Goal: Task Accomplishment & Management: Manage account settings

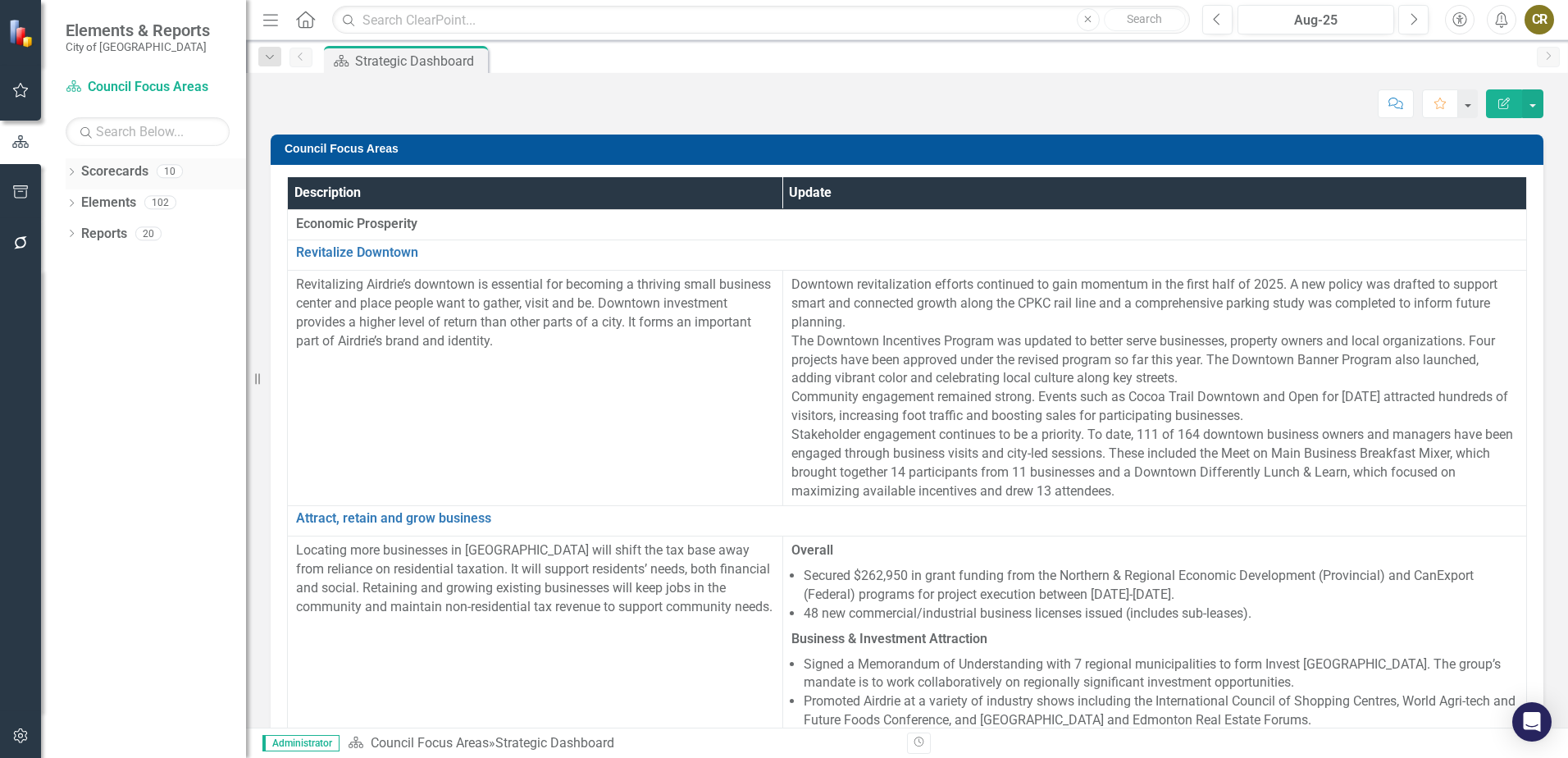
click at [77, 172] on icon "Dropdown" at bounding box center [72, 173] width 12 height 9
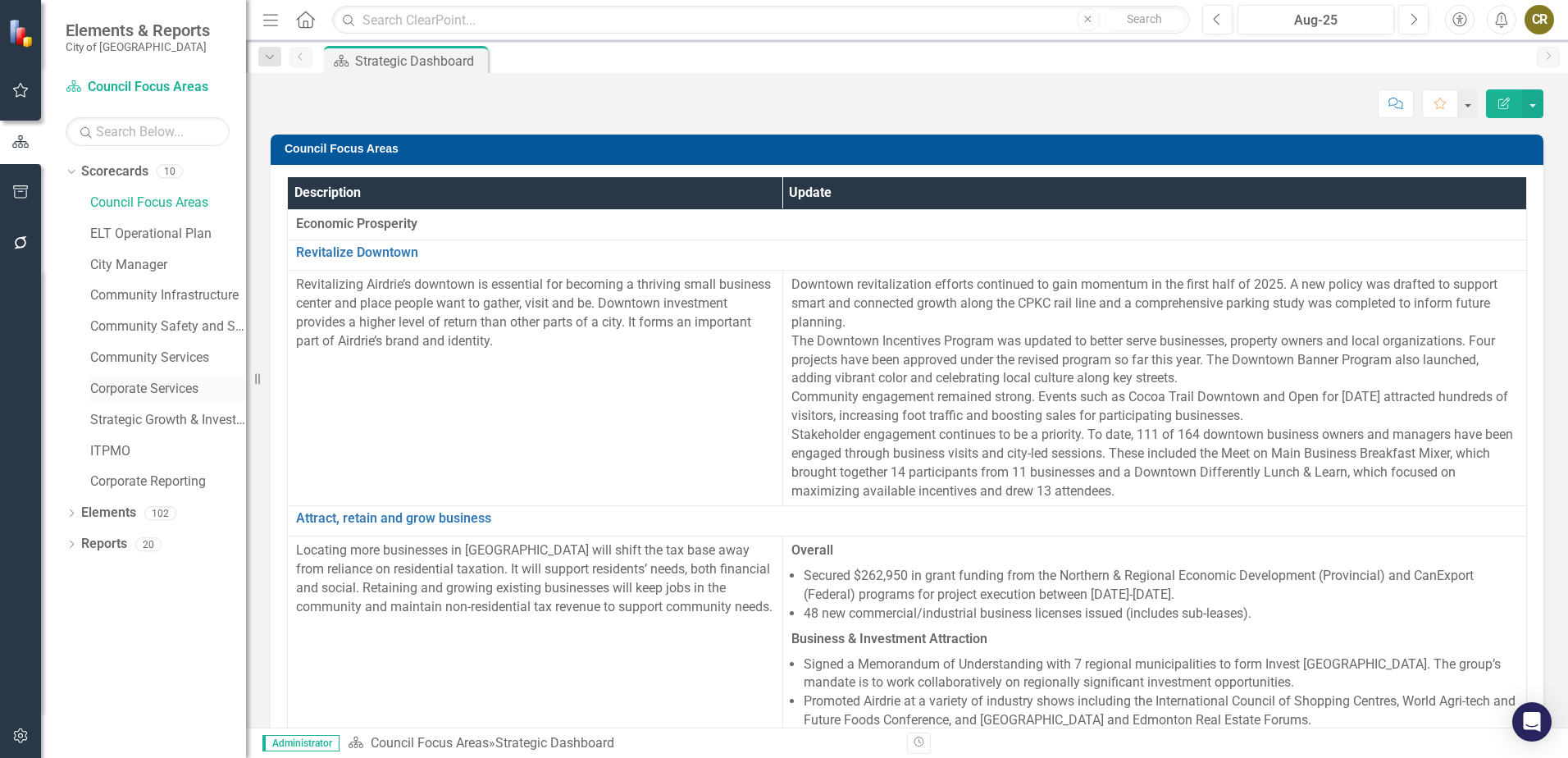
click at [148, 385] on link "Corporate Services" at bounding box center [168, 389] width 156 height 19
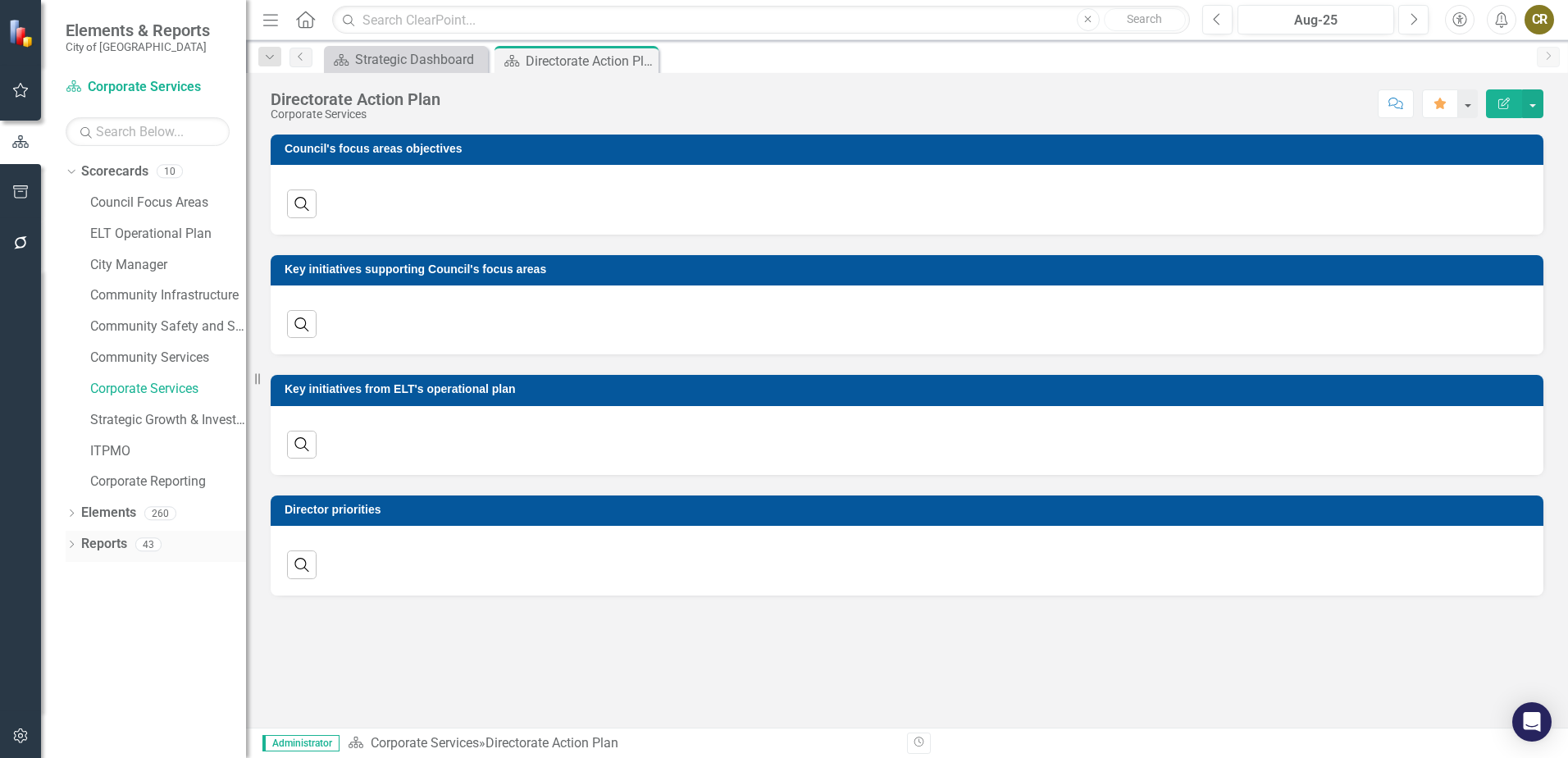
click at [68, 541] on icon "Dropdown" at bounding box center [72, 546] width 12 height 9
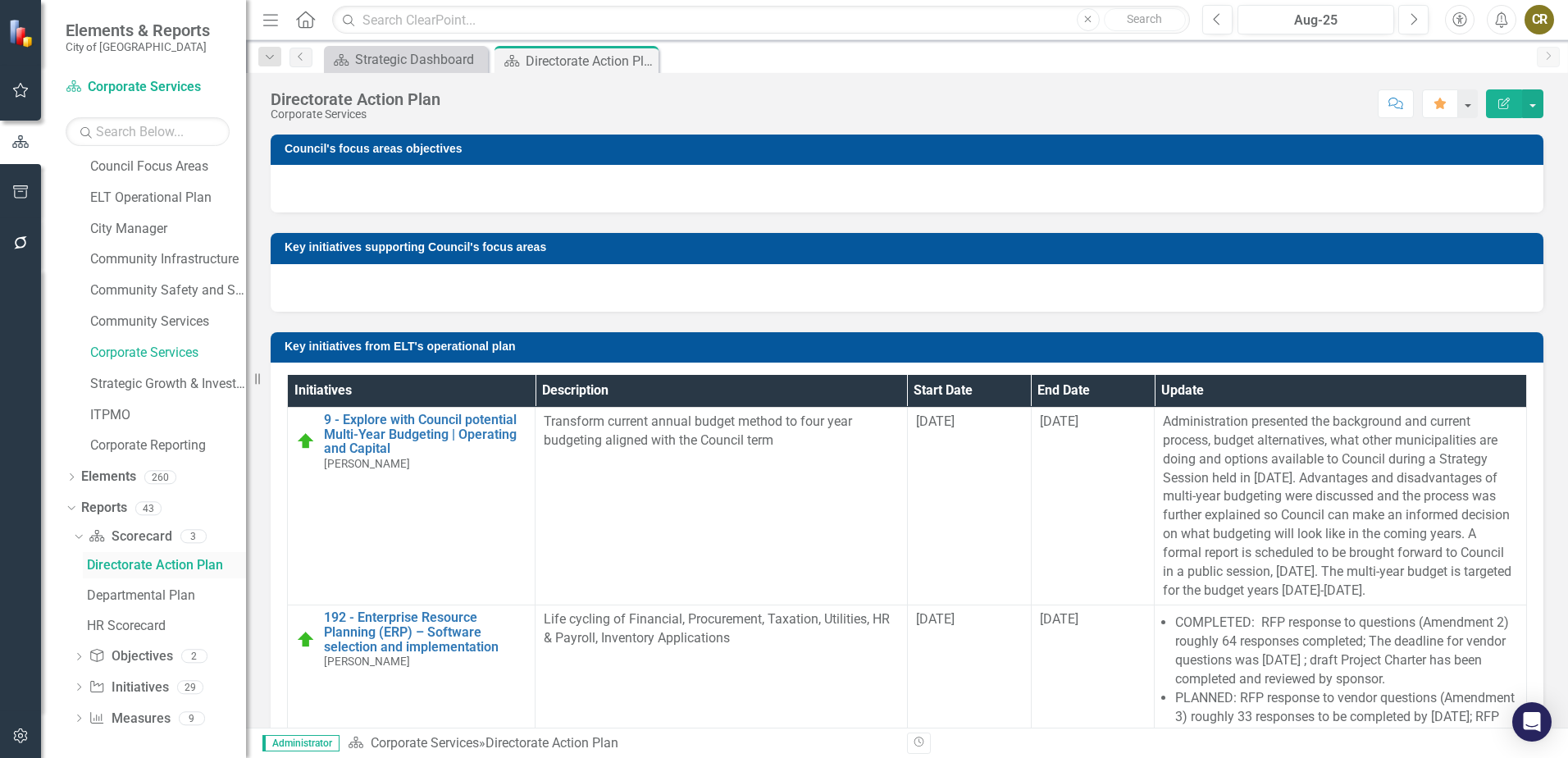
scroll to position [39, 0]
click at [118, 621] on div "HR Scorecard" at bounding box center [166, 623] width 159 height 15
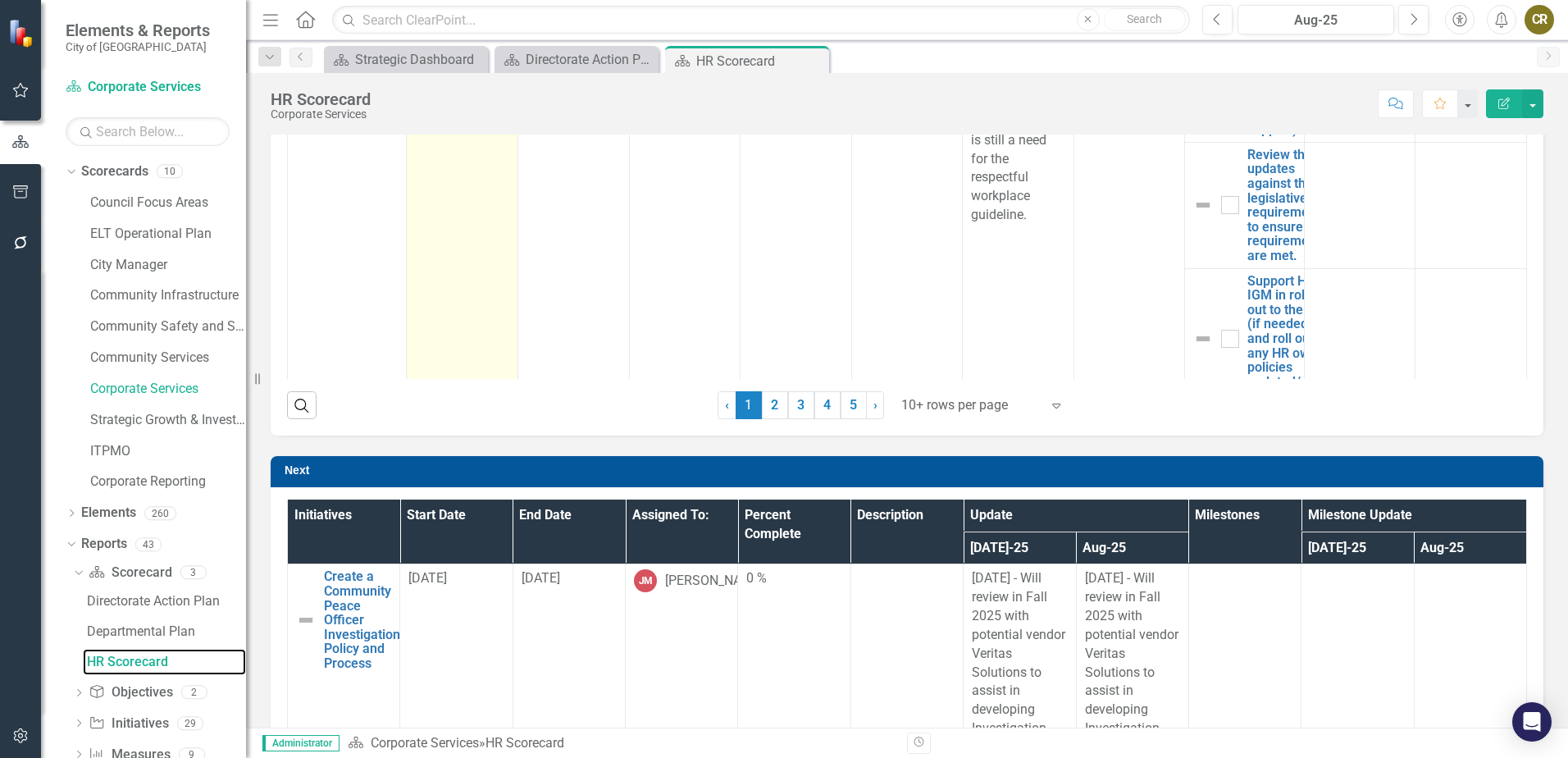
scroll to position [1066, 0]
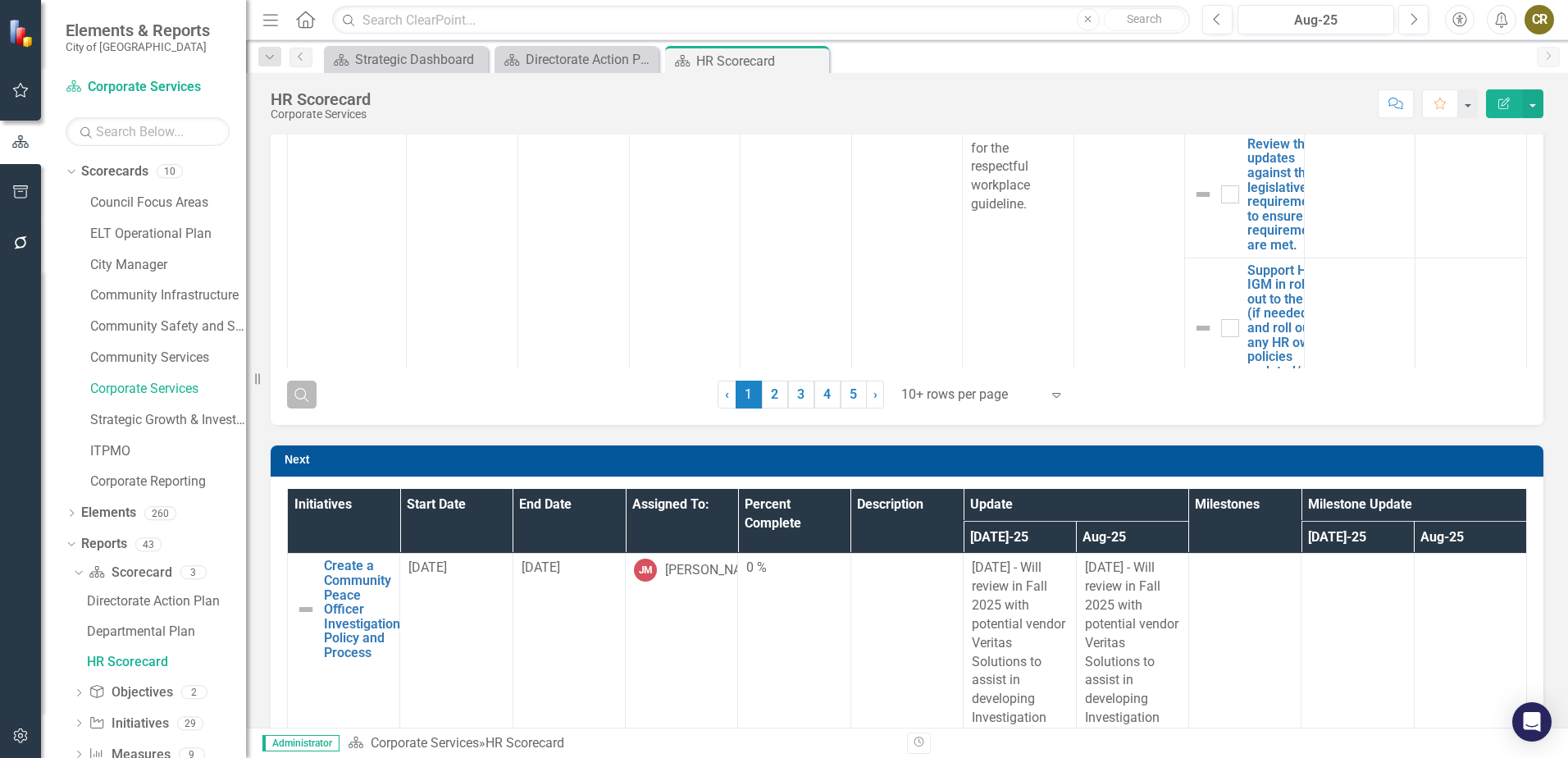
click at [302, 394] on icon "Search" at bounding box center [301, 395] width 18 height 15
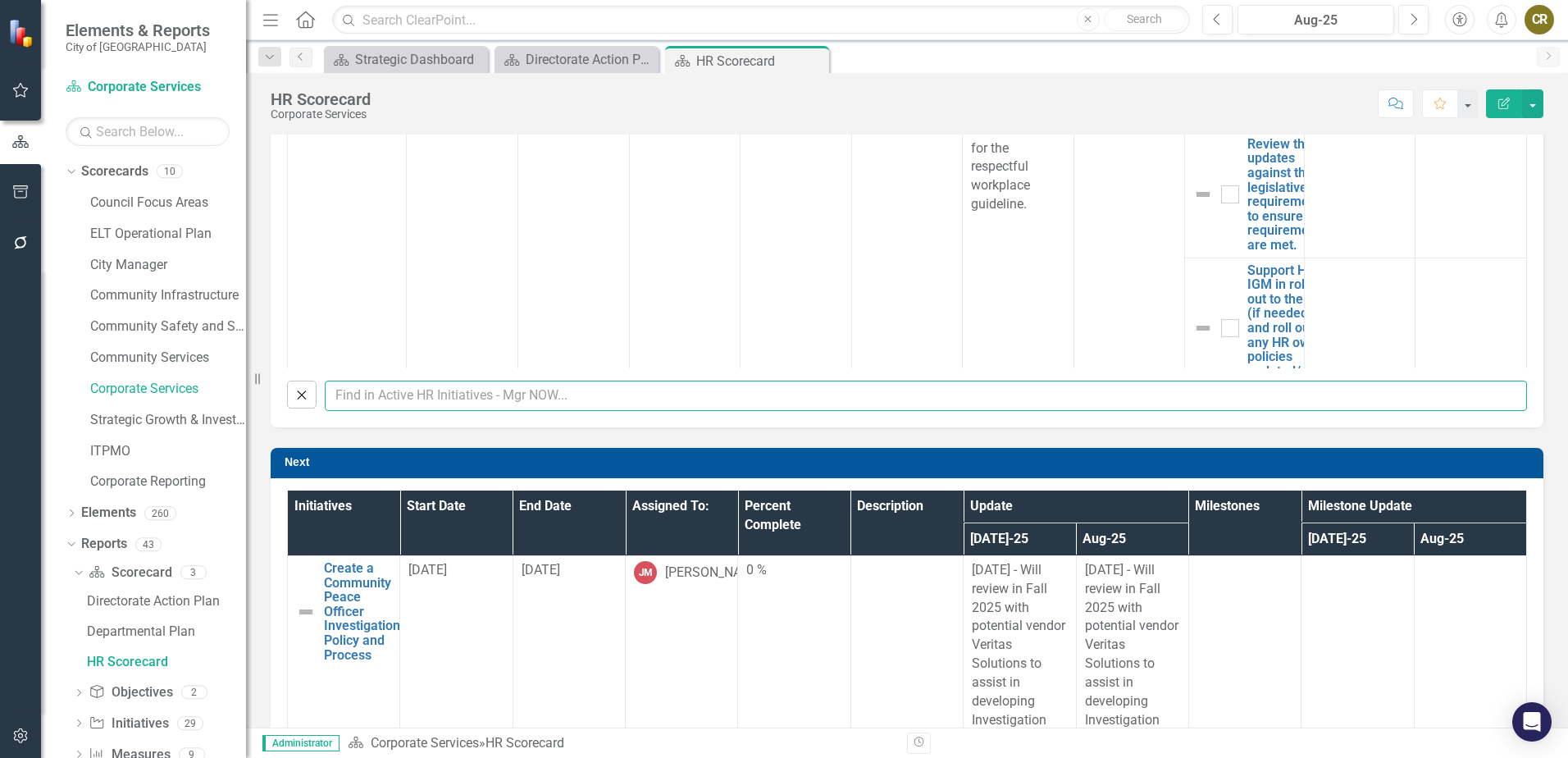
click at [369, 396] on input "text" at bounding box center [926, 395] width 1202 height 30
type input "toolkit"
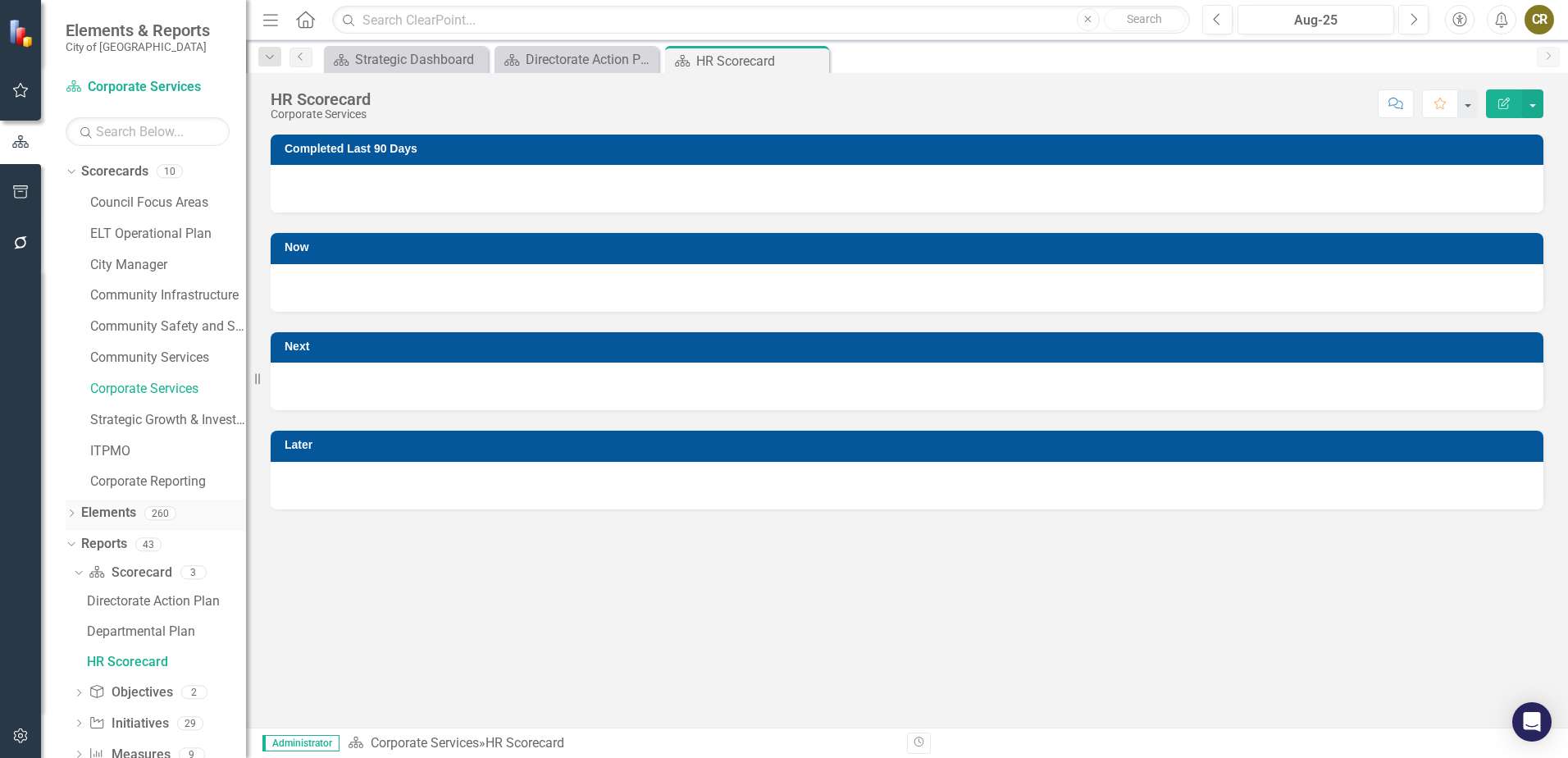
scroll to position [39, 0]
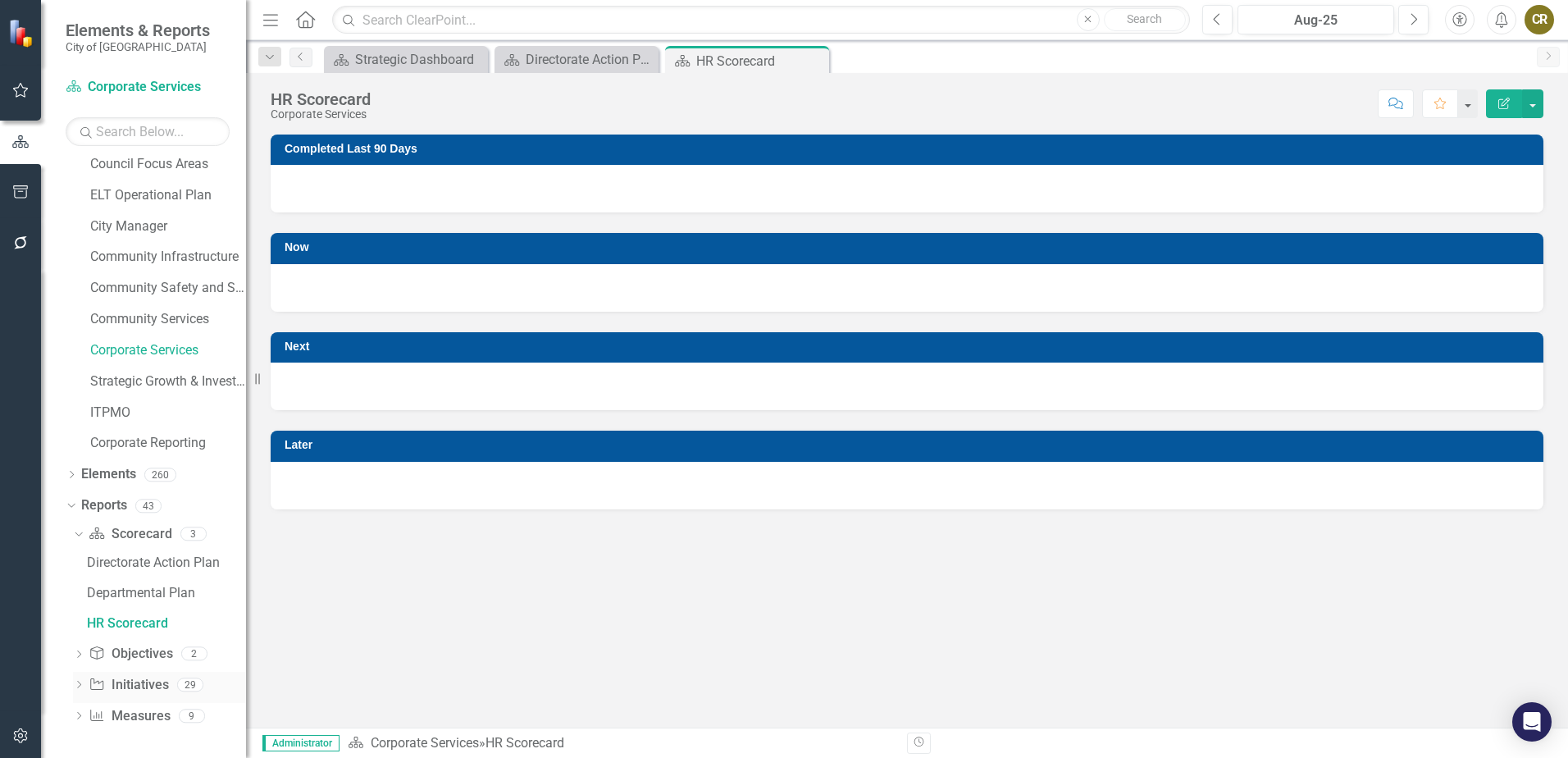
click at [77, 687] on icon "Dropdown" at bounding box center [79, 685] width 12 height 9
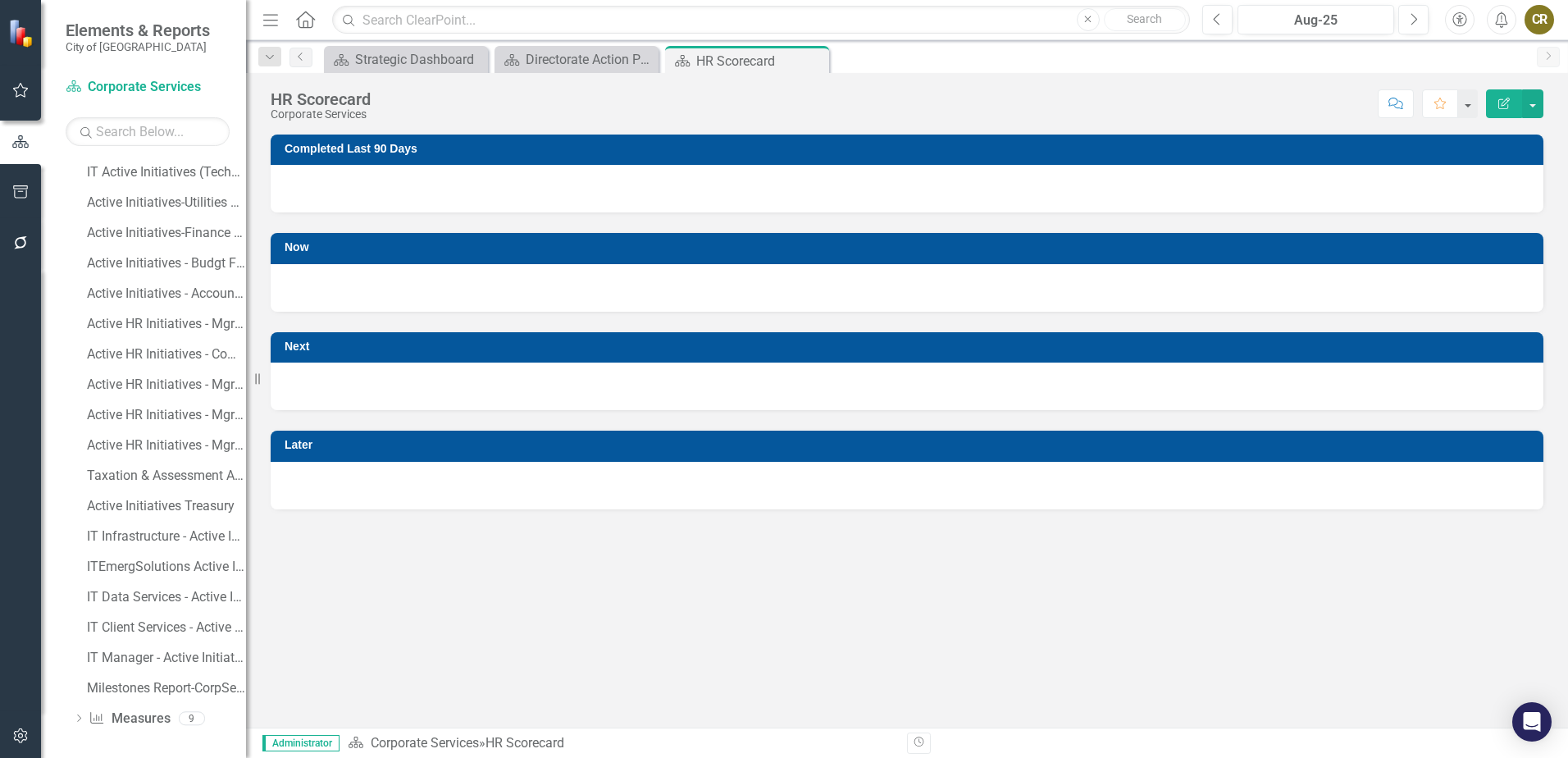
scroll to position [827, 0]
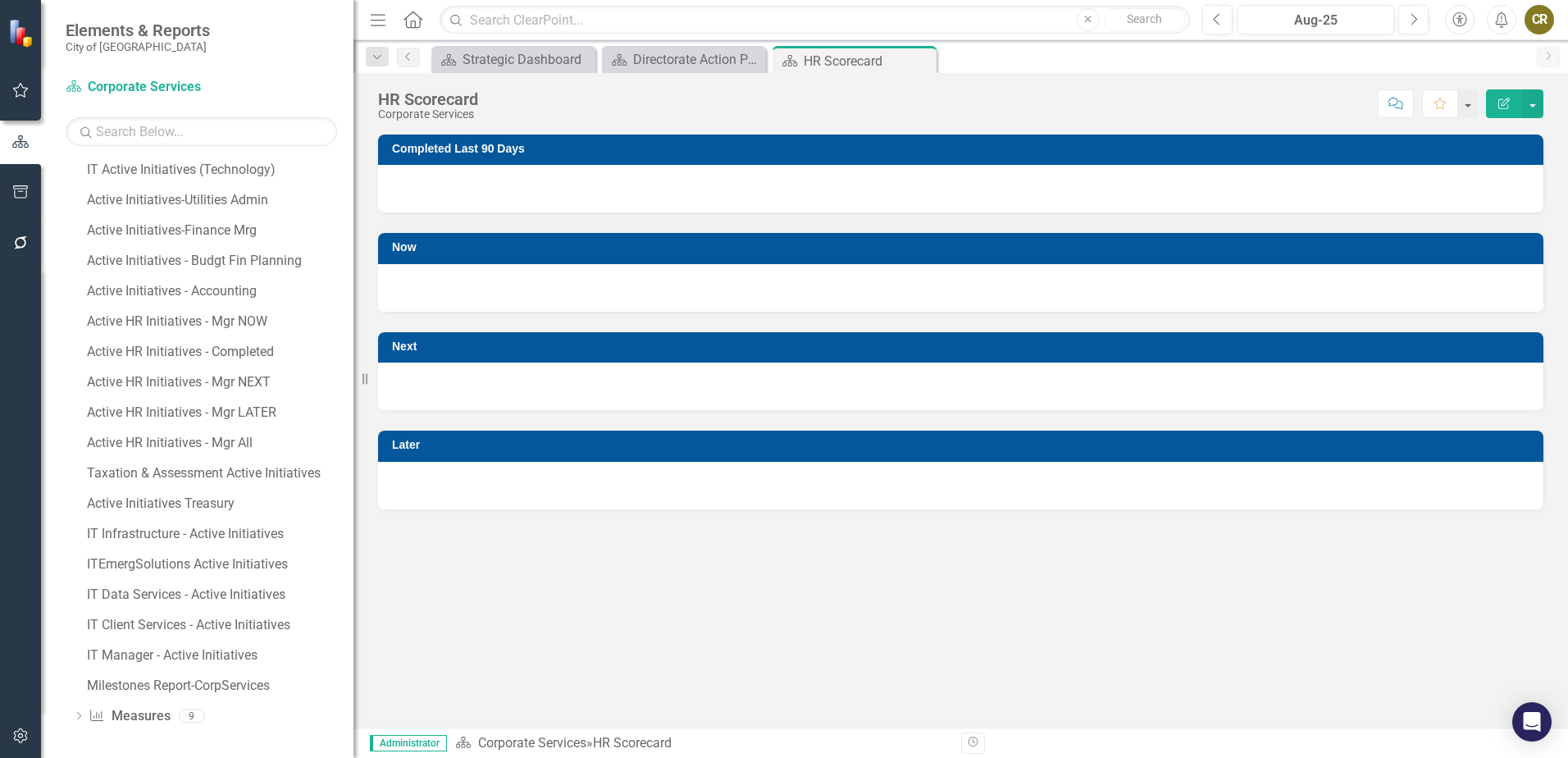
drag, startPoint x: 248, startPoint y: 334, endPoint x: 353, endPoint y: 347, distance: 105.8
click at [353, 347] on div "Resize" at bounding box center [360, 379] width 13 height 758
click at [250, 325] on div "Active HR Initiatives - Mgr NOW" at bounding box center [220, 321] width 266 height 15
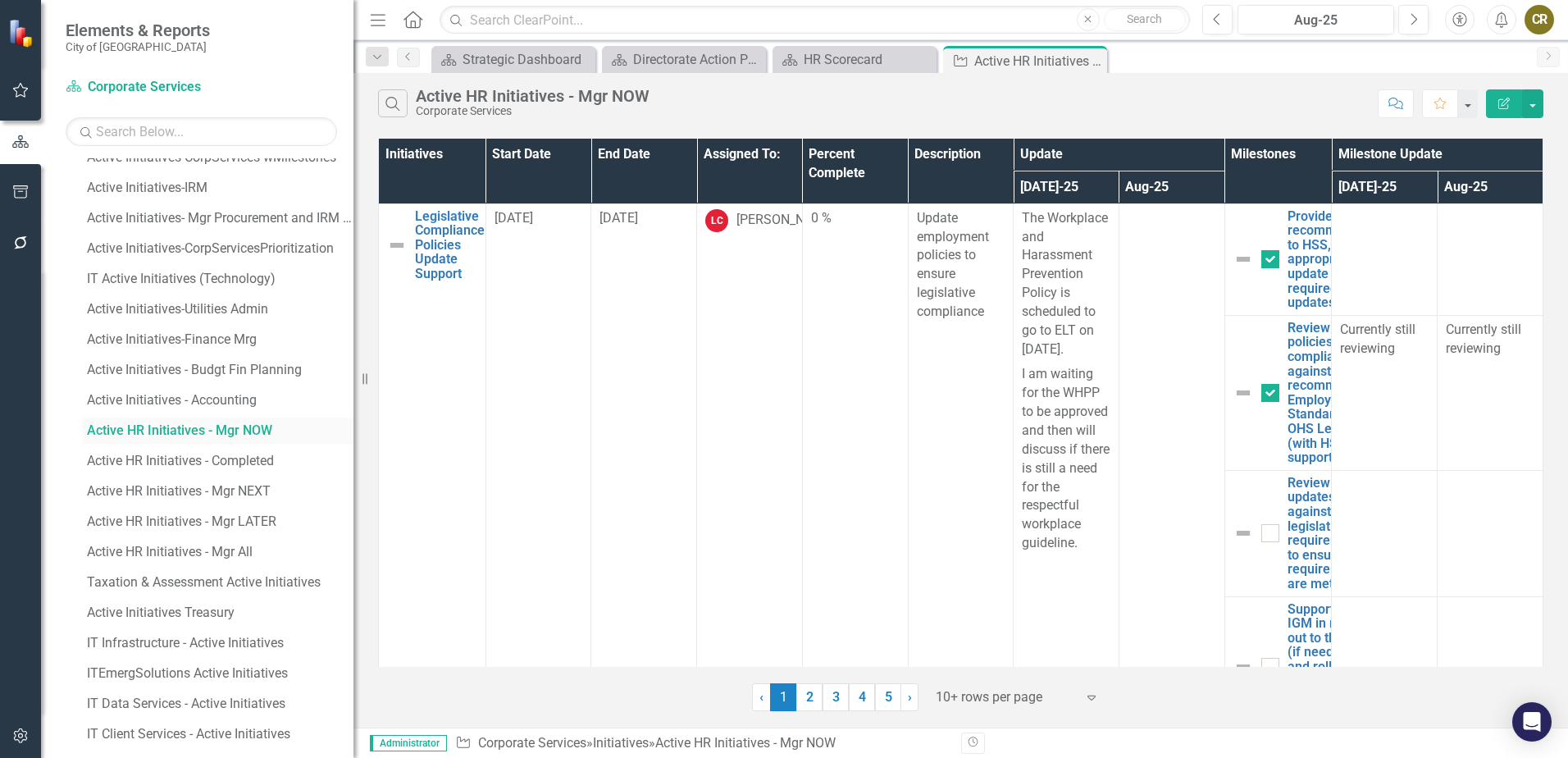
scroll to position [404, 0]
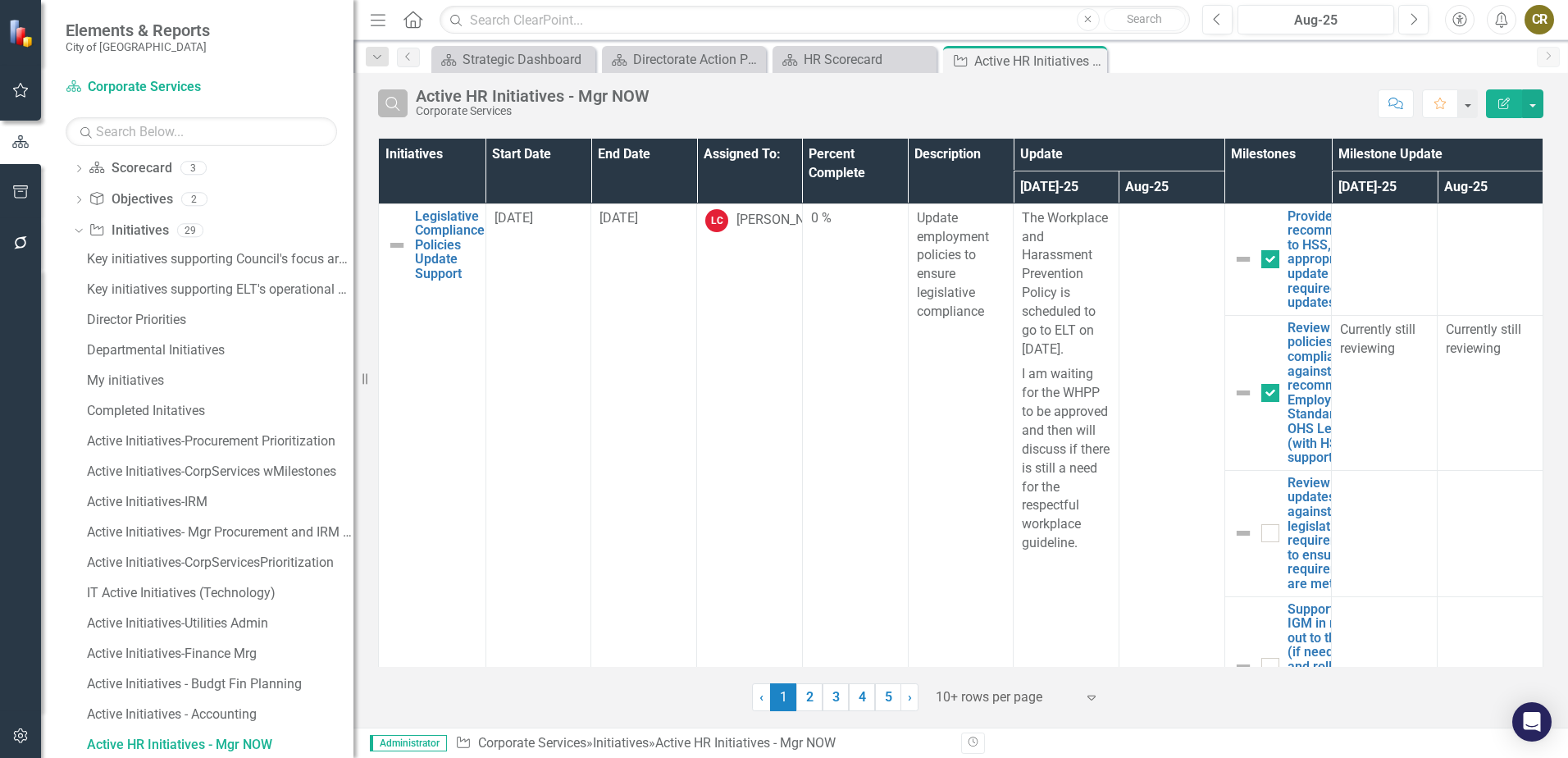
click at [395, 99] on icon "Search" at bounding box center [392, 104] width 18 height 15
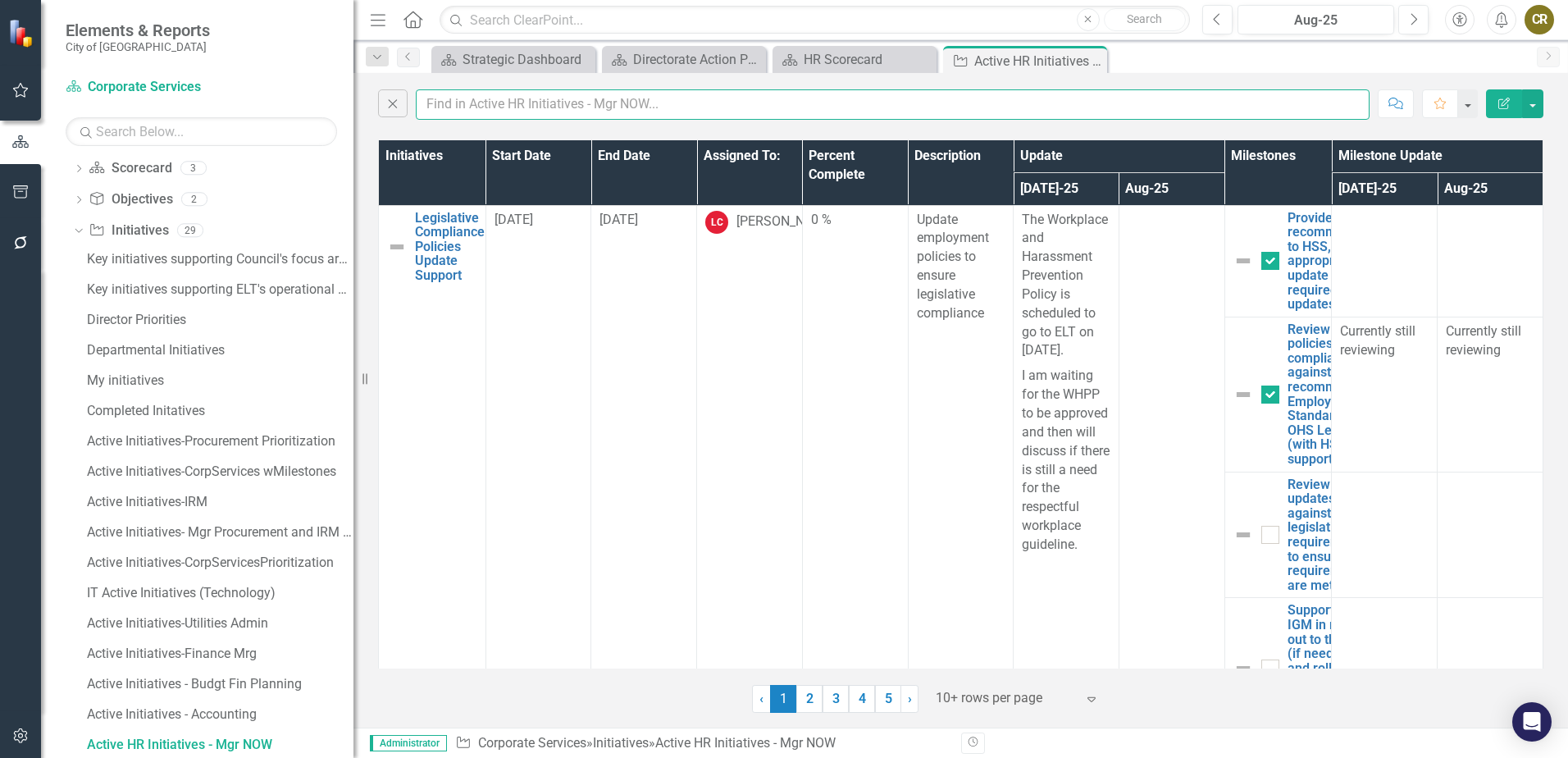
click at [452, 100] on input "text" at bounding box center [892, 105] width 953 height 30
type input "toolkit"
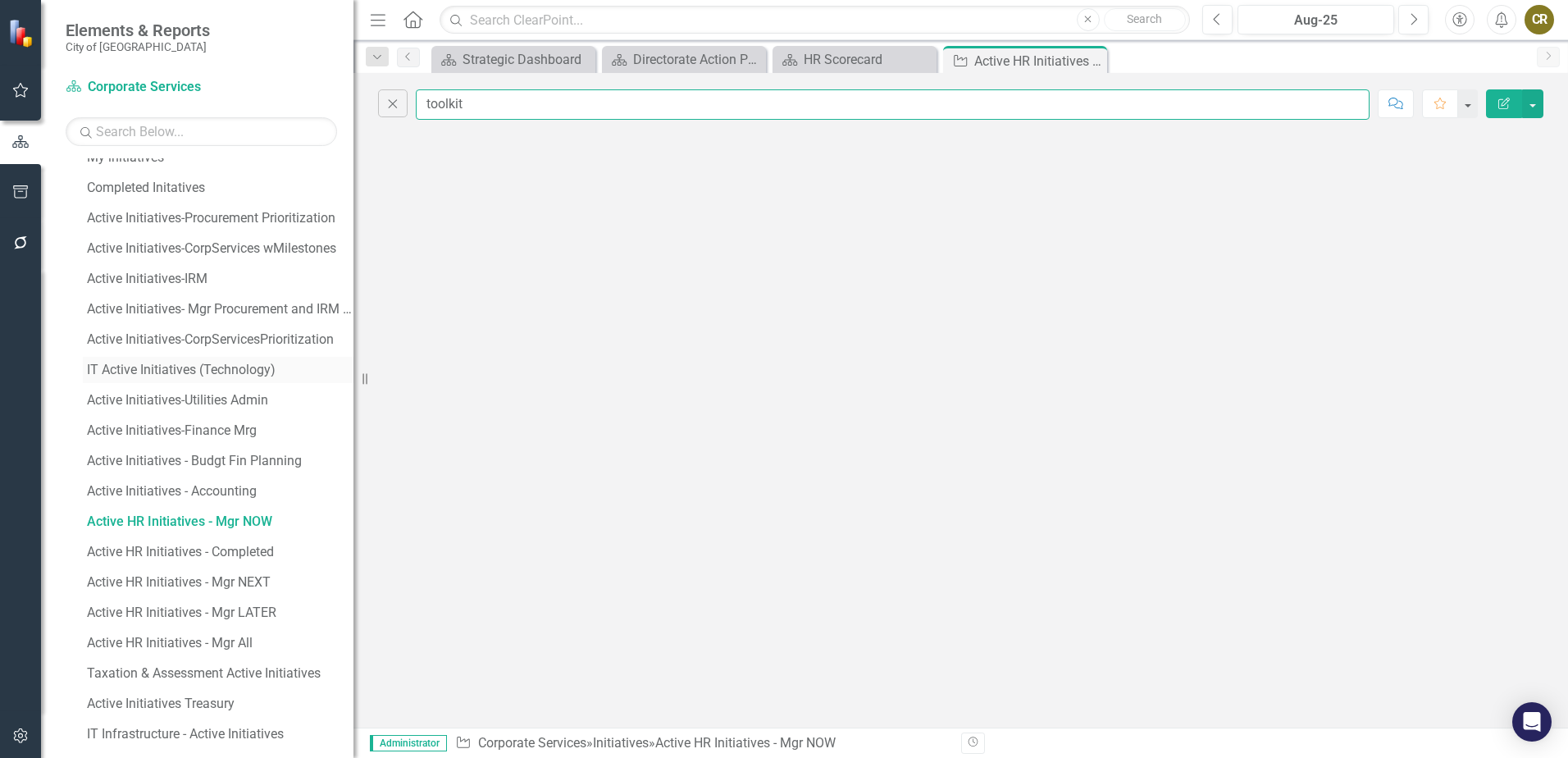
scroll to position [650, 0]
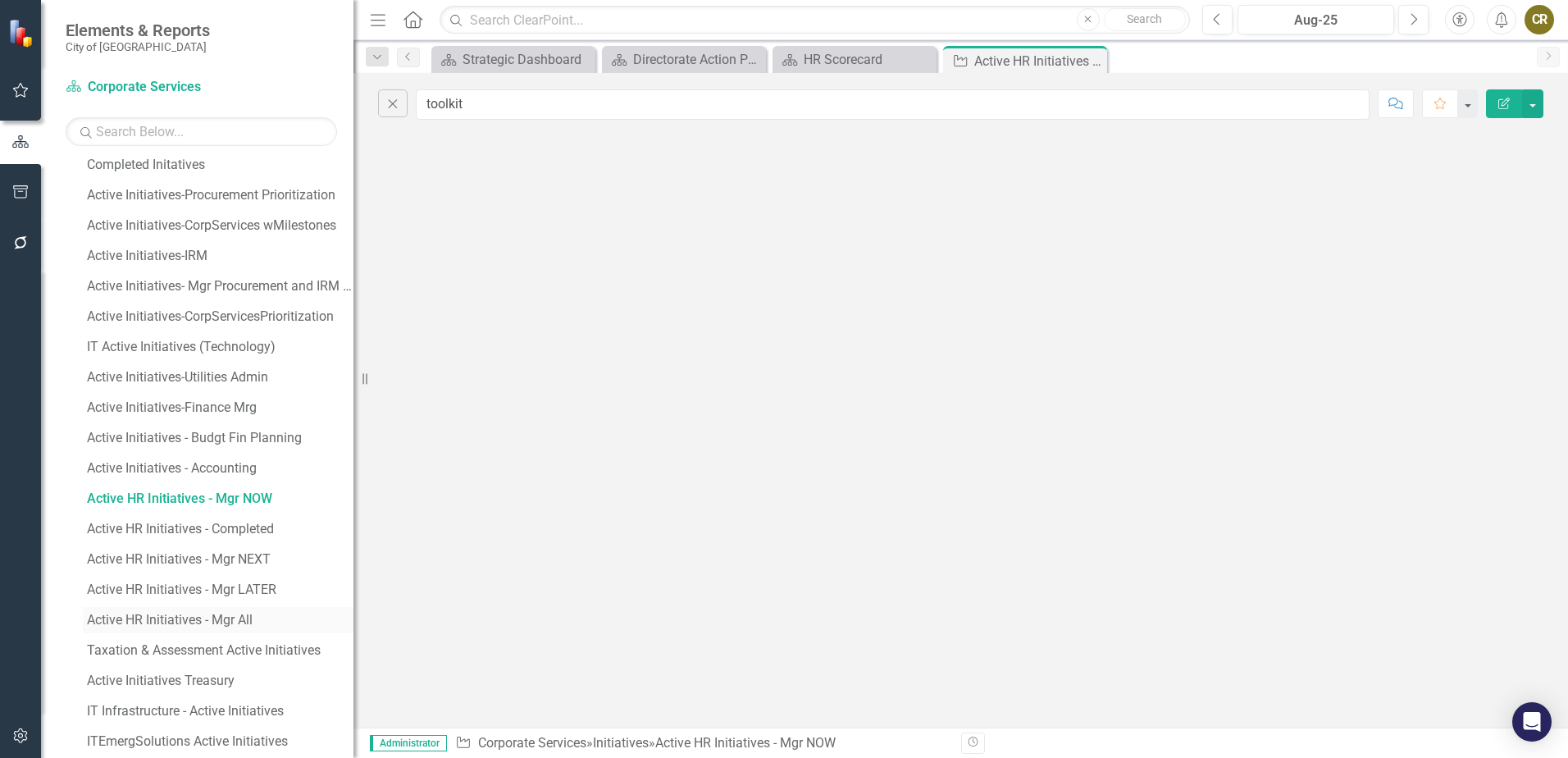
click at [247, 615] on div "Active HR Initiatives - Mgr All" at bounding box center [220, 621] width 266 height 15
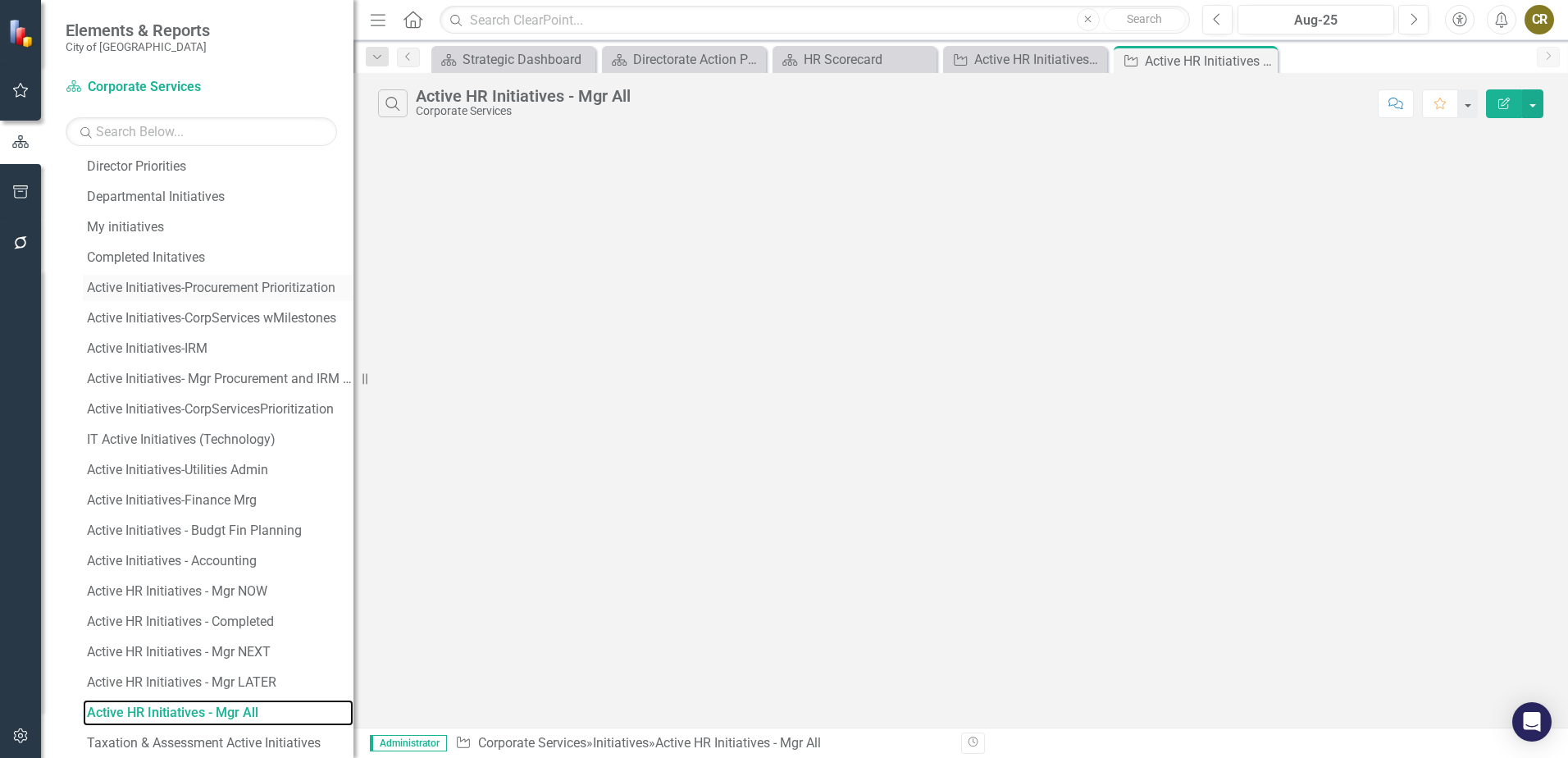
scroll to position [525, 0]
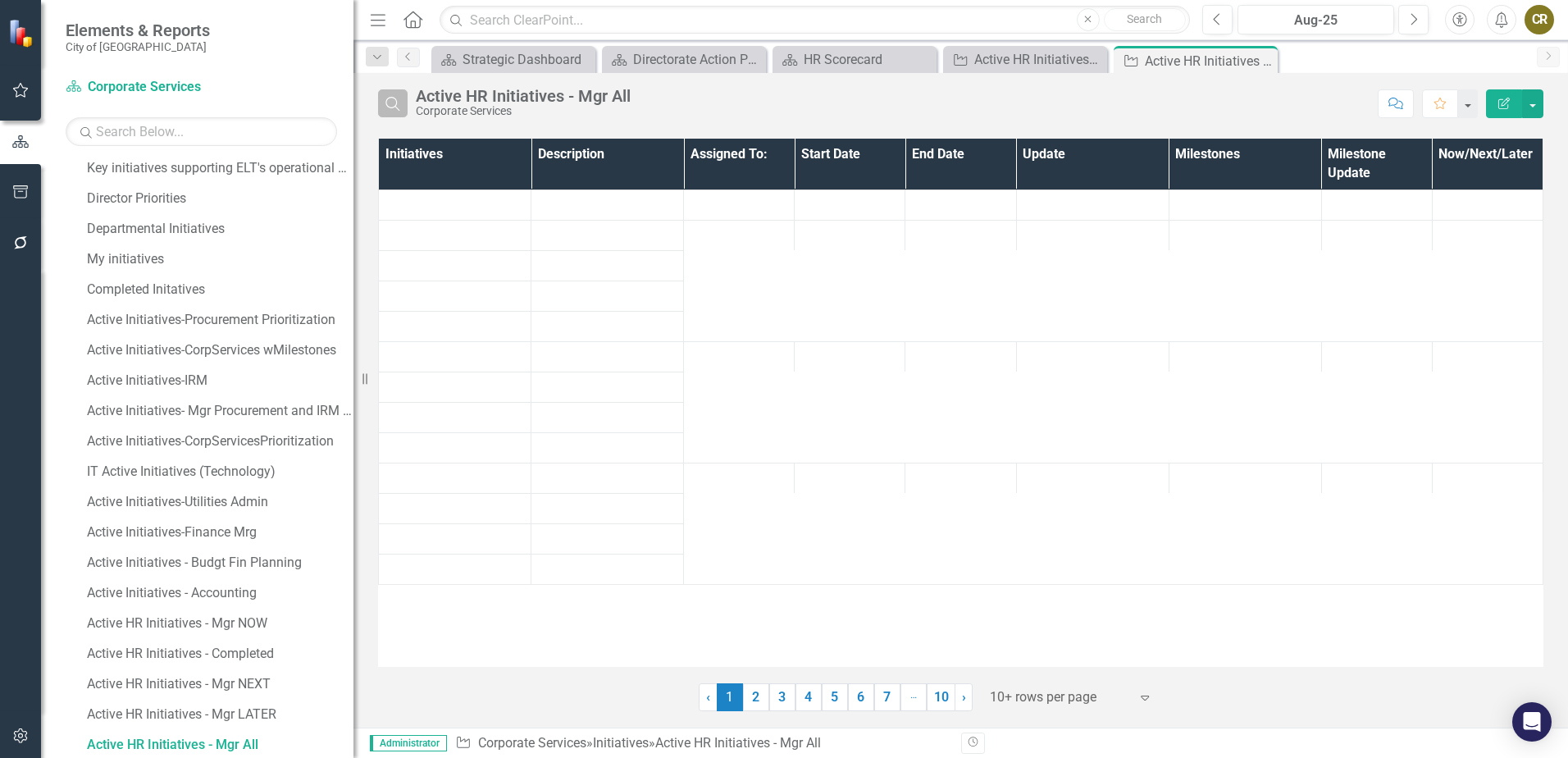
click at [395, 105] on icon "button" at bounding box center [392, 104] width 14 height 14
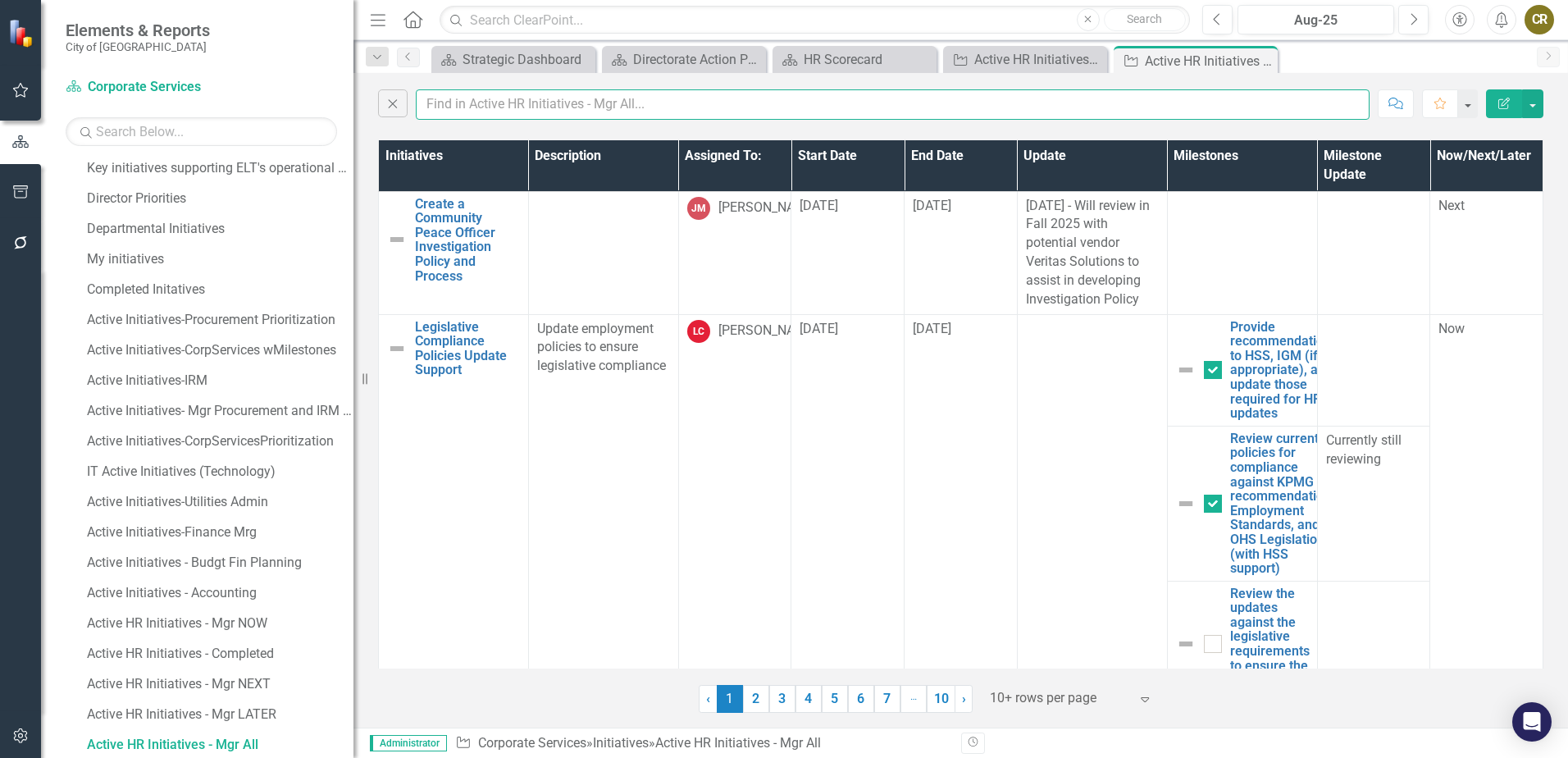
click at [475, 105] on input "text" at bounding box center [892, 105] width 953 height 30
type input "toolkit"
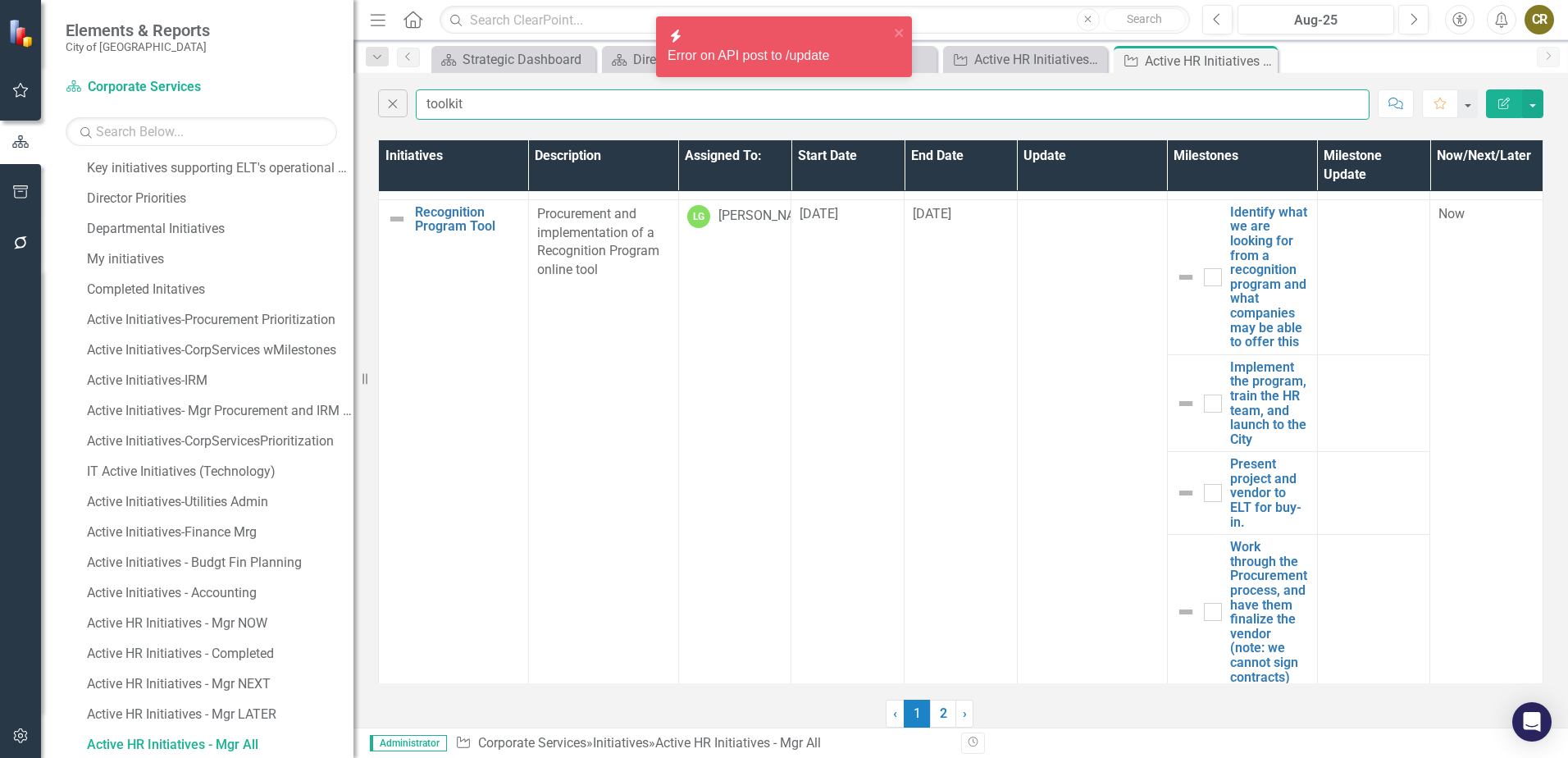
scroll to position [1363, 0]
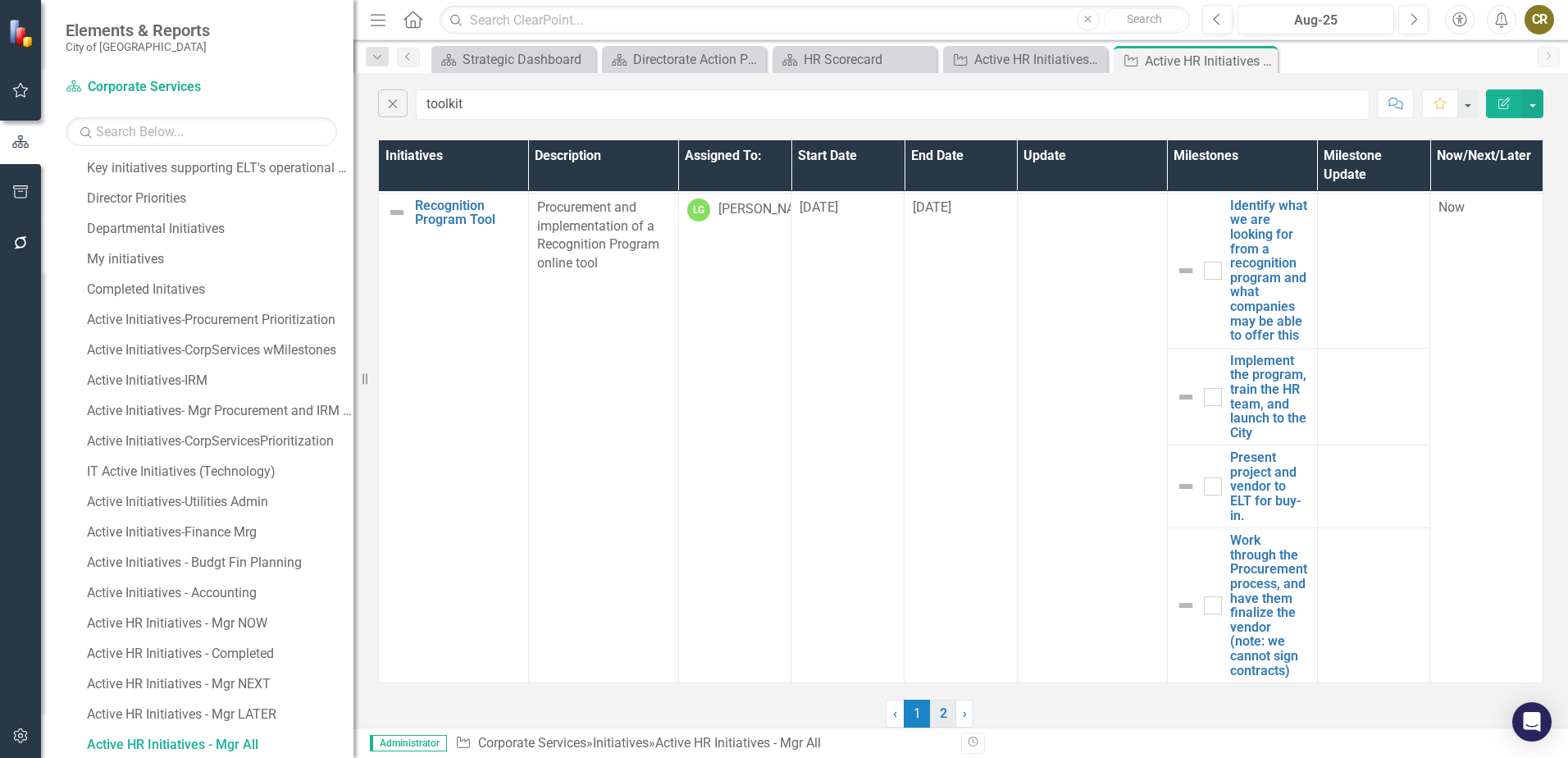
click at [946, 713] on link "2" at bounding box center [942, 713] width 26 height 28
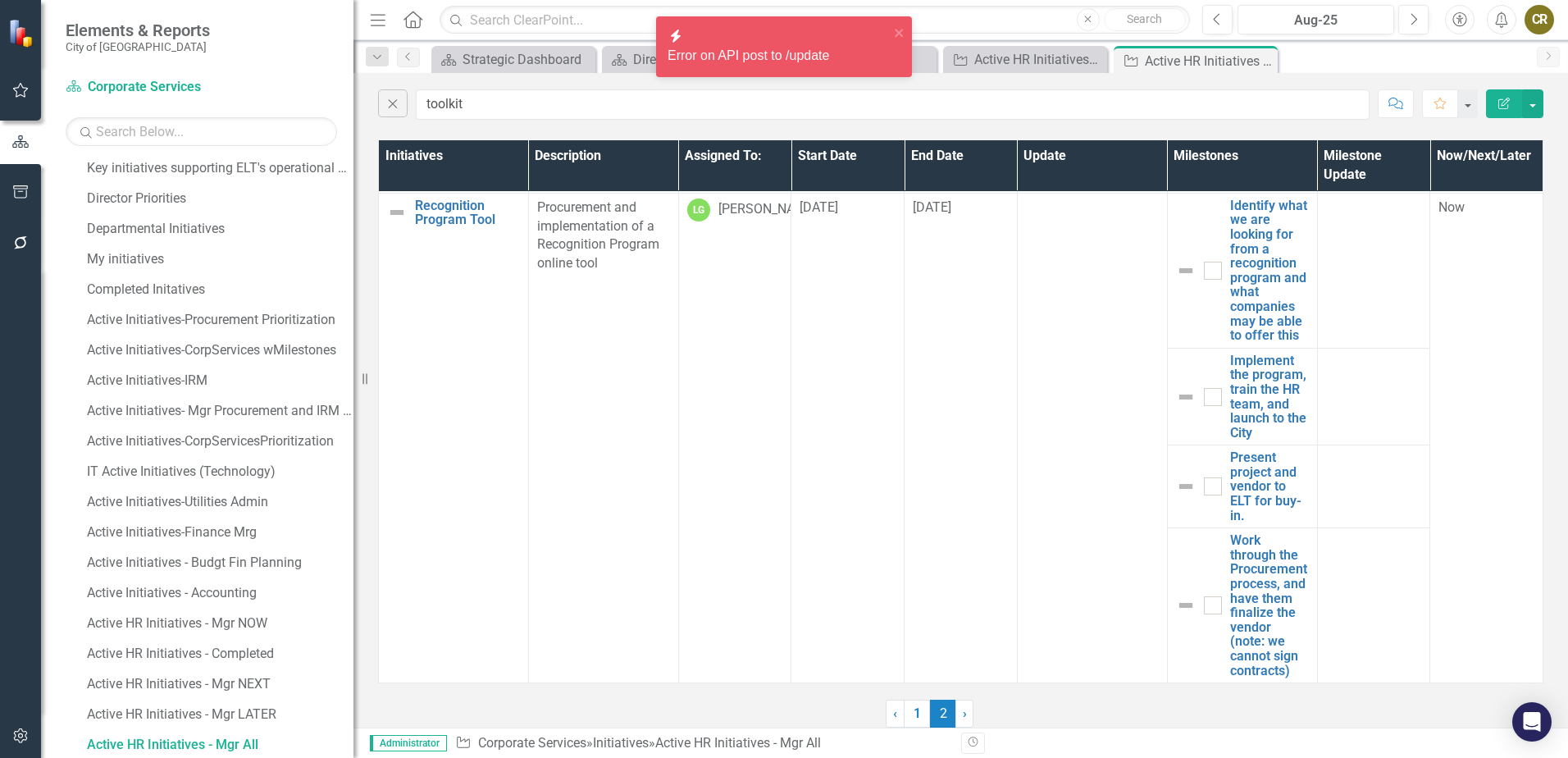
scroll to position [0, 0]
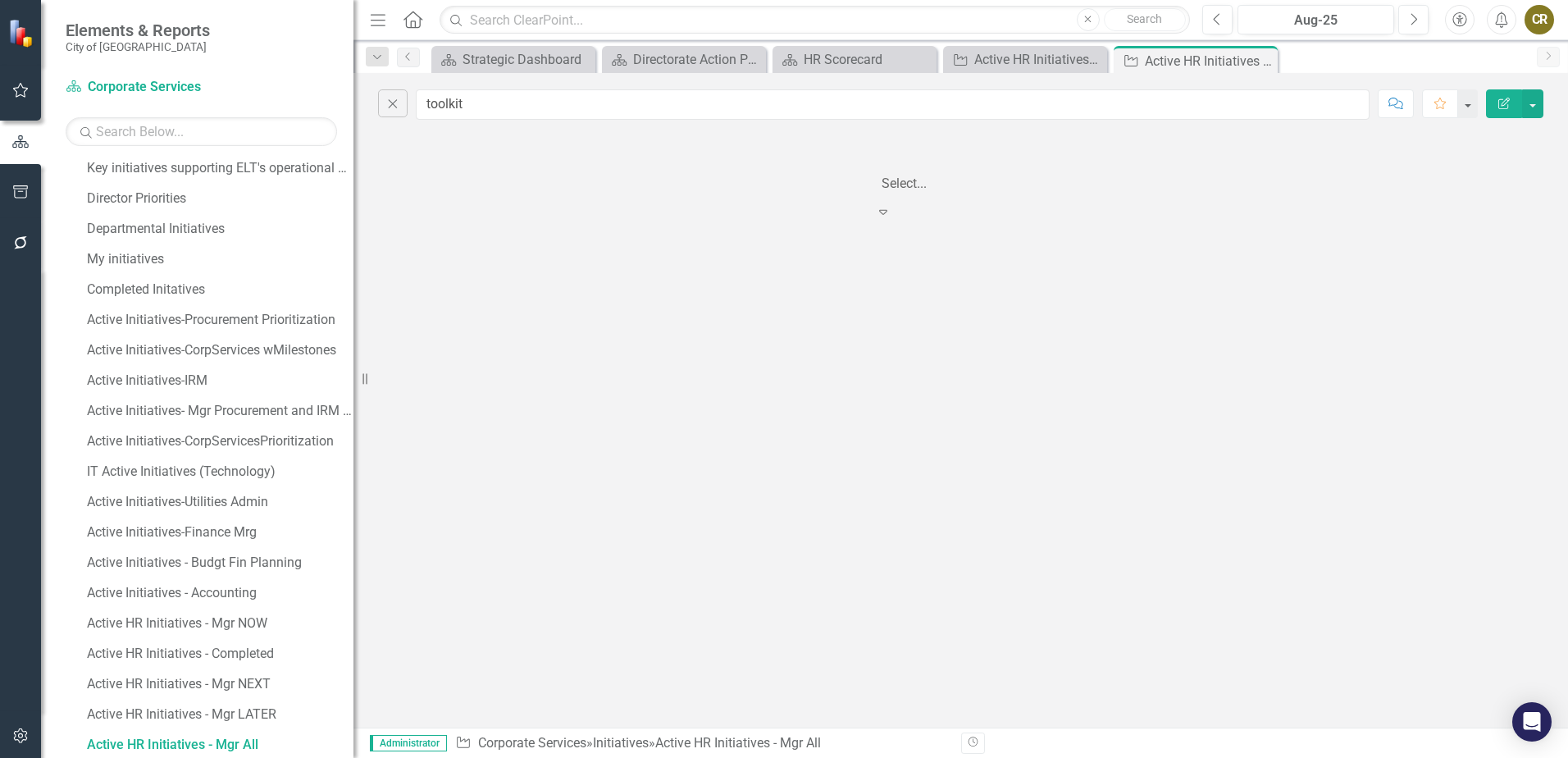
click at [891, 205] on icon "Expand" at bounding box center [883, 212] width 16 height 13
click at [186, 734] on link "Active HR Initiatives - Mgr All" at bounding box center [217, 745] width 271 height 26
click at [389, 105] on icon "Close" at bounding box center [392, 104] width 18 height 15
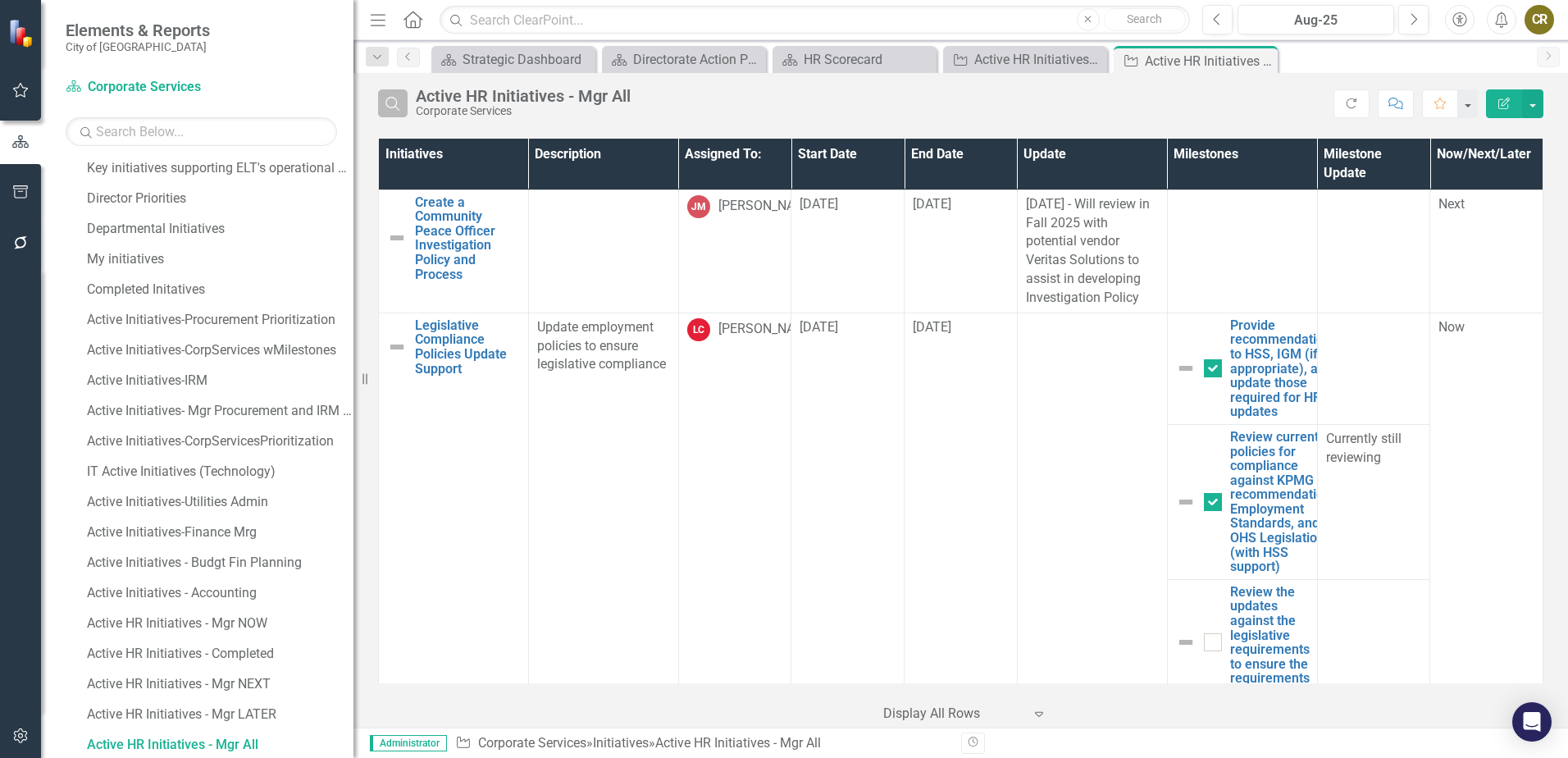
click at [404, 101] on button "Search" at bounding box center [392, 103] width 30 height 28
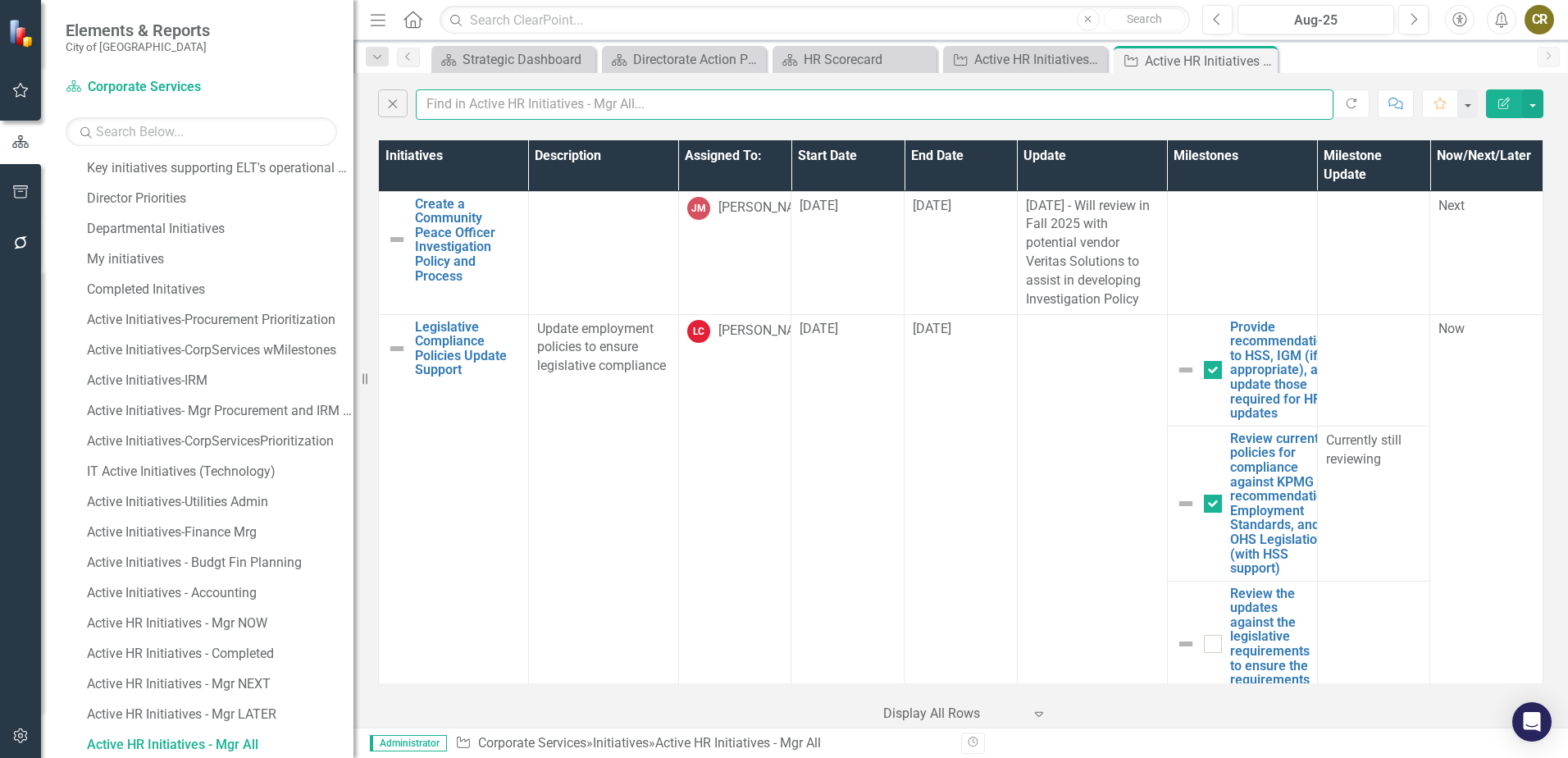
click at [469, 105] on input "text" at bounding box center [874, 105] width 917 height 30
type input "toolkit"
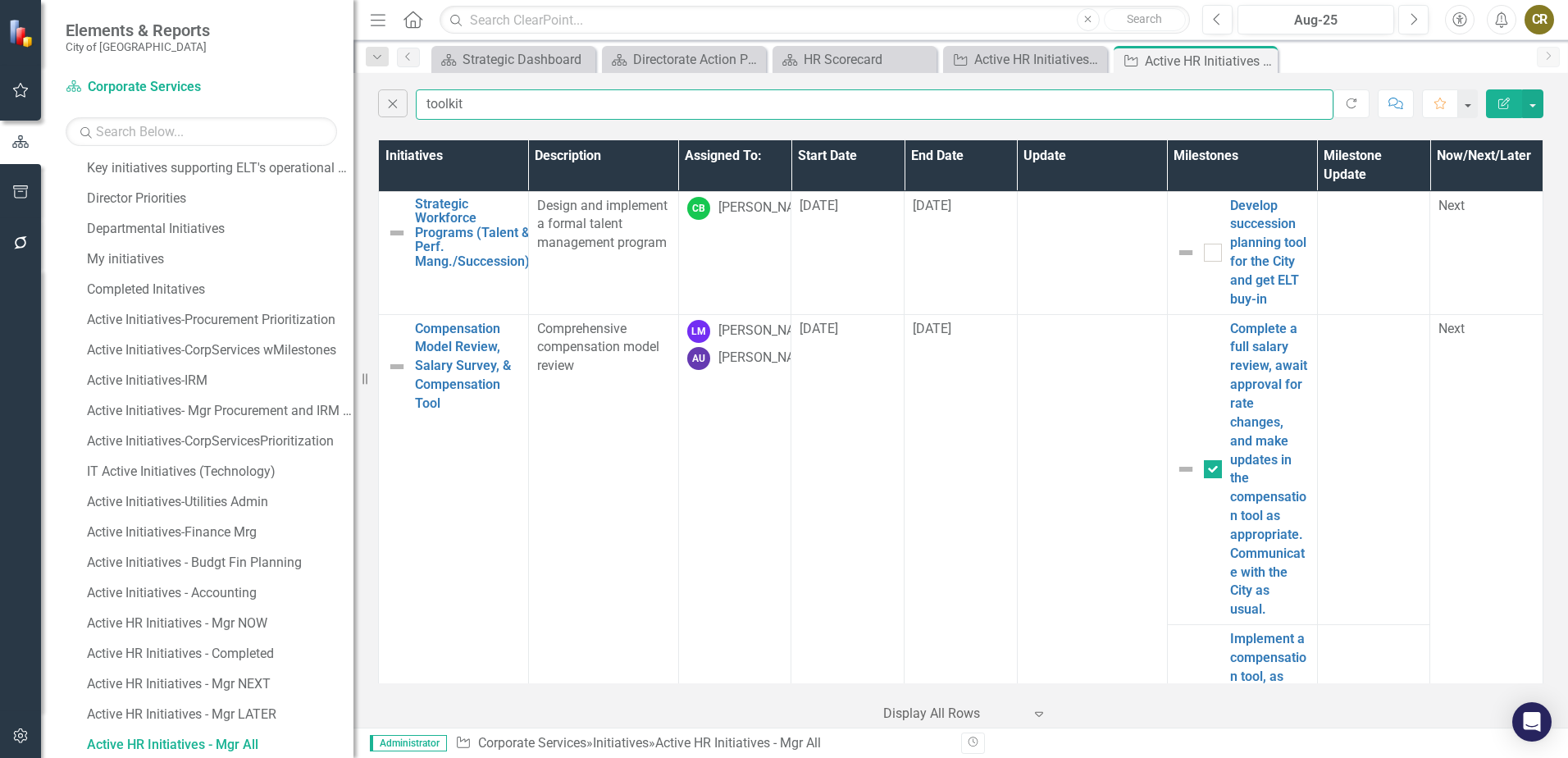
checkbox input "false"
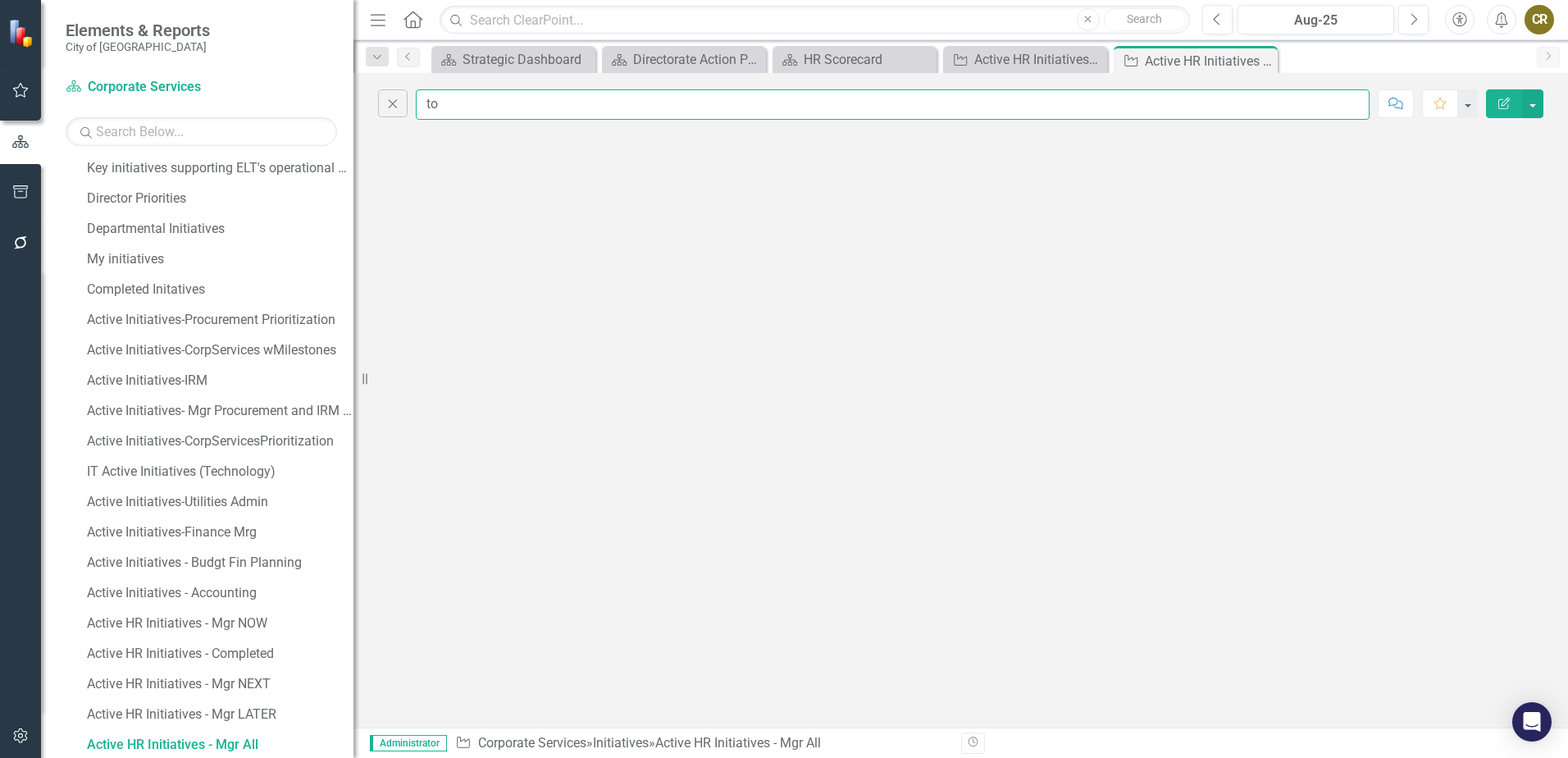
type input "t"
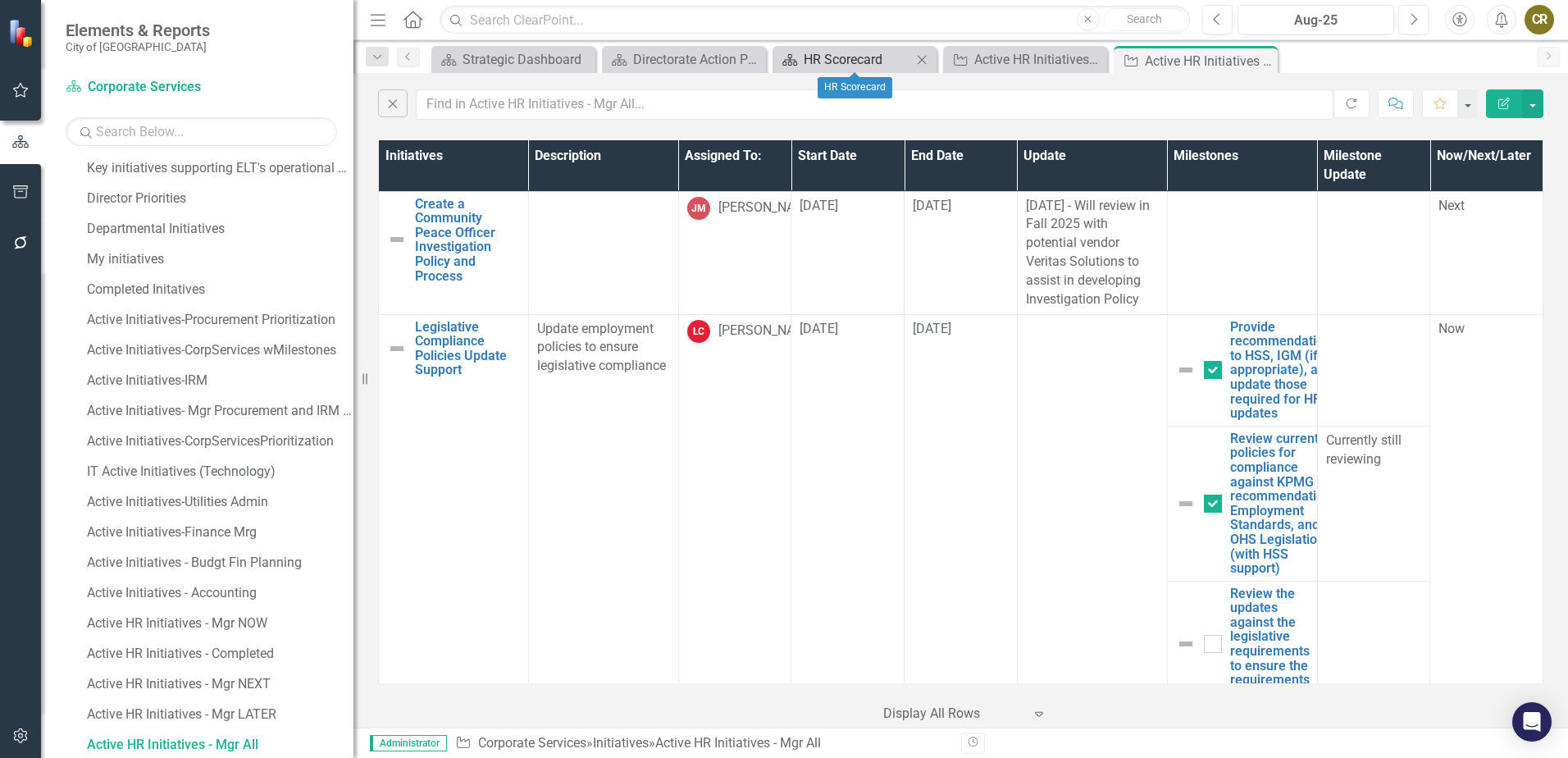
click at [880, 55] on div "HR Scorecard" at bounding box center [857, 59] width 108 height 20
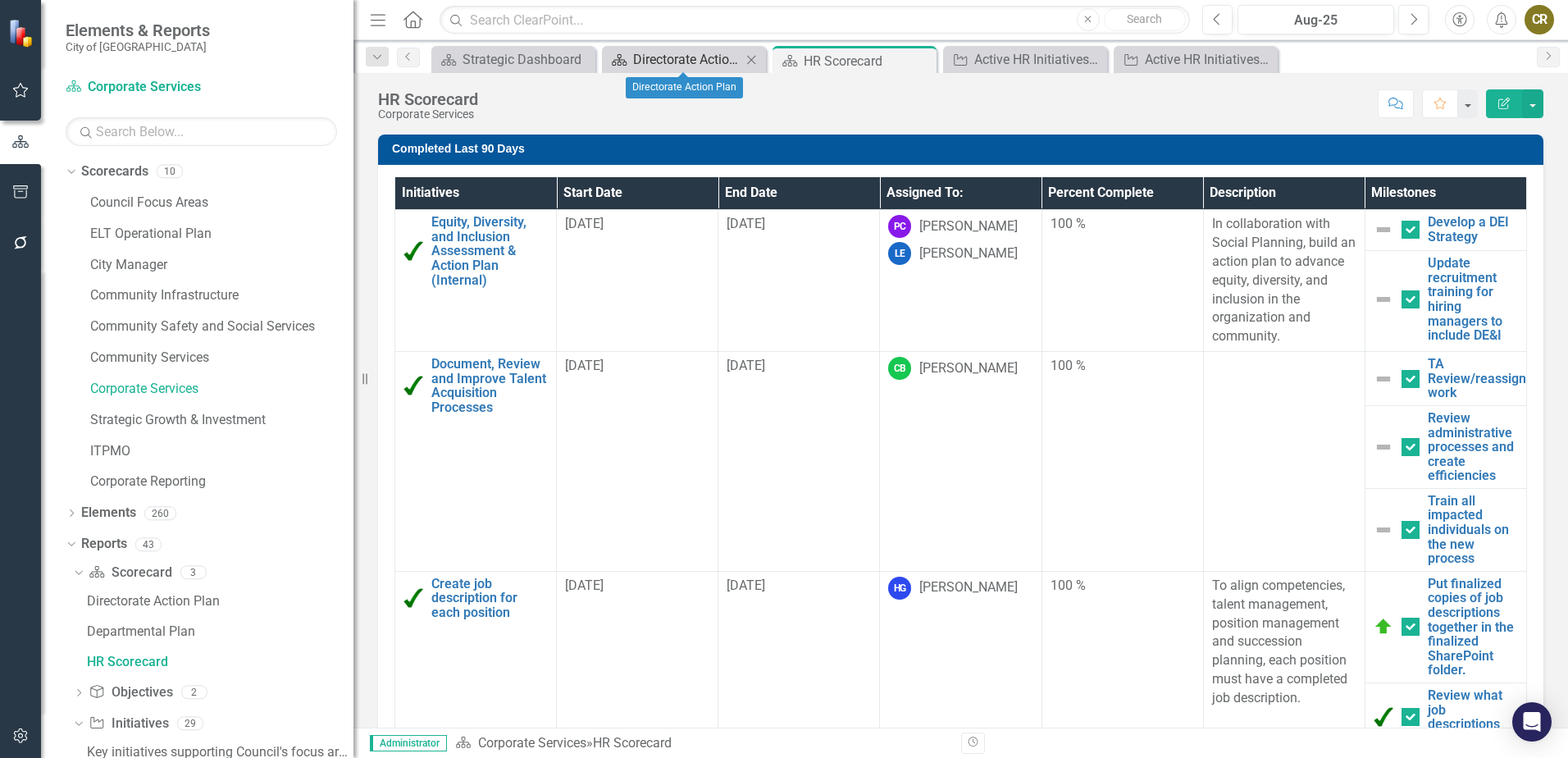
click at [672, 50] on div "Directorate Action Plan" at bounding box center [687, 59] width 108 height 20
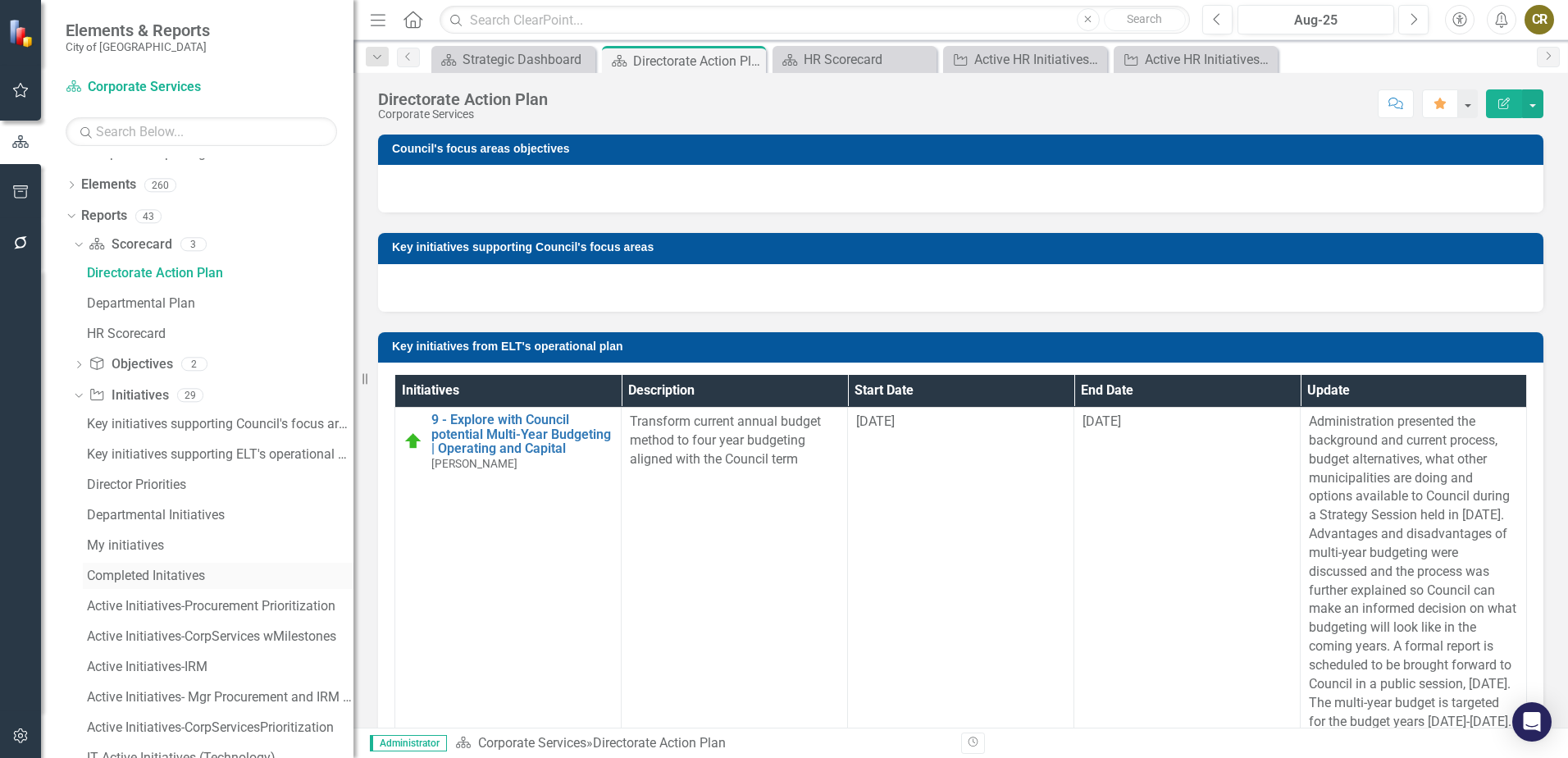
scroll to position [410, 0]
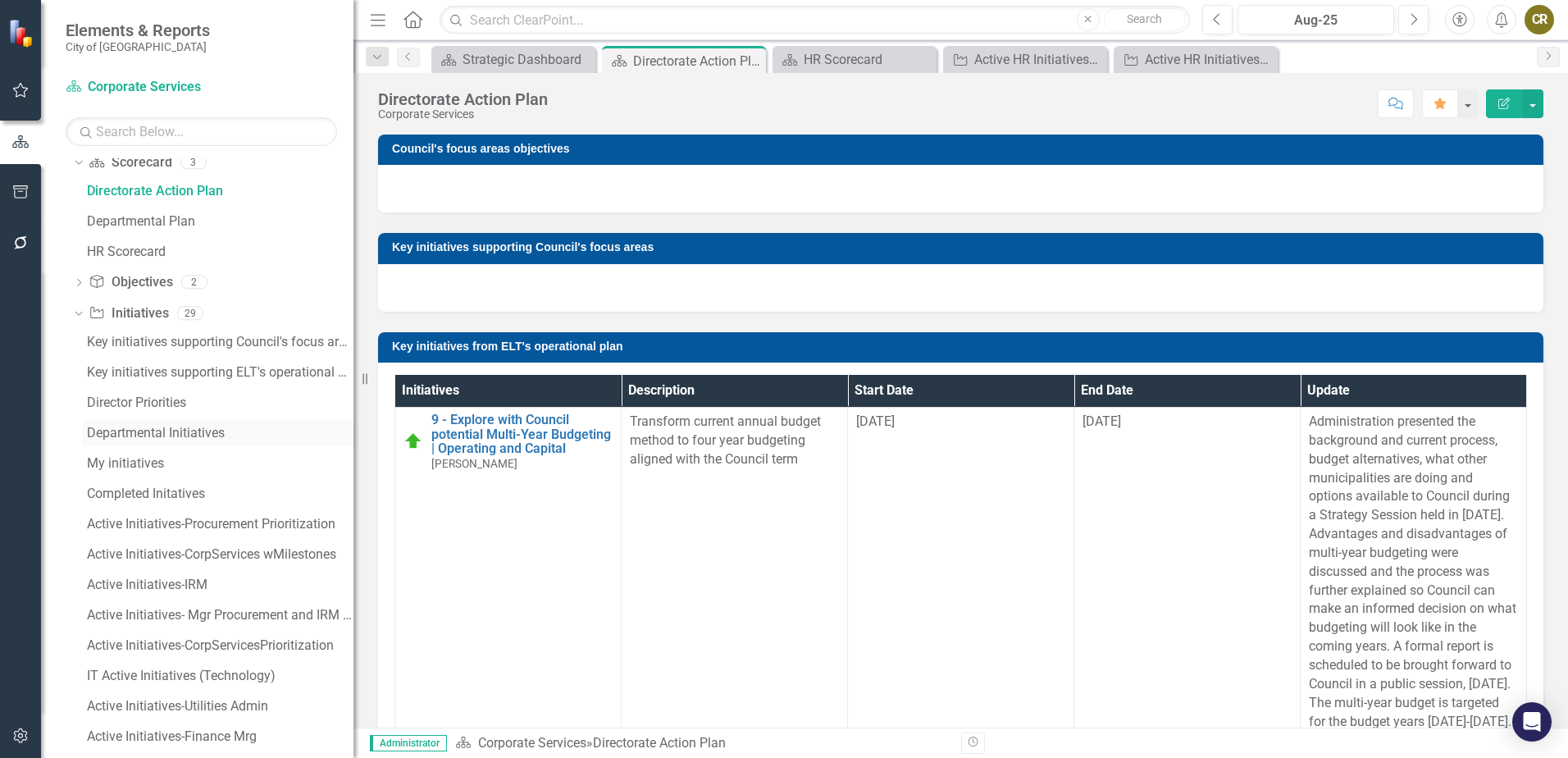
click at [194, 433] on div "Departmental Initiatives" at bounding box center [220, 433] width 266 height 15
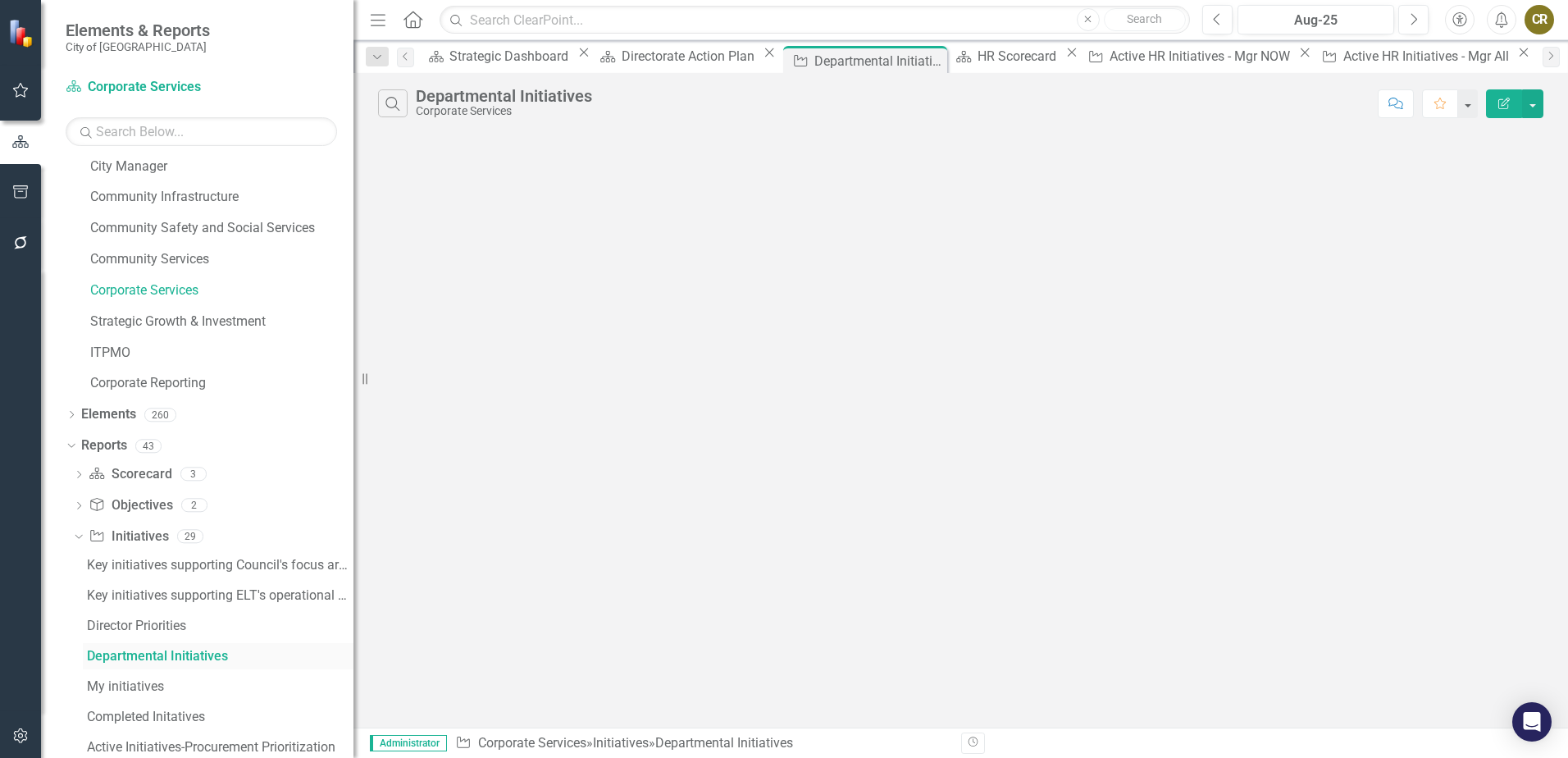
scroll to position [10, 0]
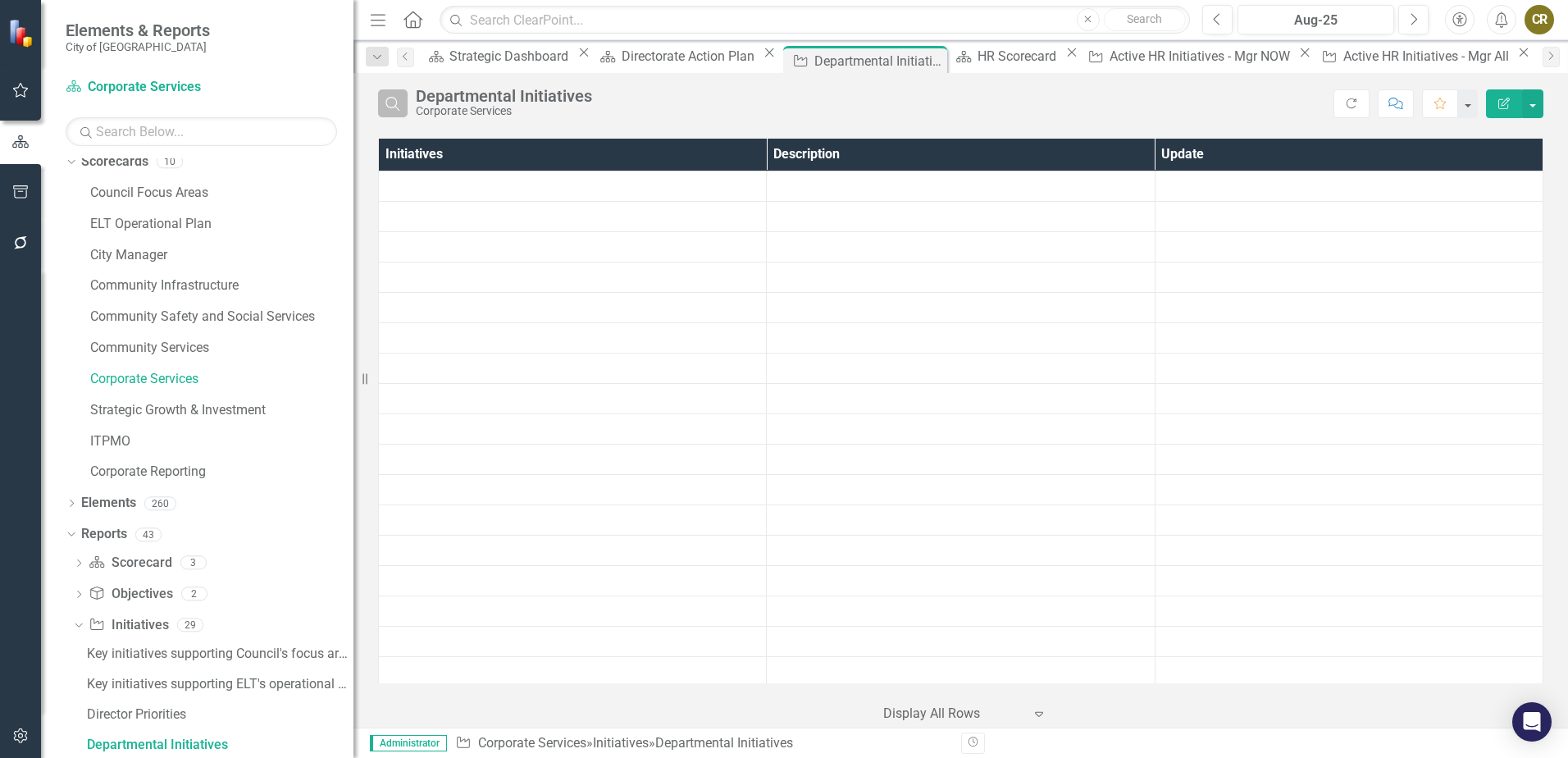
click at [399, 103] on icon "Search" at bounding box center [392, 104] width 18 height 15
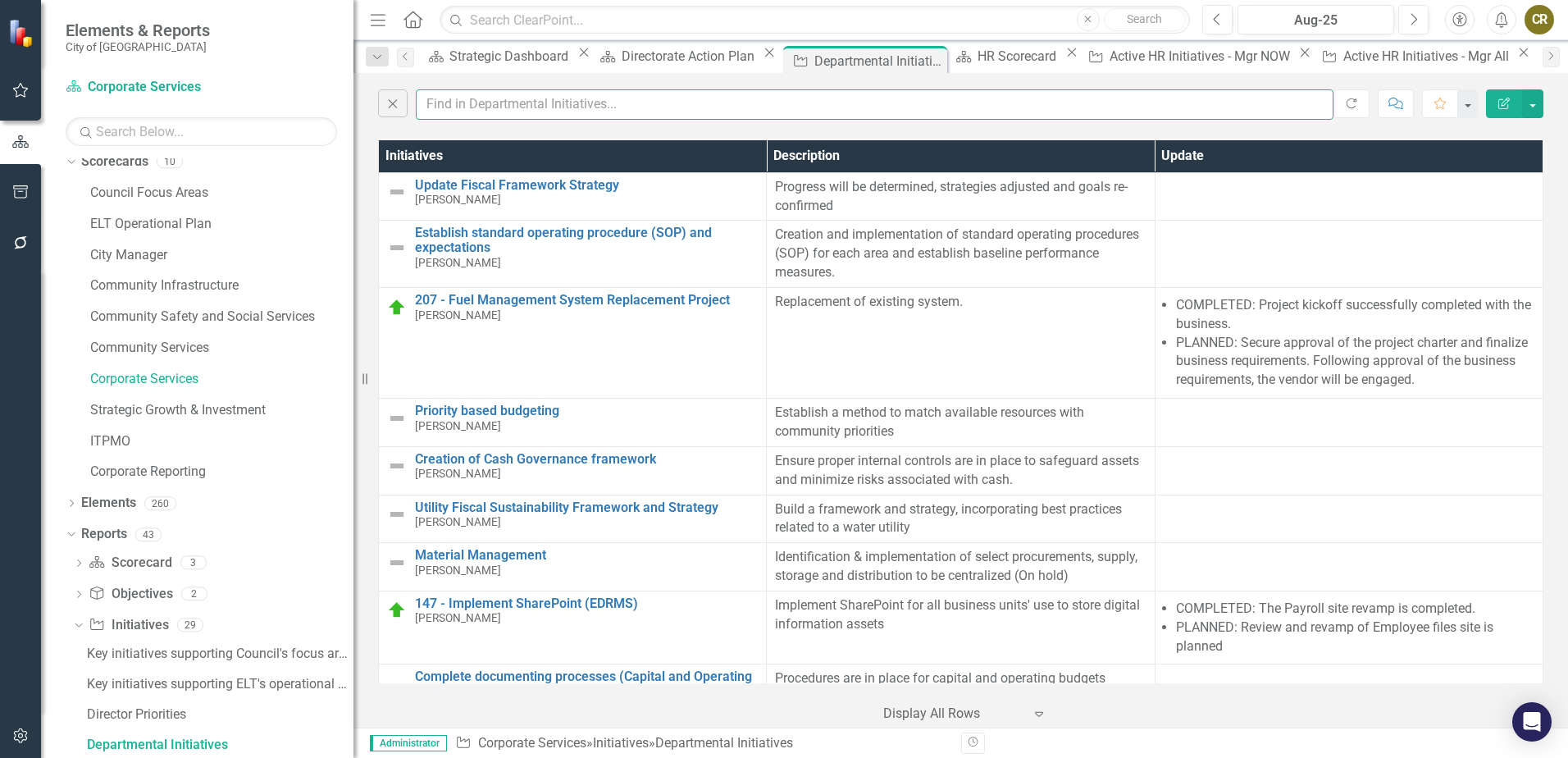
click at [454, 105] on input "text" at bounding box center [874, 105] width 917 height 30
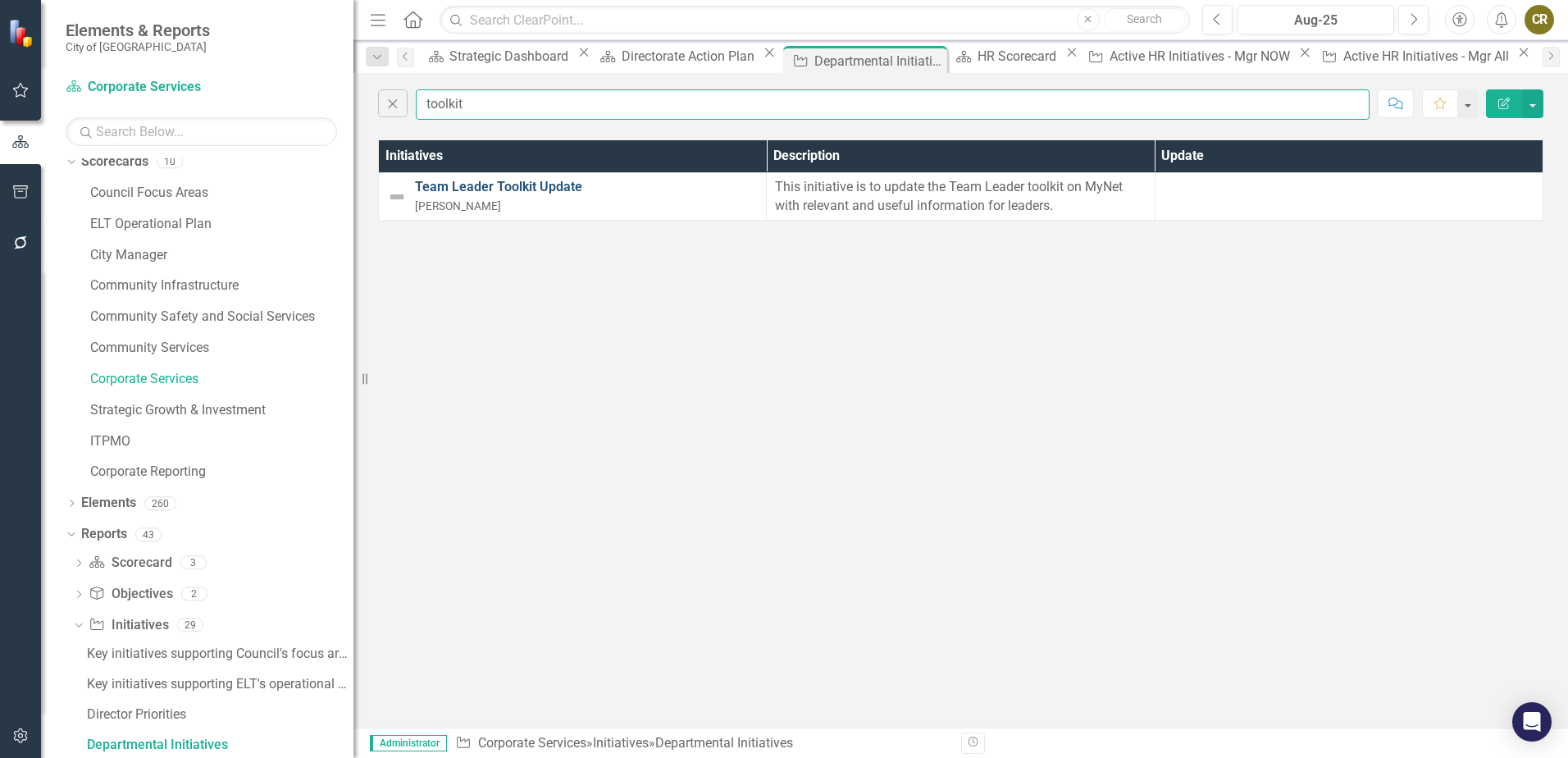
type input "toolkit"
click at [450, 178] on link "Team Leader Toolkit Update" at bounding box center [586, 187] width 343 height 19
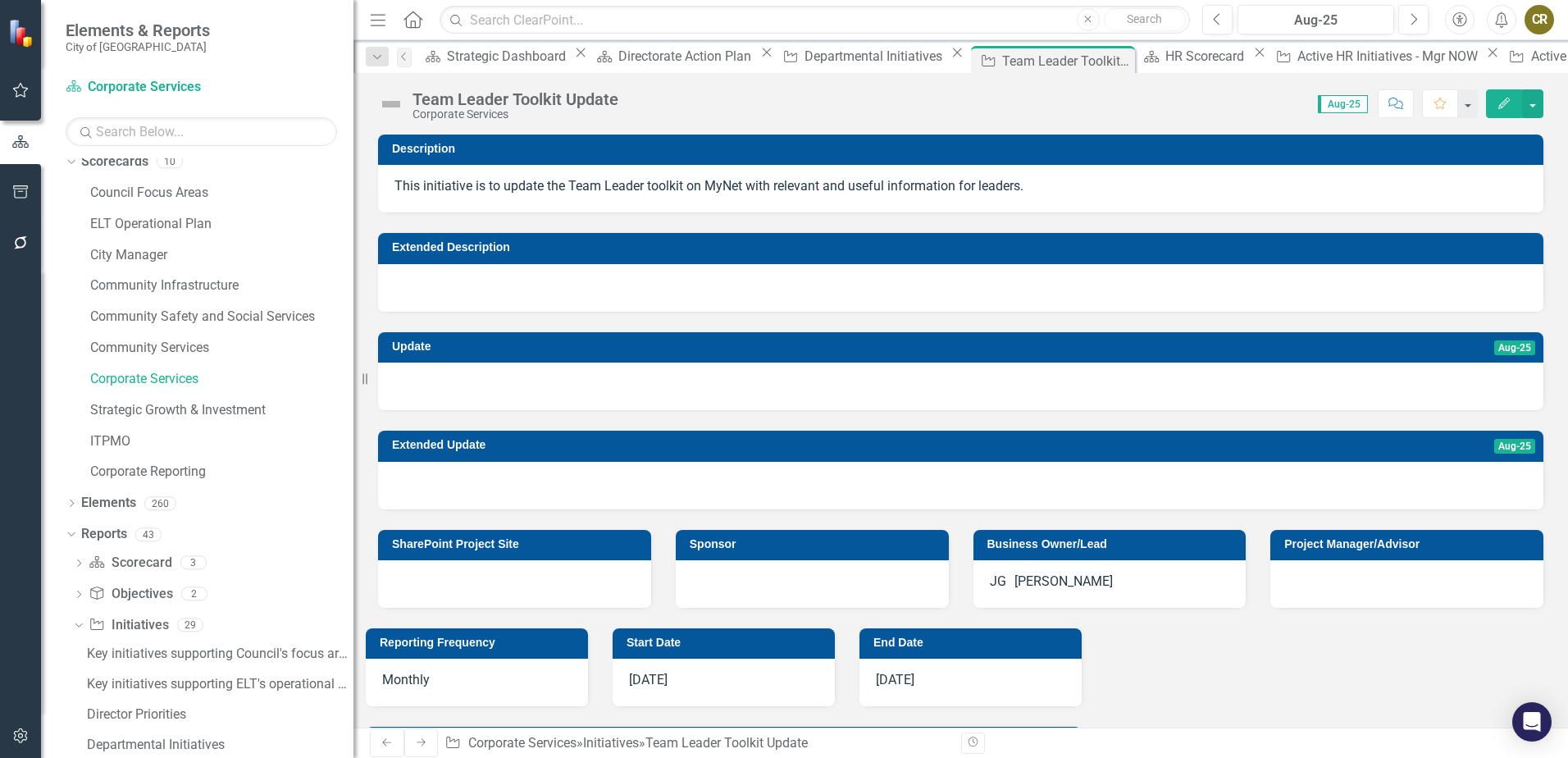
click at [1501, 103] on icon "Edit" at bounding box center [1504, 104] width 15 height 12
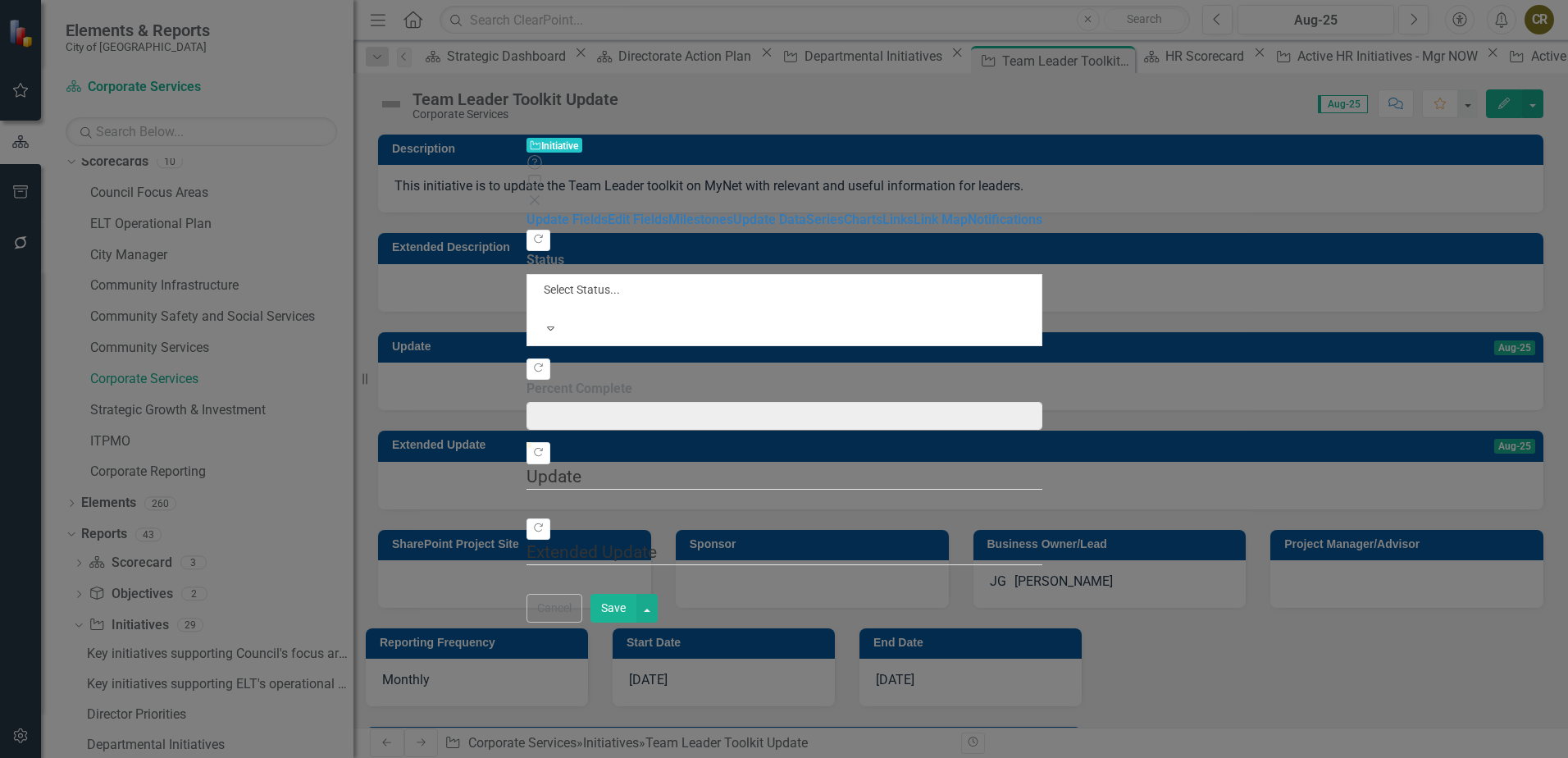
type input "0"
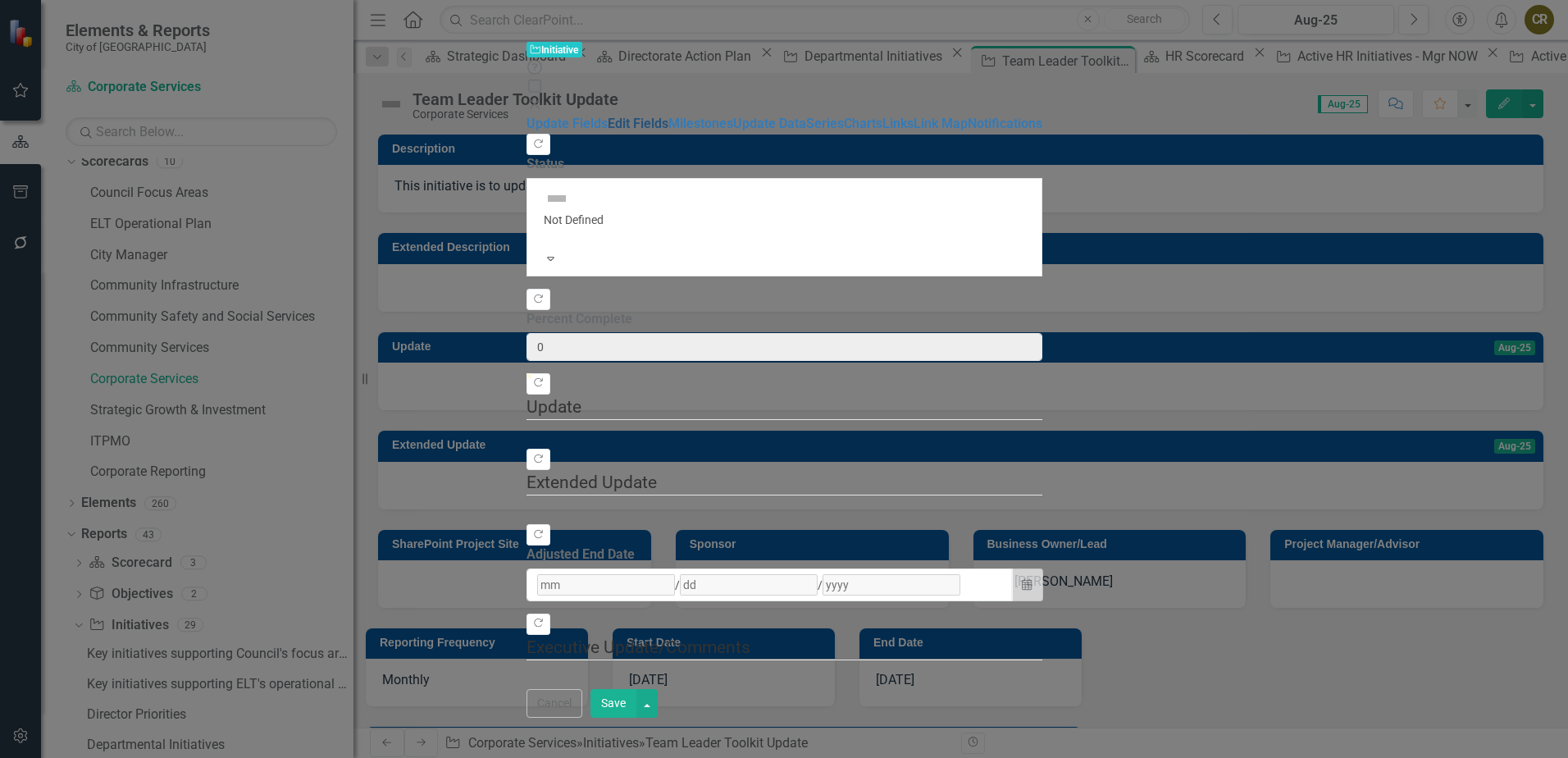
click at [608, 116] on link "Edit Fields" at bounding box center [638, 123] width 61 height 15
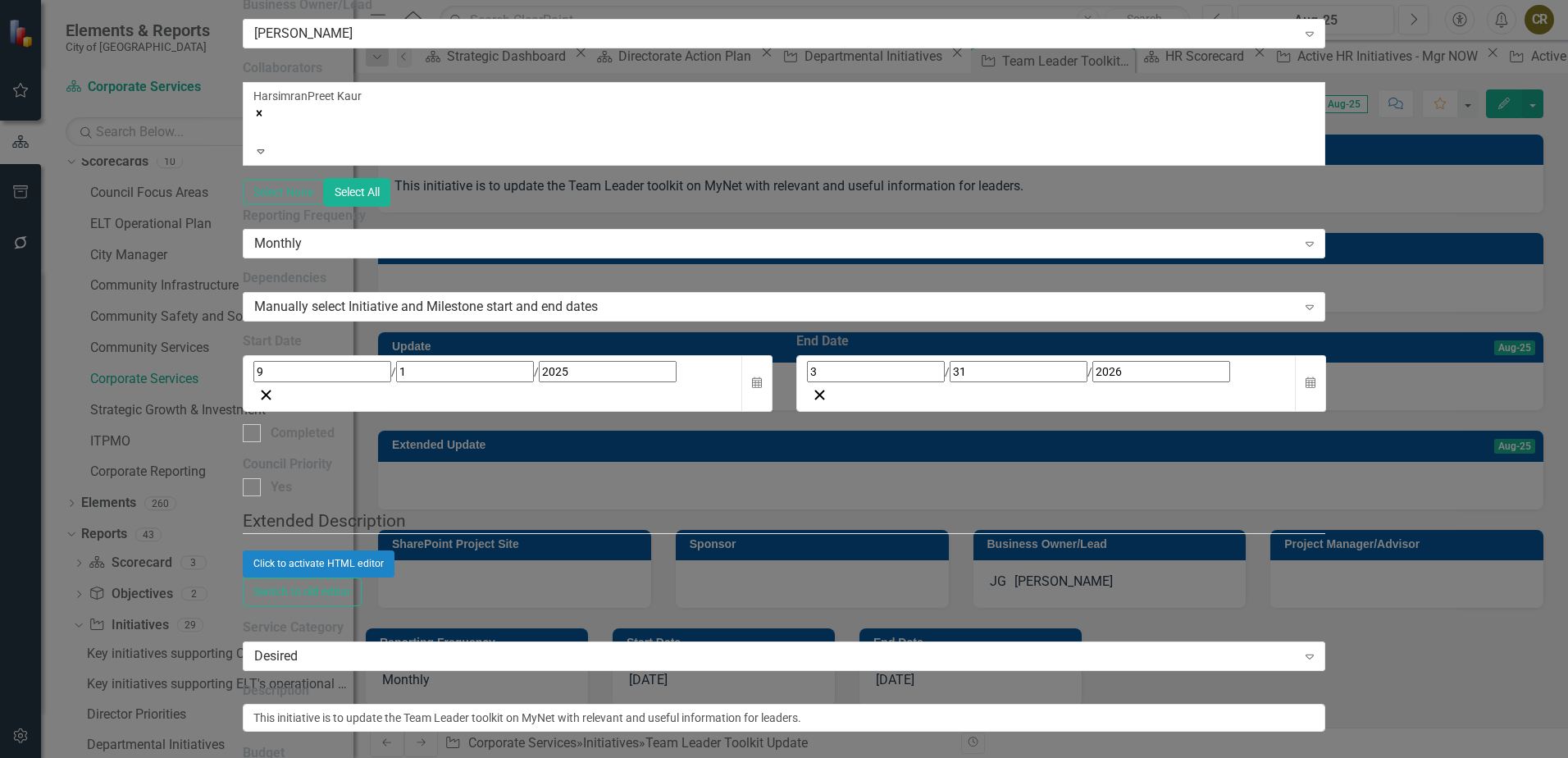
scroll to position [23, 0]
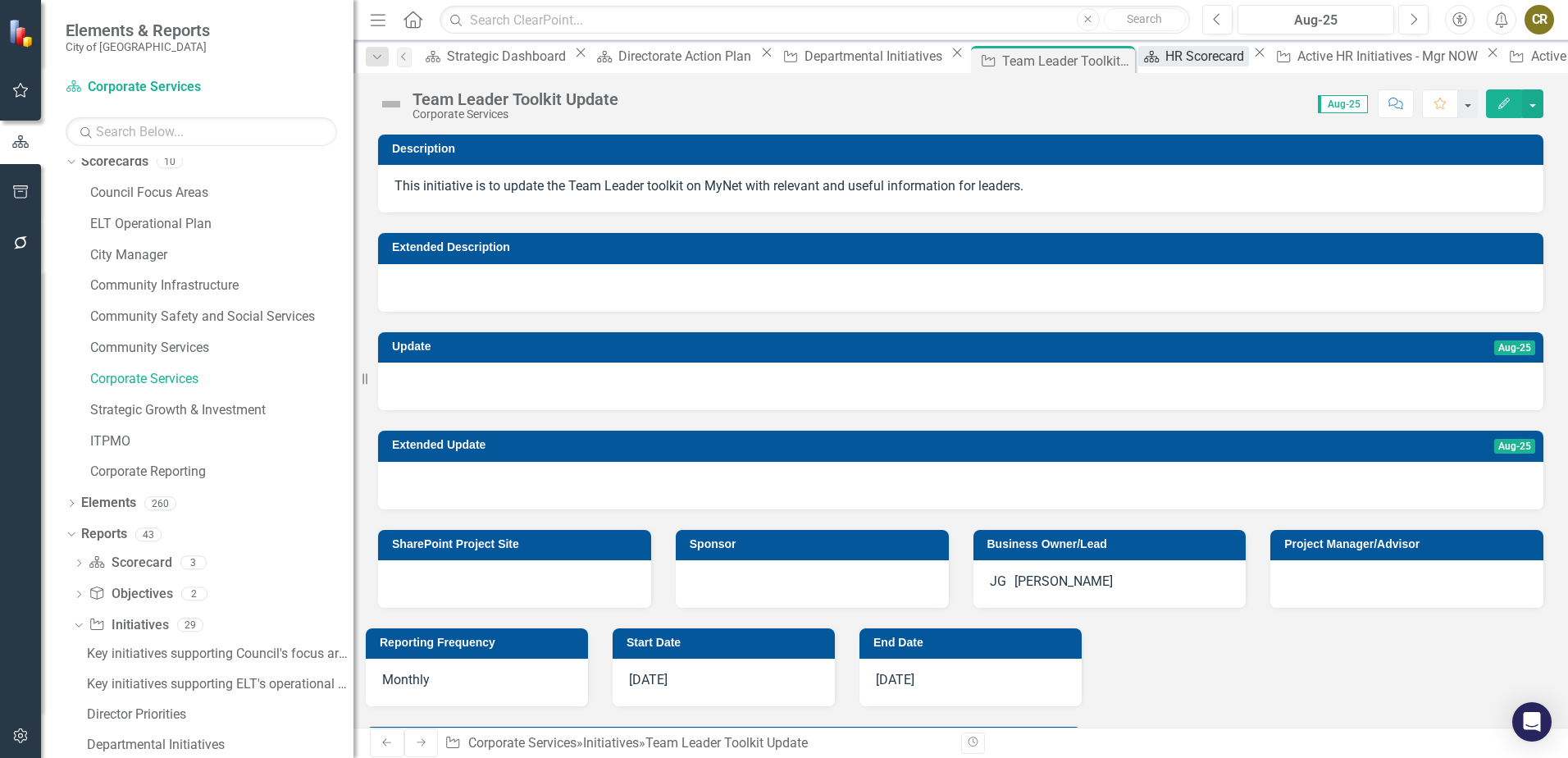
click at [1165, 57] on div "HR Scorecard" at bounding box center [1206, 56] width 83 height 20
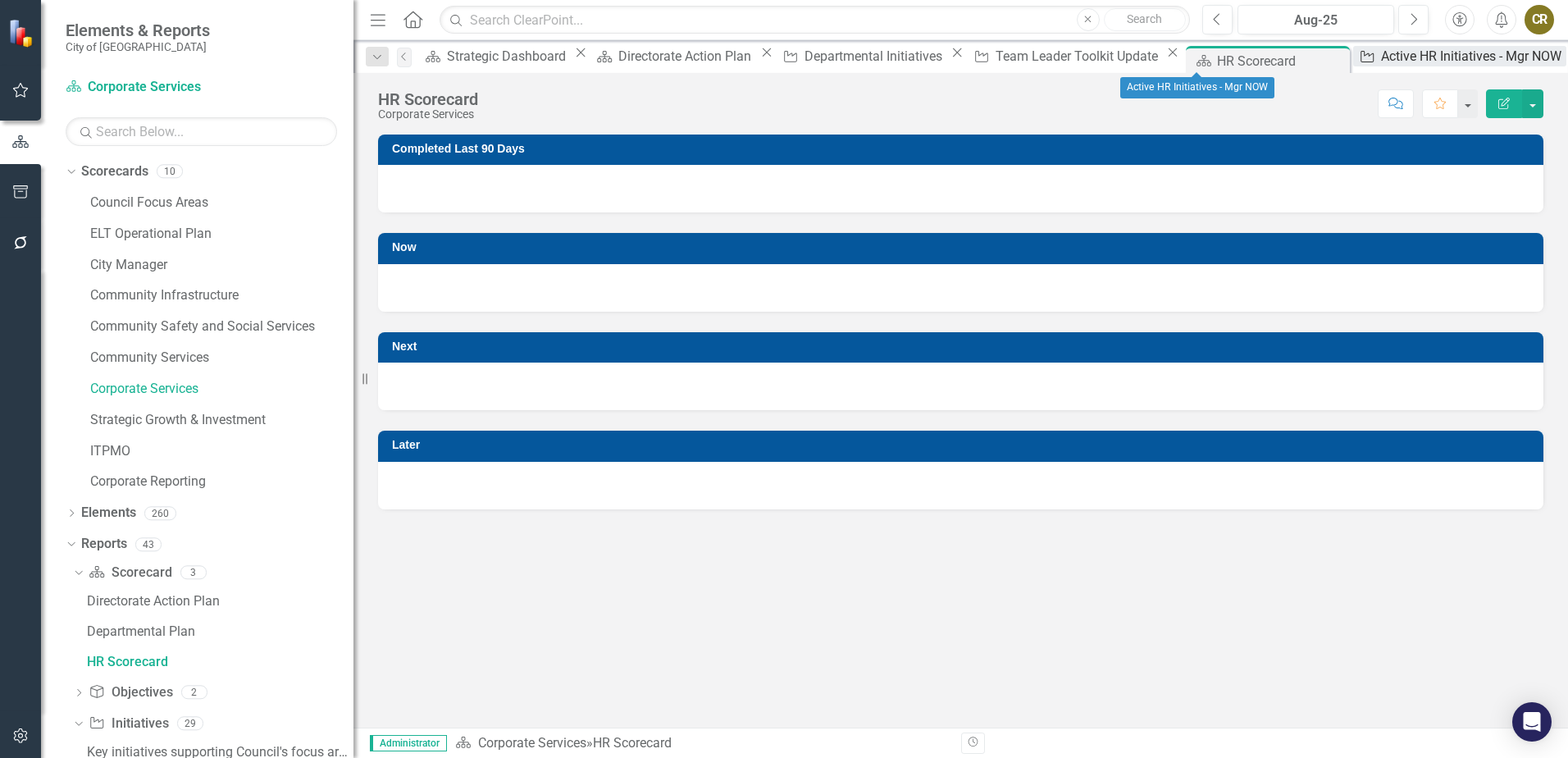
click at [1381, 60] on div "Active HR Initiatives - Mgr NOW" at bounding box center [1474, 56] width 185 height 20
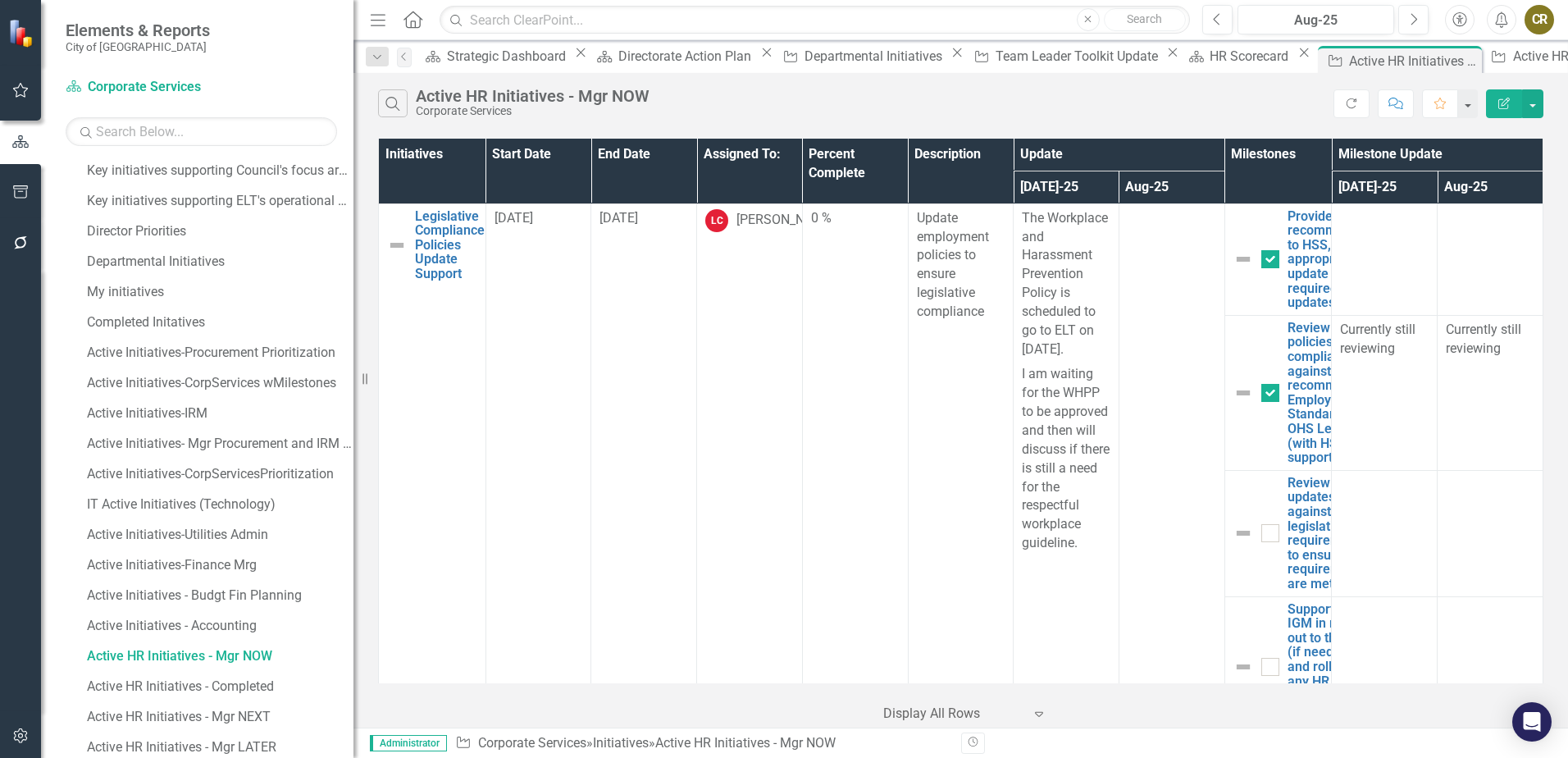
scroll to position [404, 0]
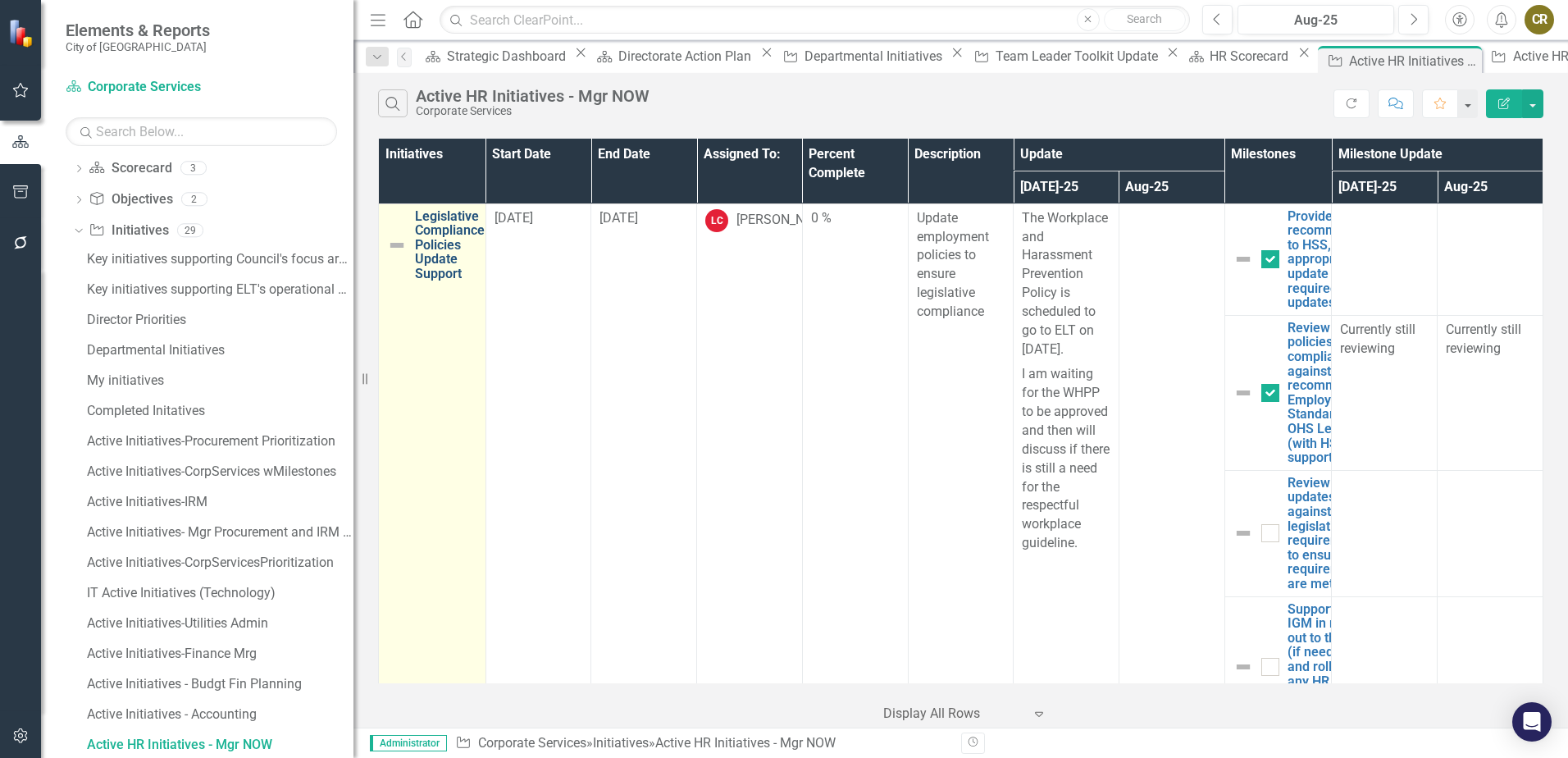
click at [461, 232] on link "Legislative Compliance Policies Update Support" at bounding box center [449, 245] width 70 height 73
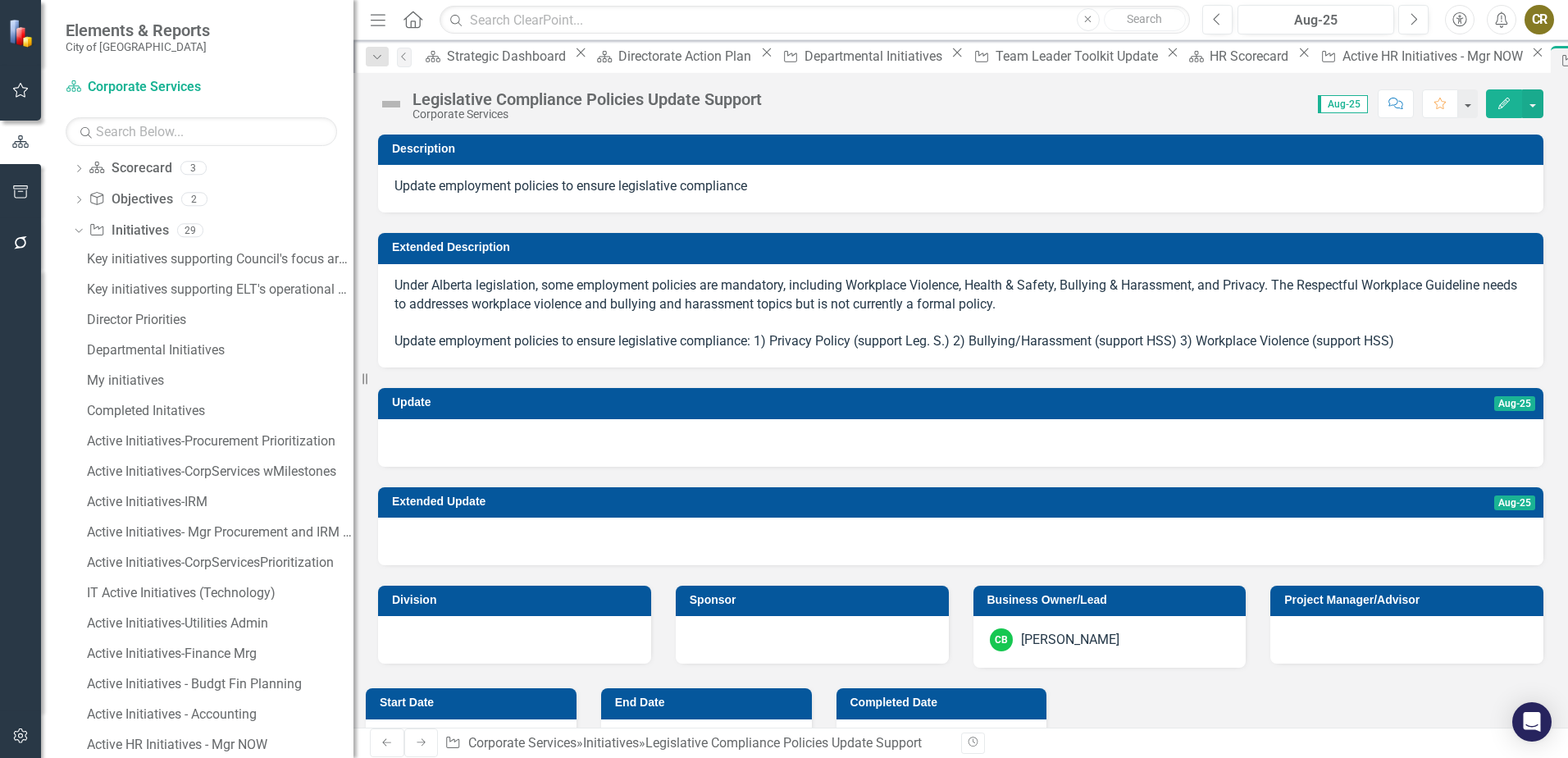
click at [1505, 99] on icon "Edit" at bounding box center [1504, 104] width 15 height 12
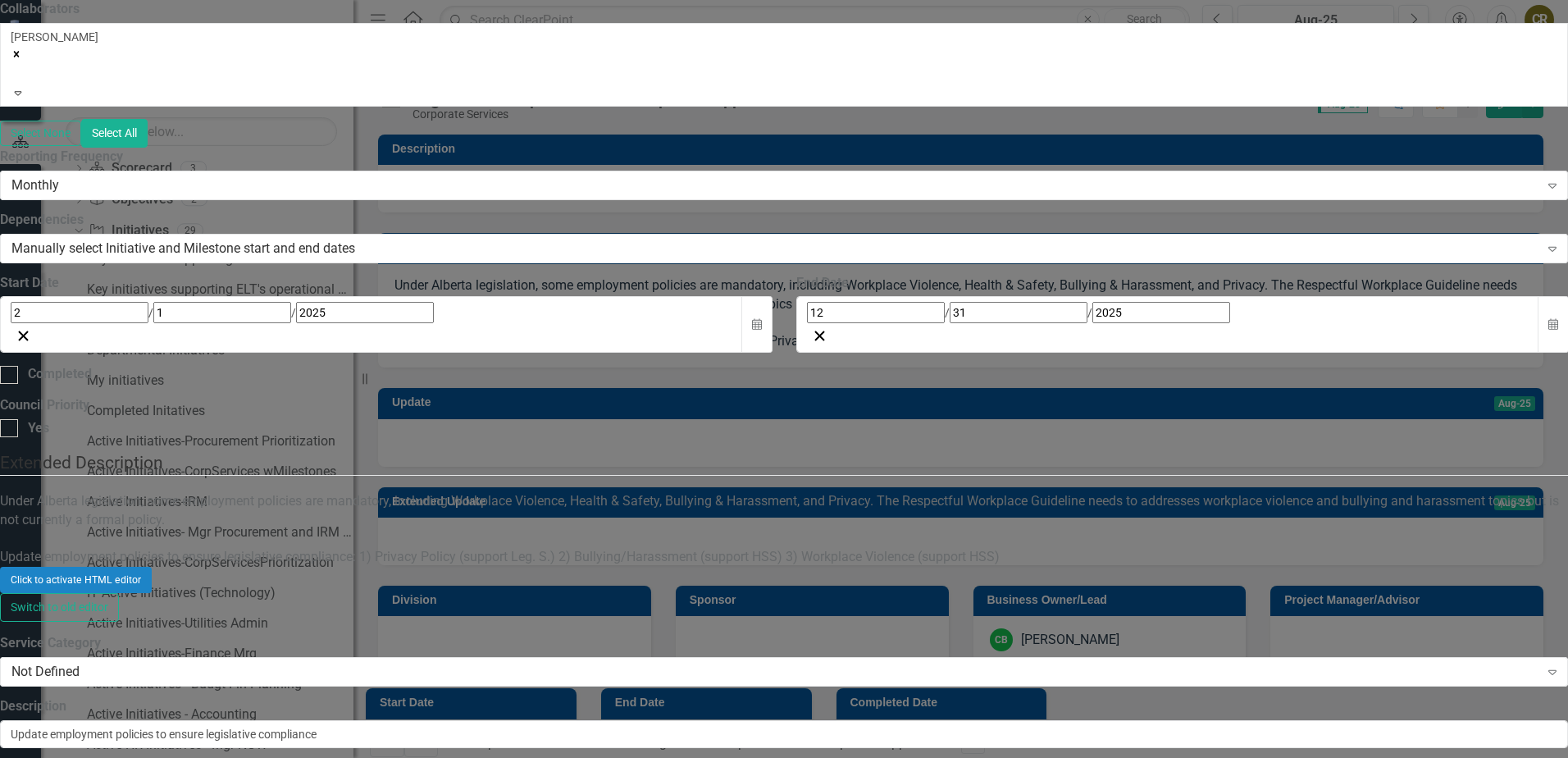
scroll to position [2768, 0]
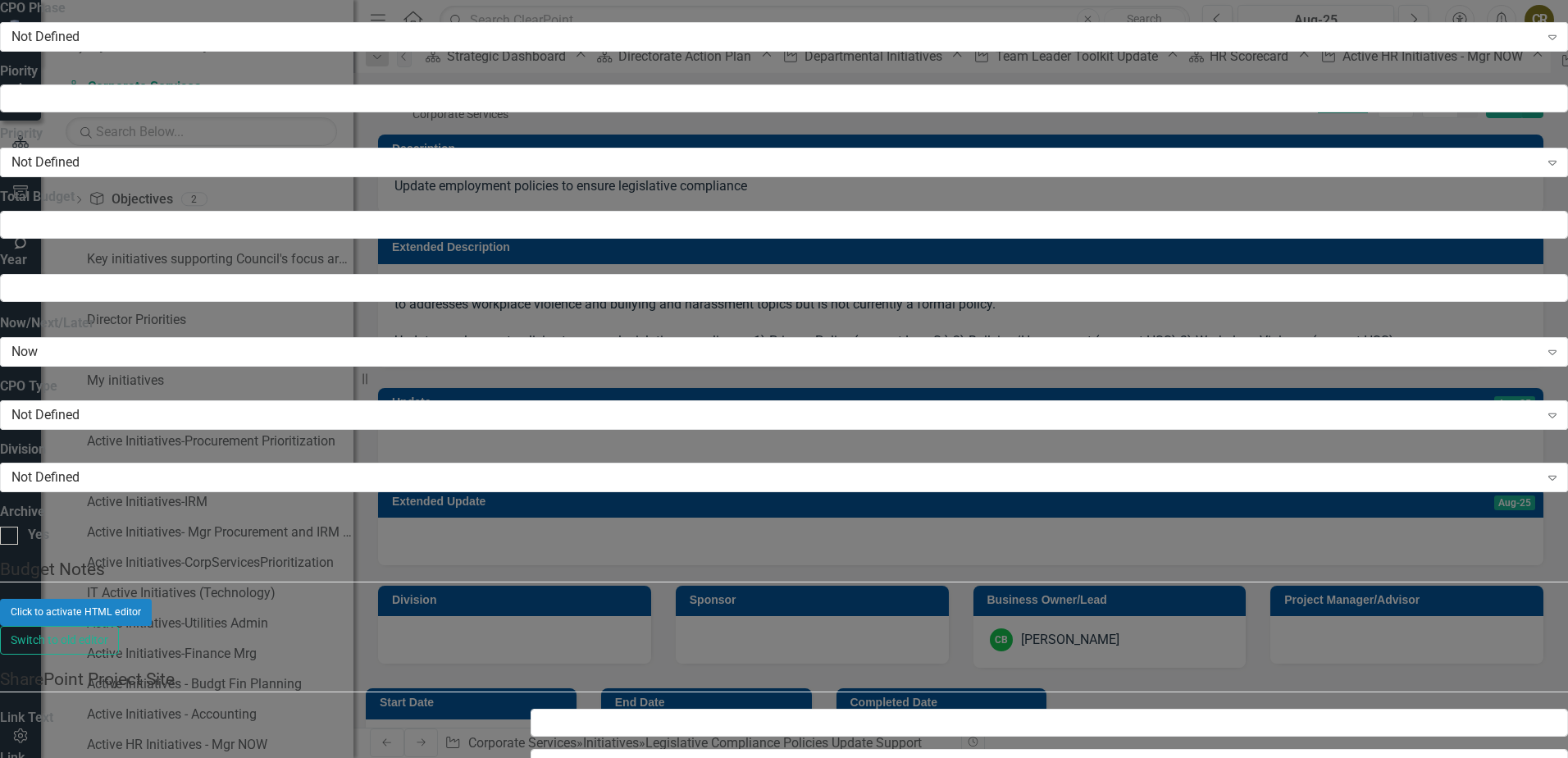
scroll to position [0, 0]
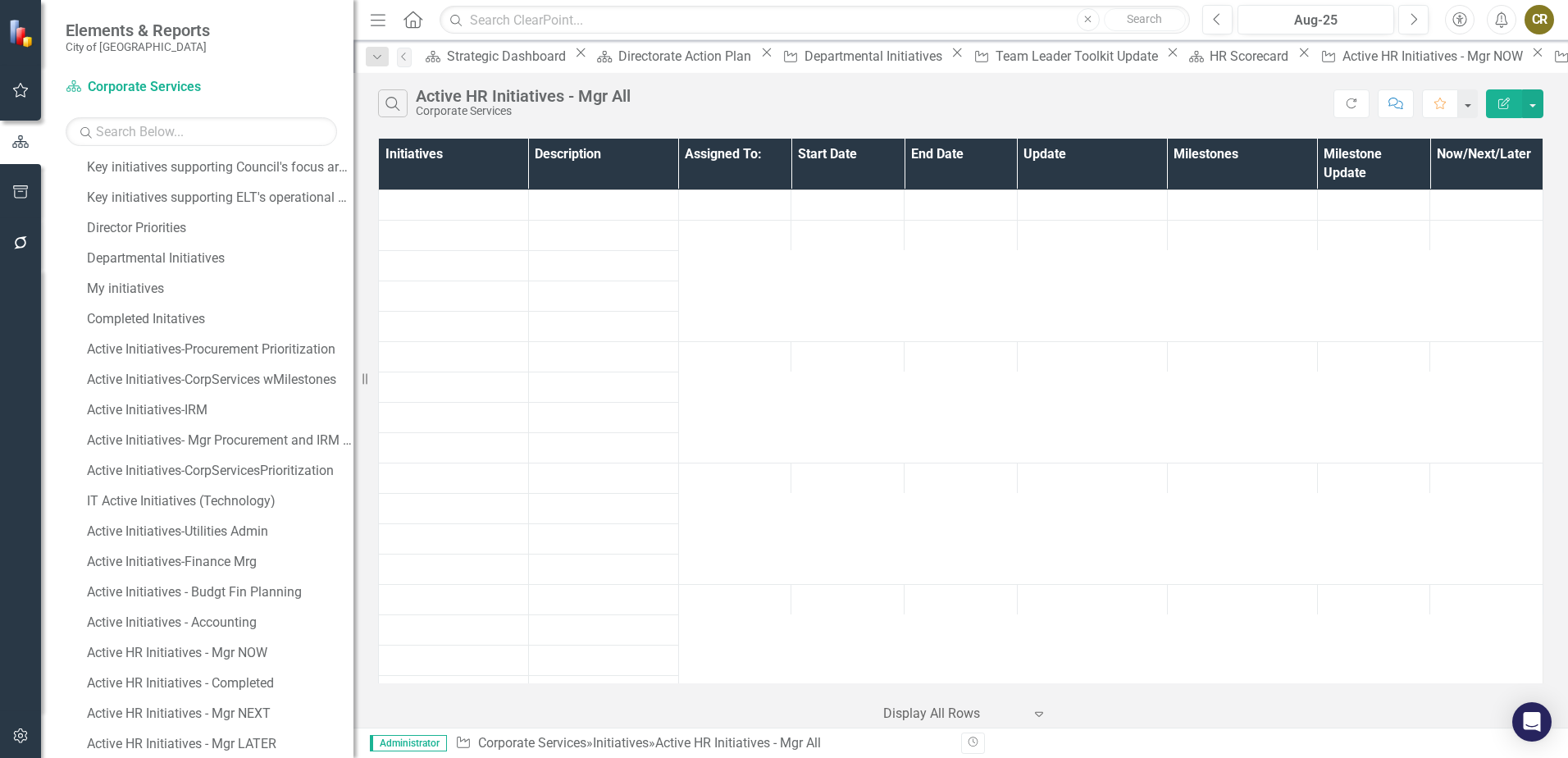
scroll to position [525, 0]
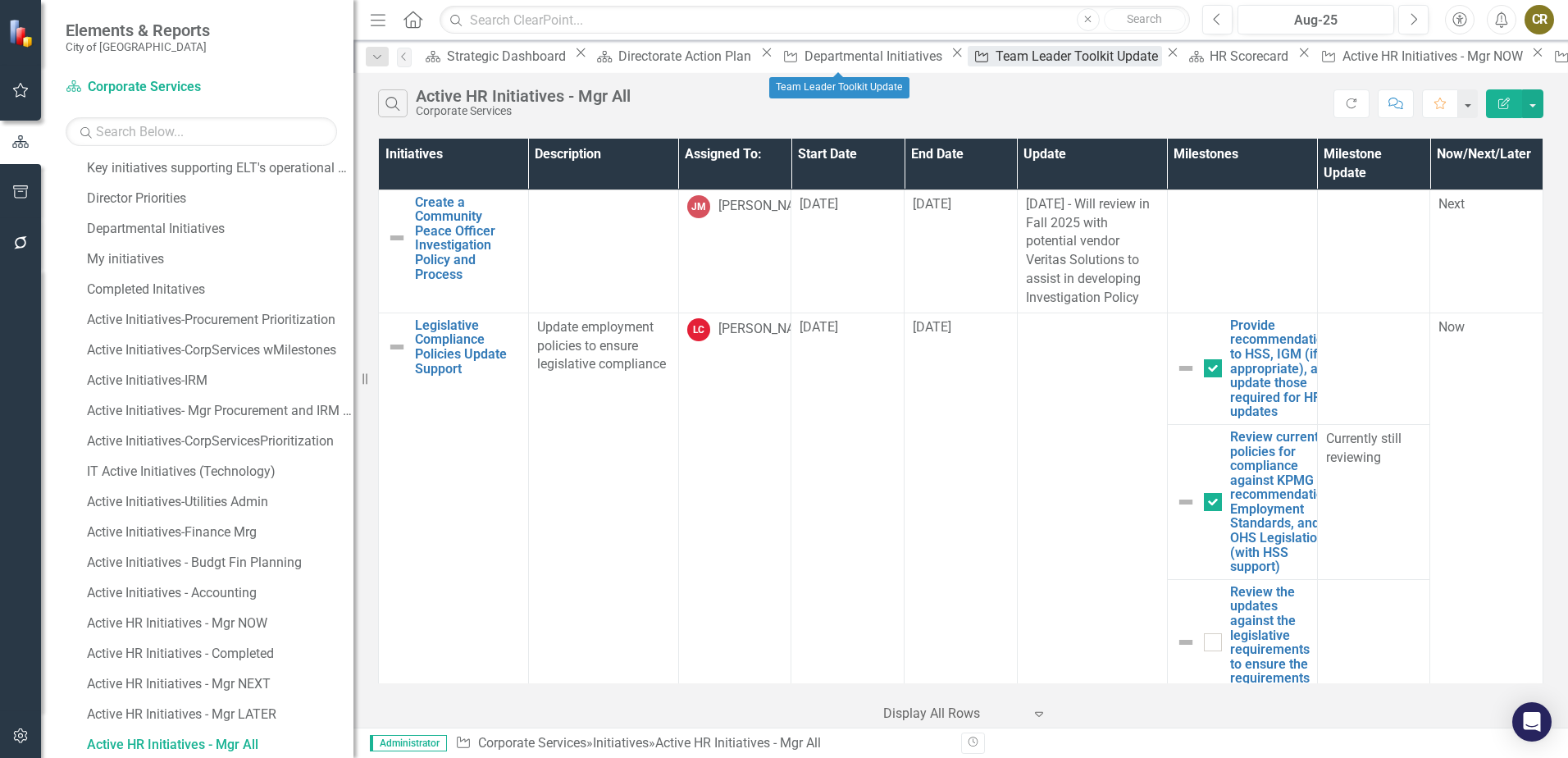
click at [996, 58] on div "Team Leader Toolkit Update" at bounding box center [1079, 56] width 167 height 20
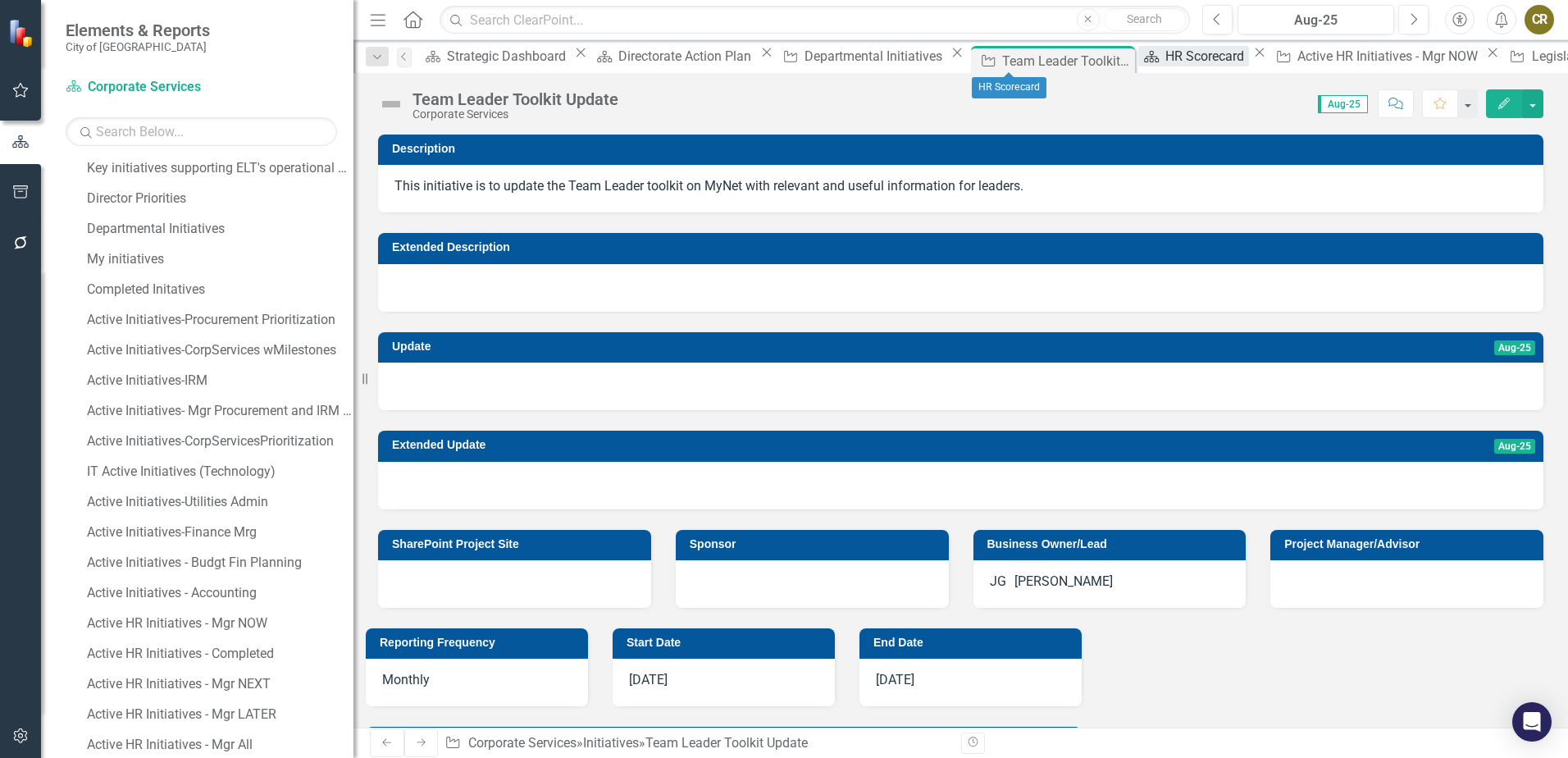
click at [1165, 63] on div "HR Scorecard" at bounding box center [1206, 56] width 83 height 20
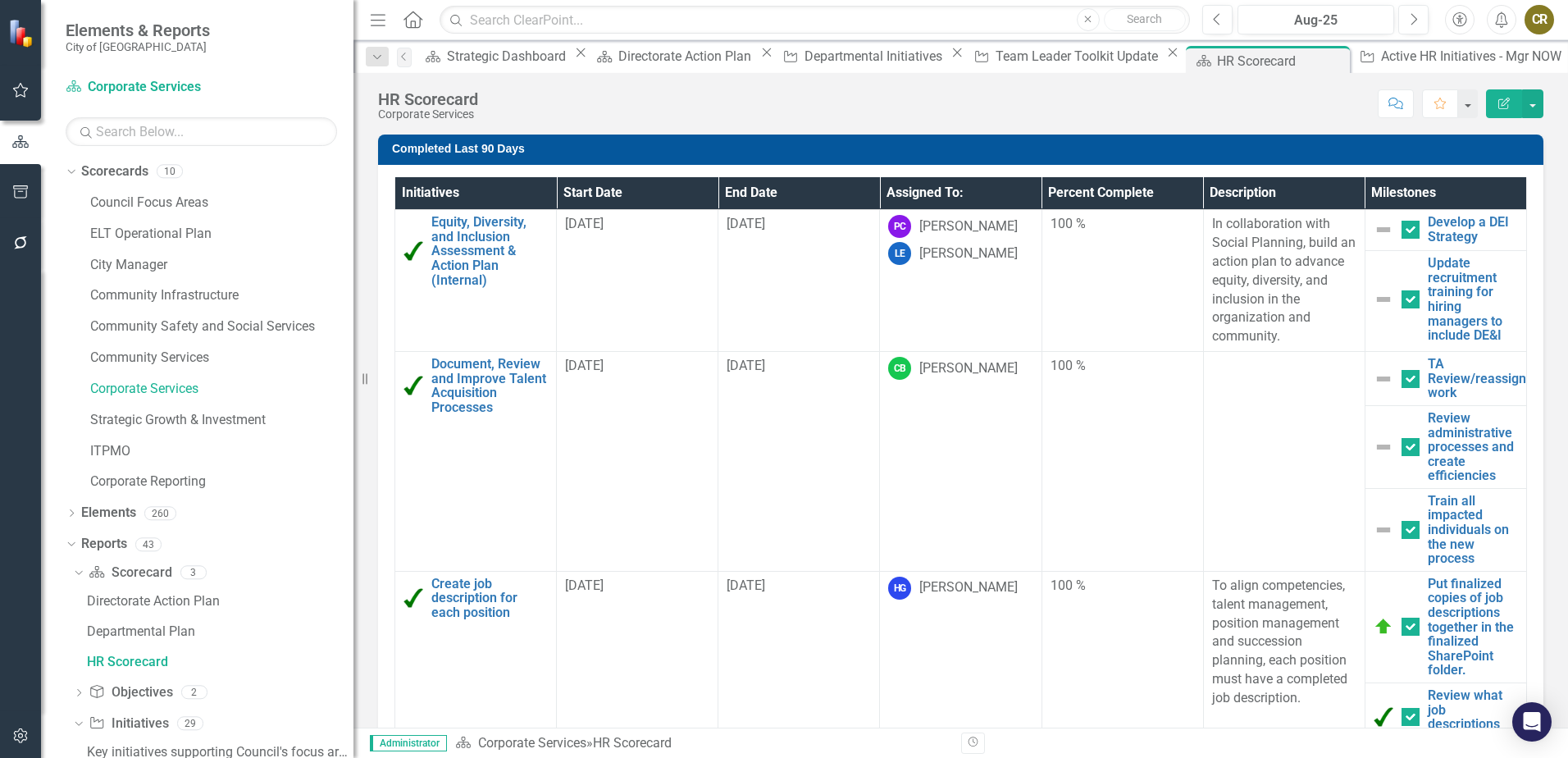
click at [1505, 105] on icon "button" at bounding box center [1504, 104] width 12 height 12
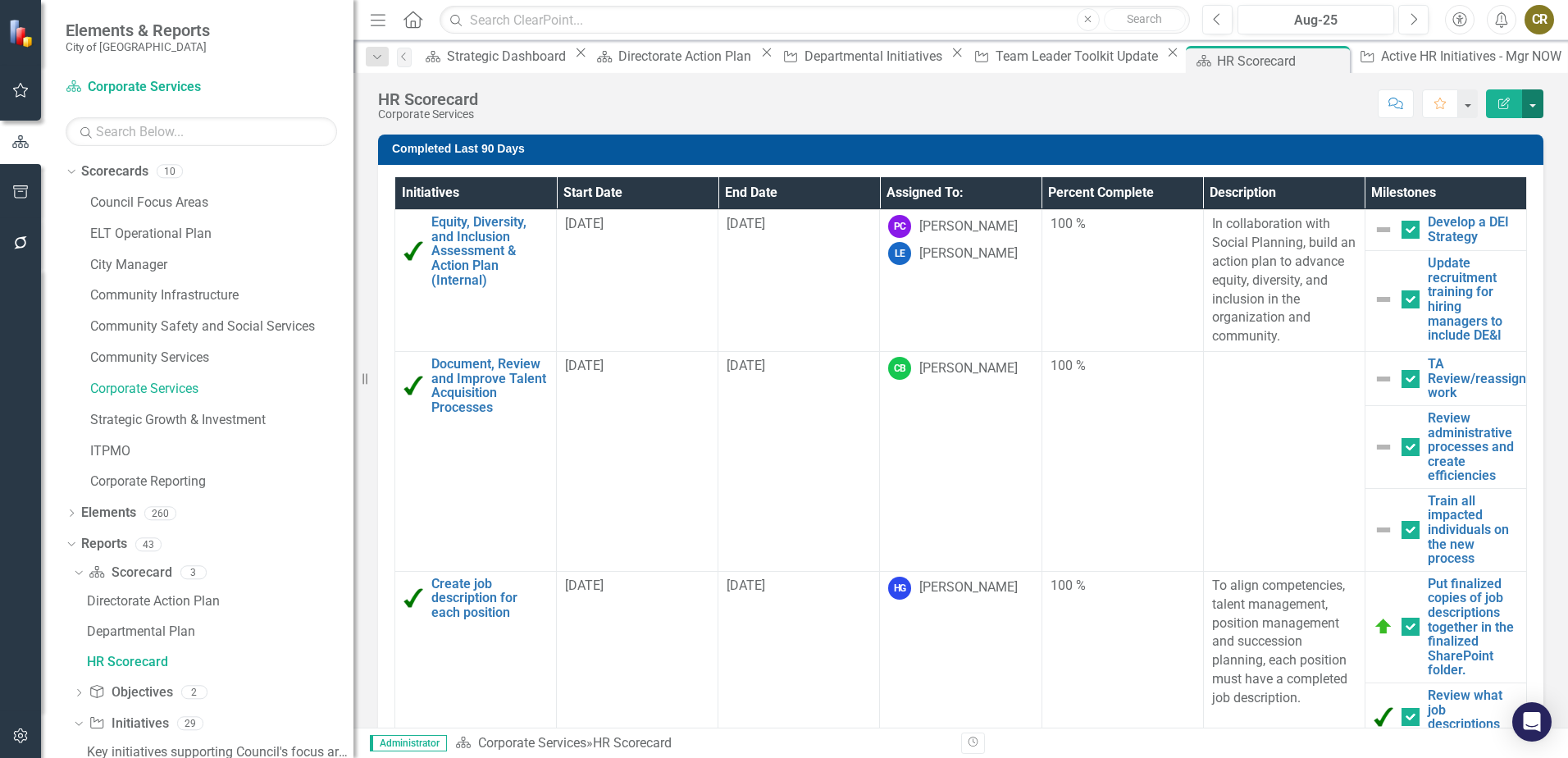
click at [1537, 99] on button "button" at bounding box center [1532, 104] width 21 height 29
click at [1481, 136] on link "Edit Edit Scorecard" at bounding box center [1476, 134] width 133 height 30
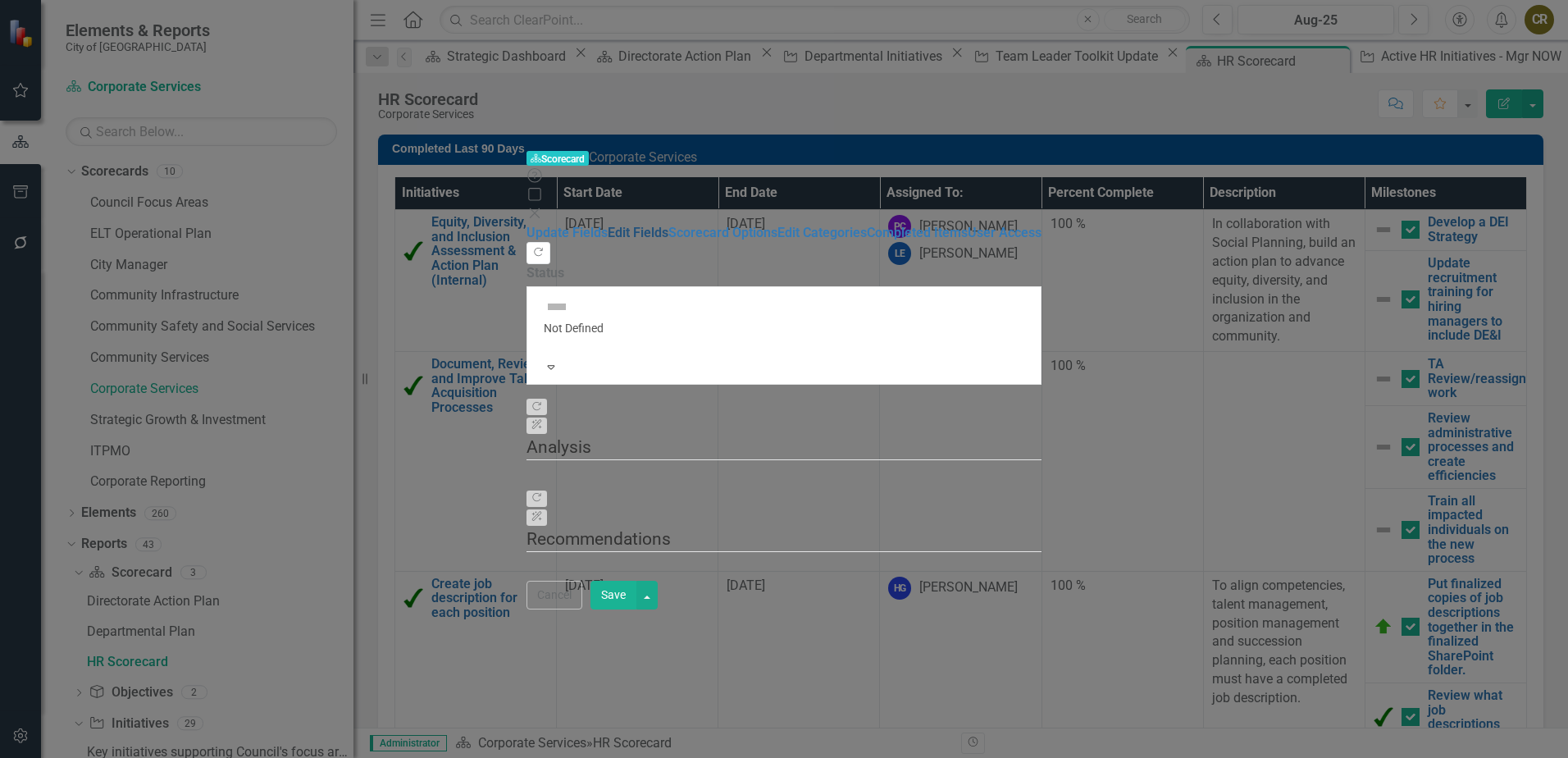
click at [608, 224] on link "Edit Fields" at bounding box center [638, 232] width 61 height 15
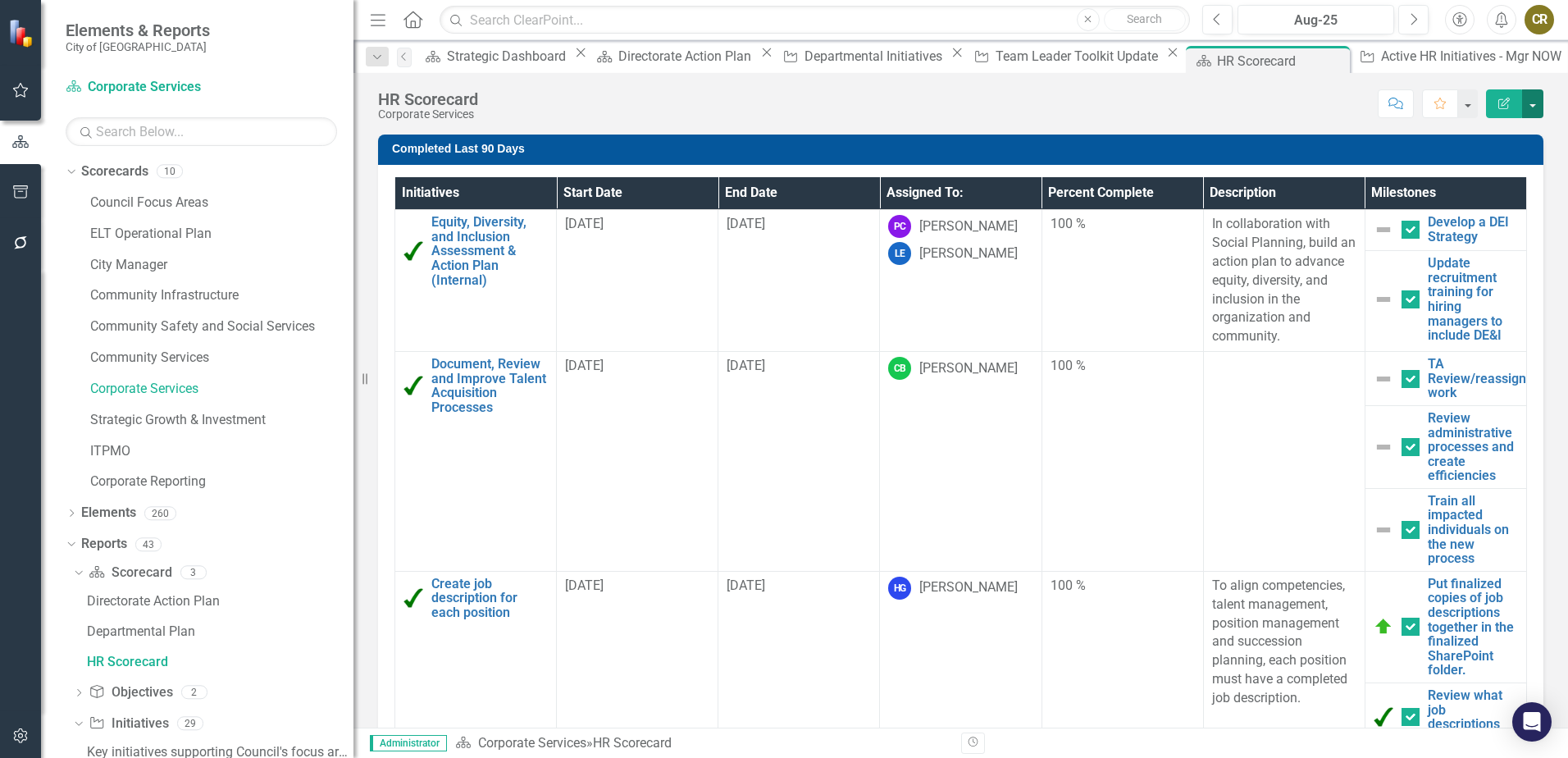
click at [1525, 105] on button "button" at bounding box center [1532, 104] width 21 height 29
click at [1472, 137] on link "Edit Edit Scorecard" at bounding box center [1476, 134] width 133 height 30
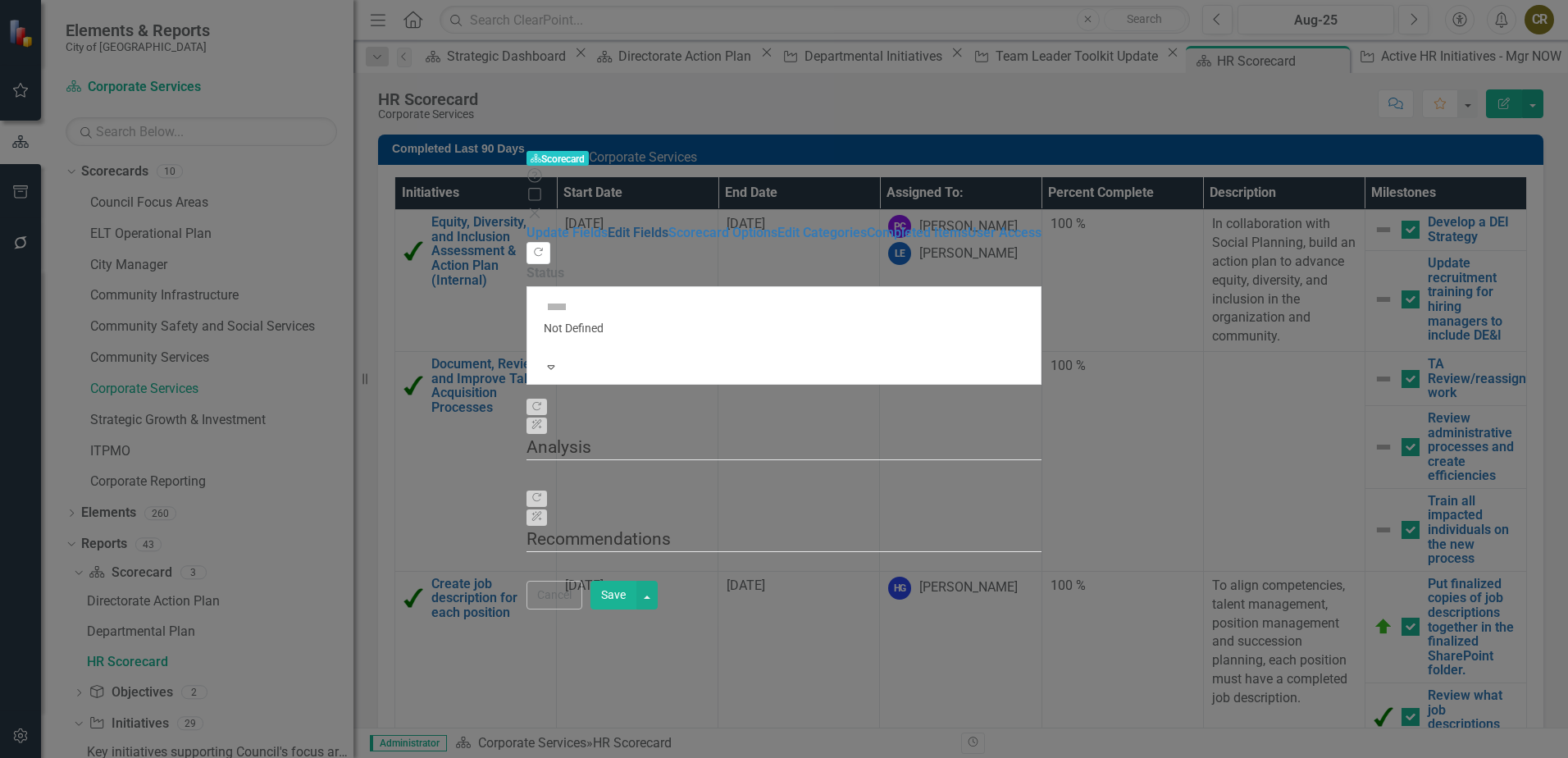
click at [608, 224] on link "Edit Fields" at bounding box center [638, 232] width 61 height 15
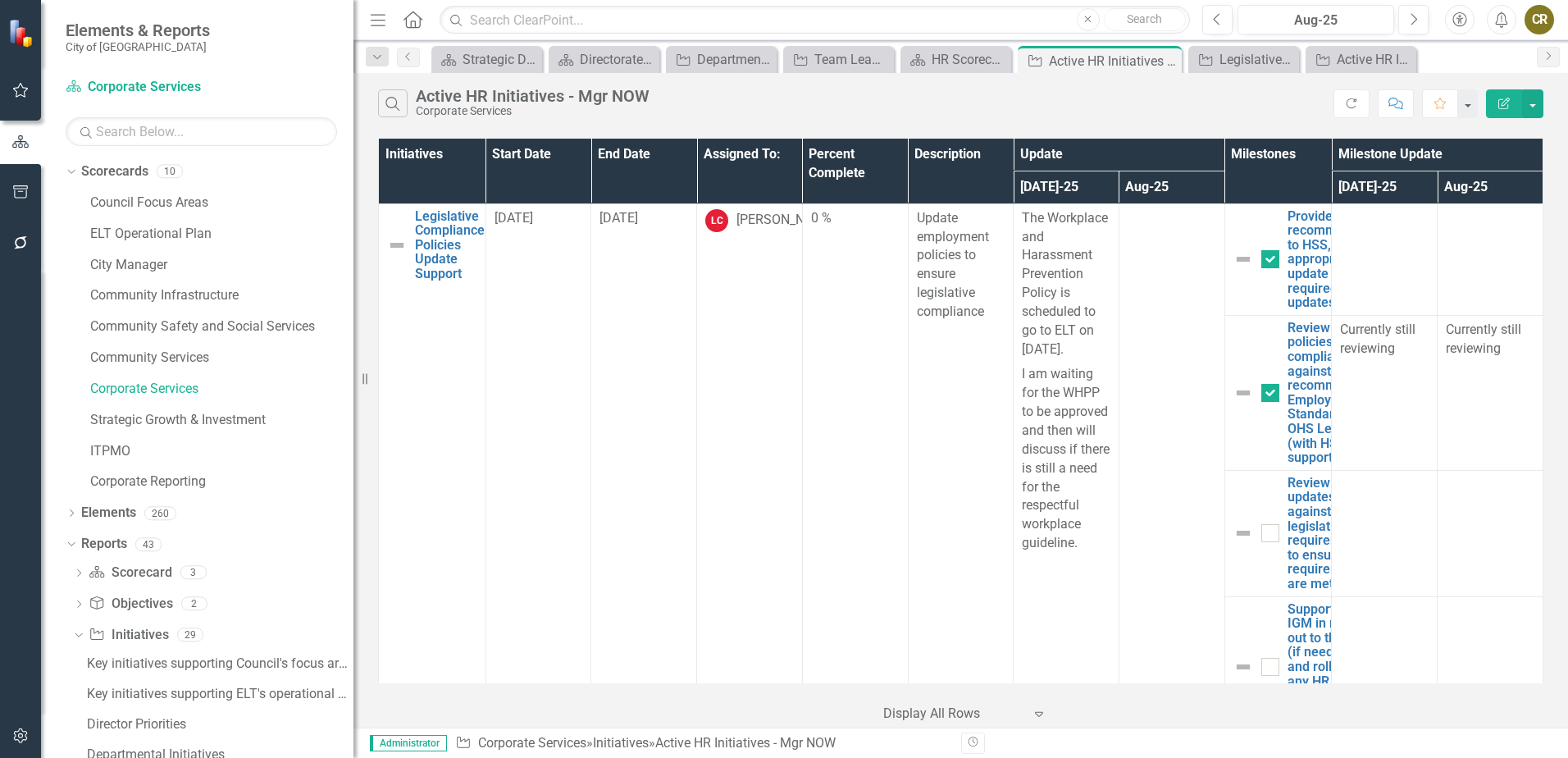
scroll to position [404, 0]
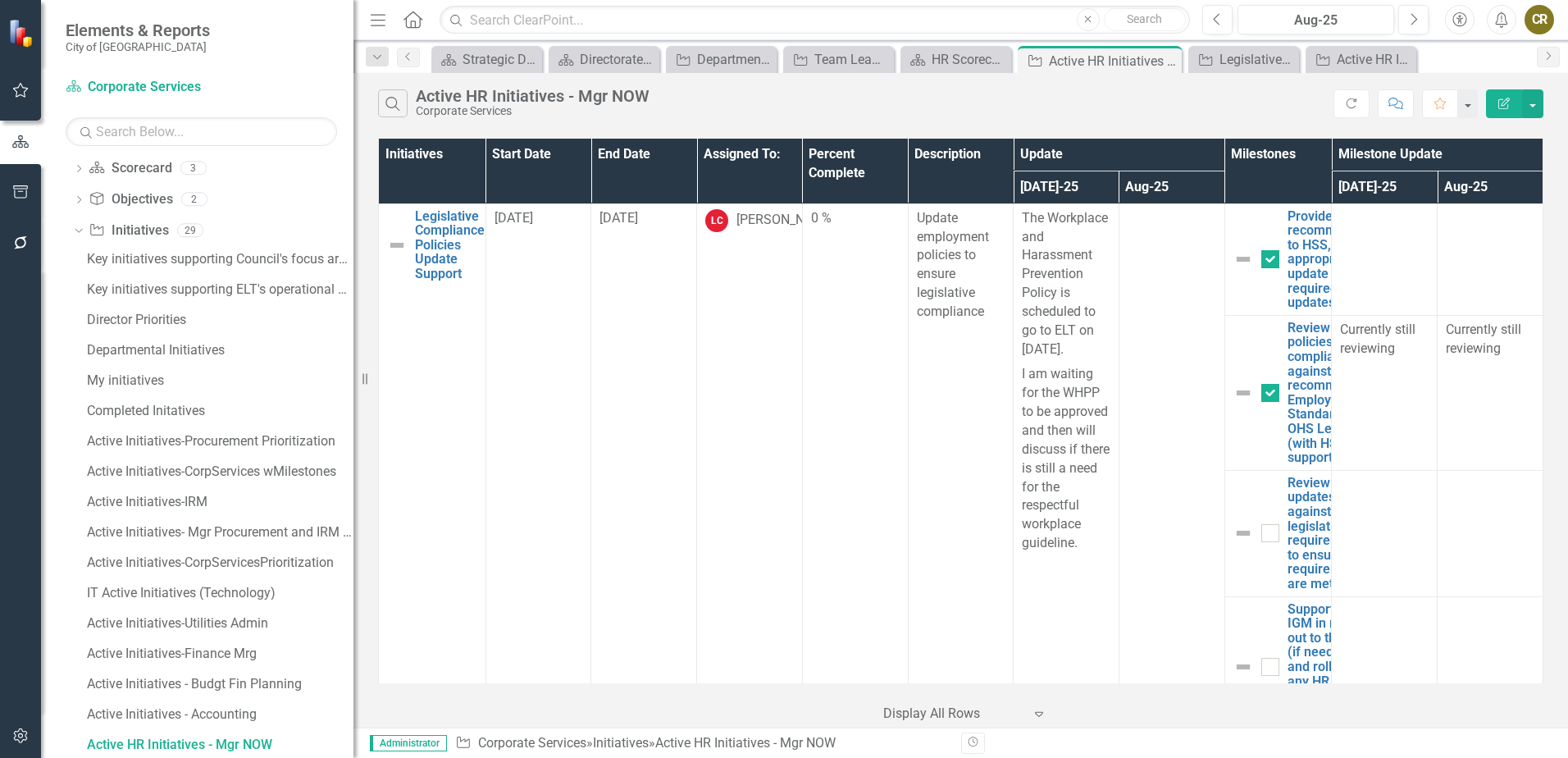
click at [1499, 99] on icon "Edit Report" at bounding box center [1504, 104] width 15 height 12
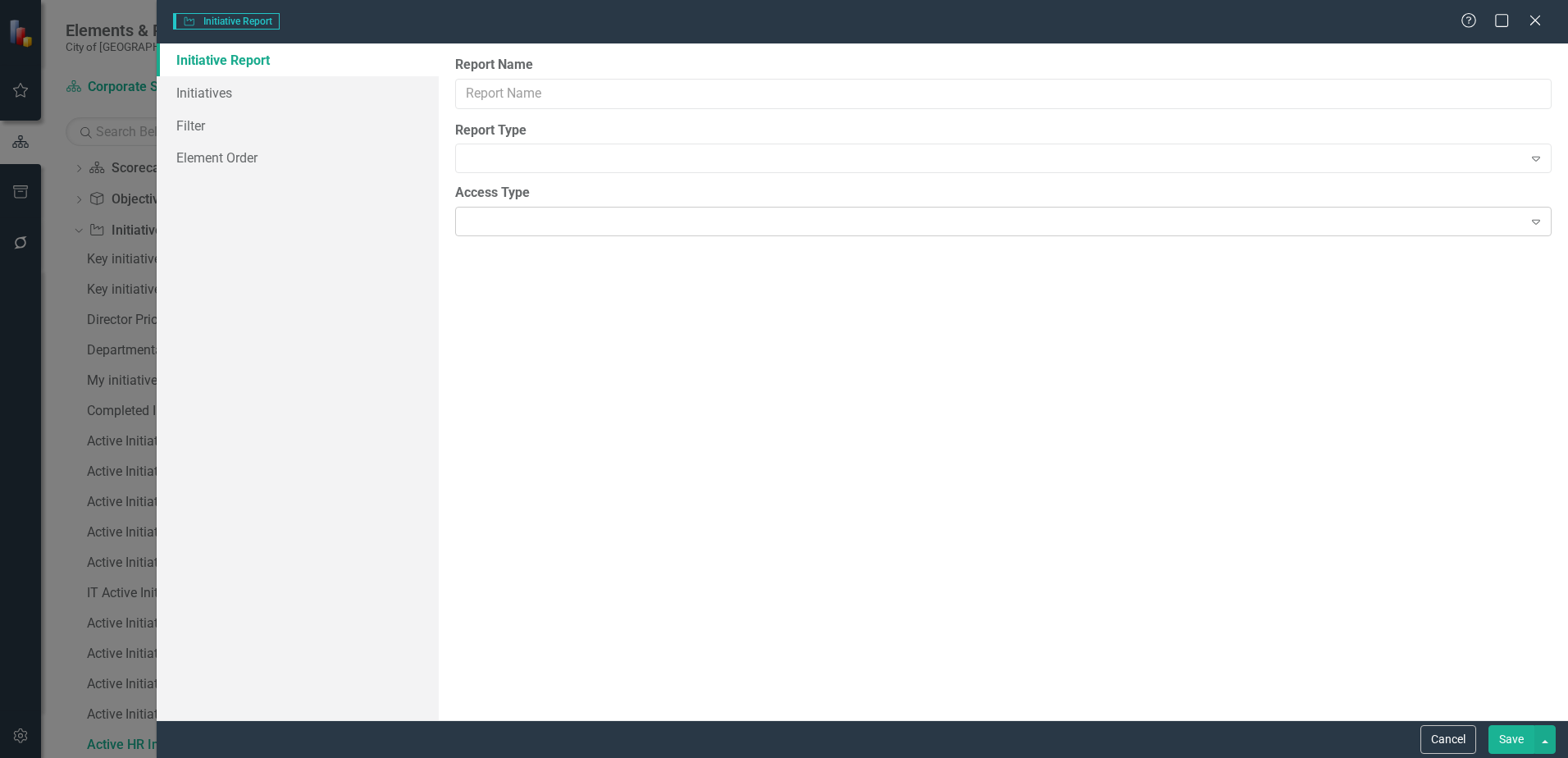
type input "Active HR Initiatives - Mgr NOW"
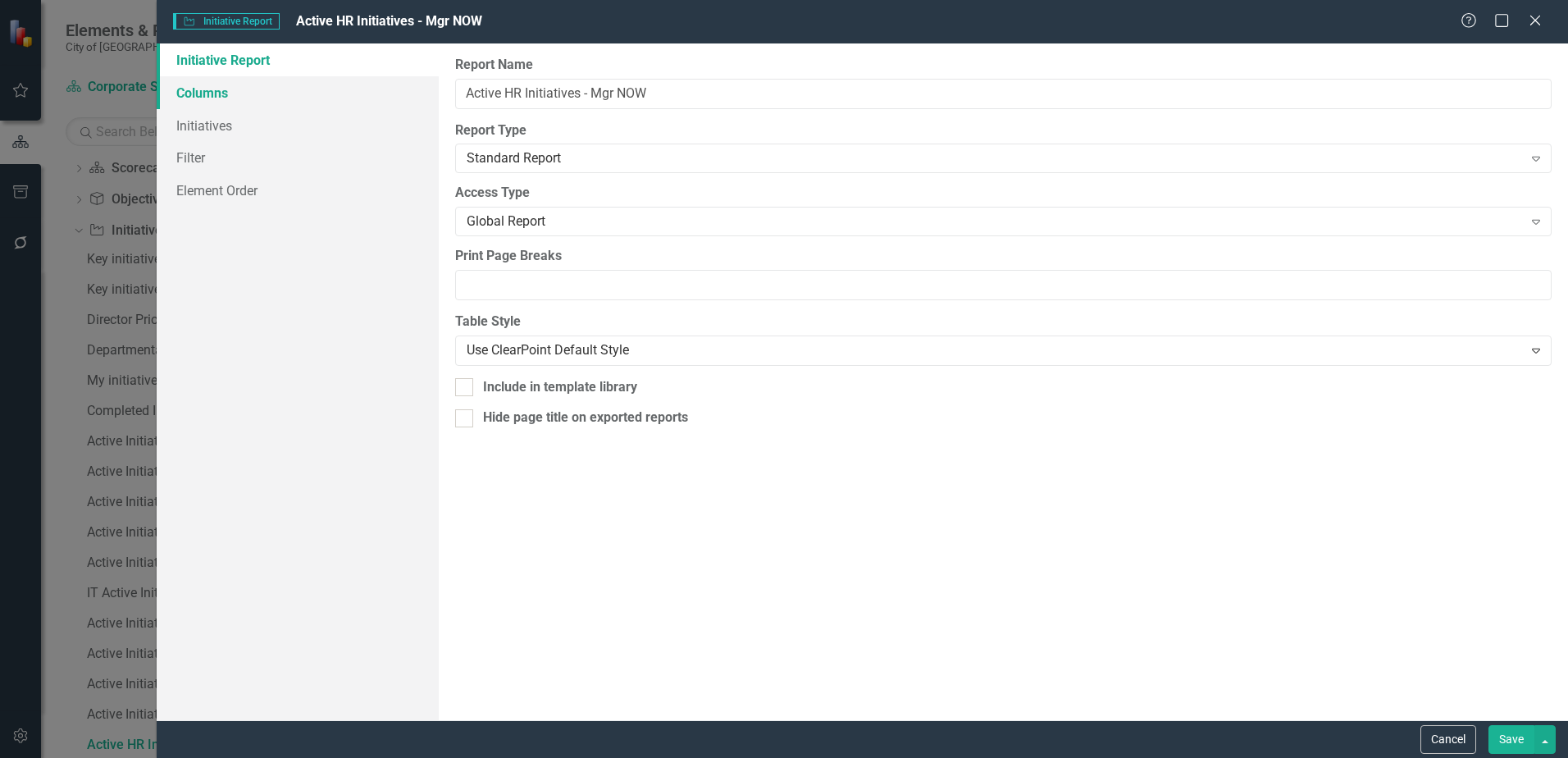
click at [240, 89] on link "Columns" at bounding box center [298, 92] width 282 height 33
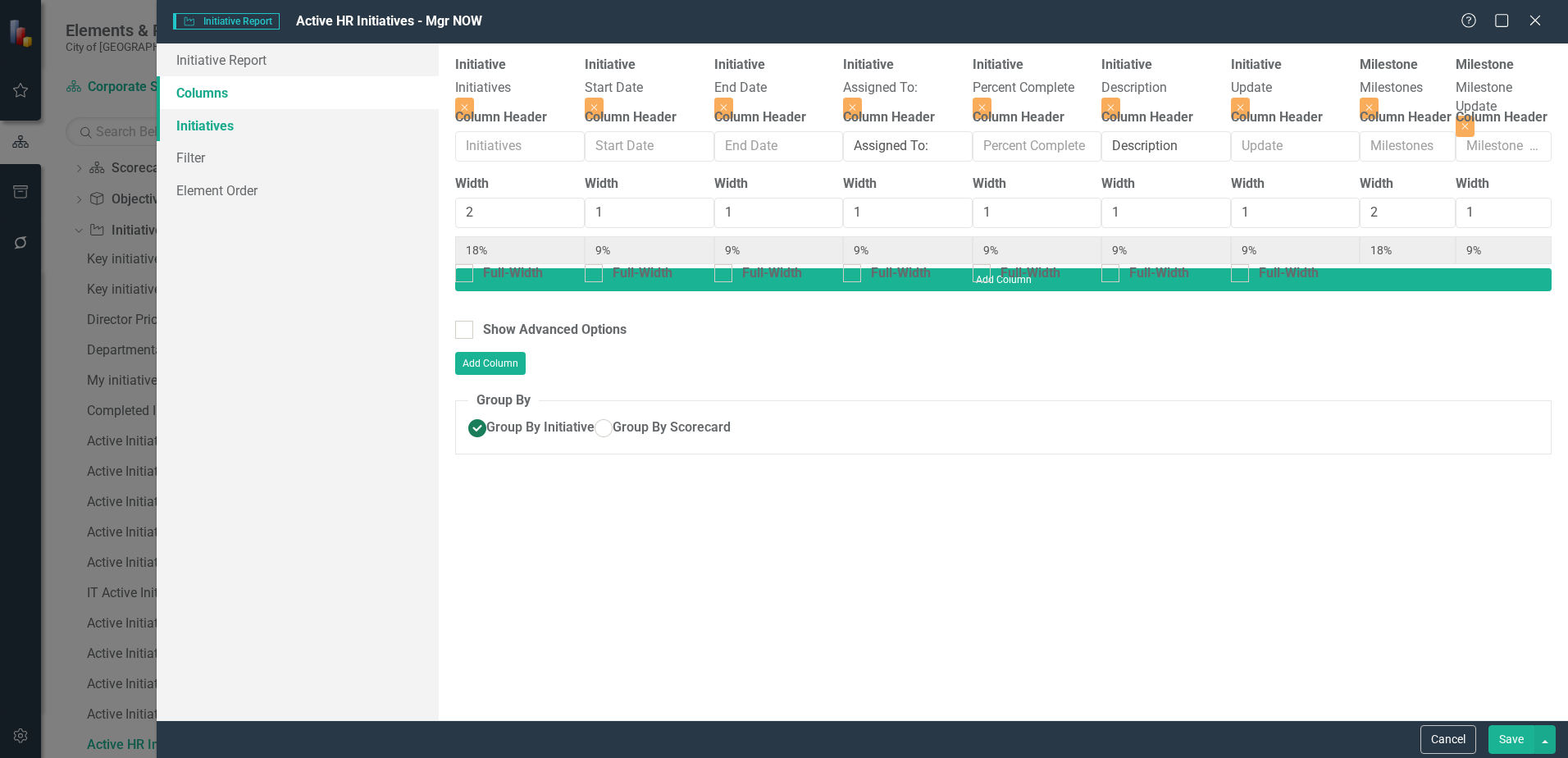
click at [233, 124] on link "Initiatives" at bounding box center [298, 125] width 282 height 33
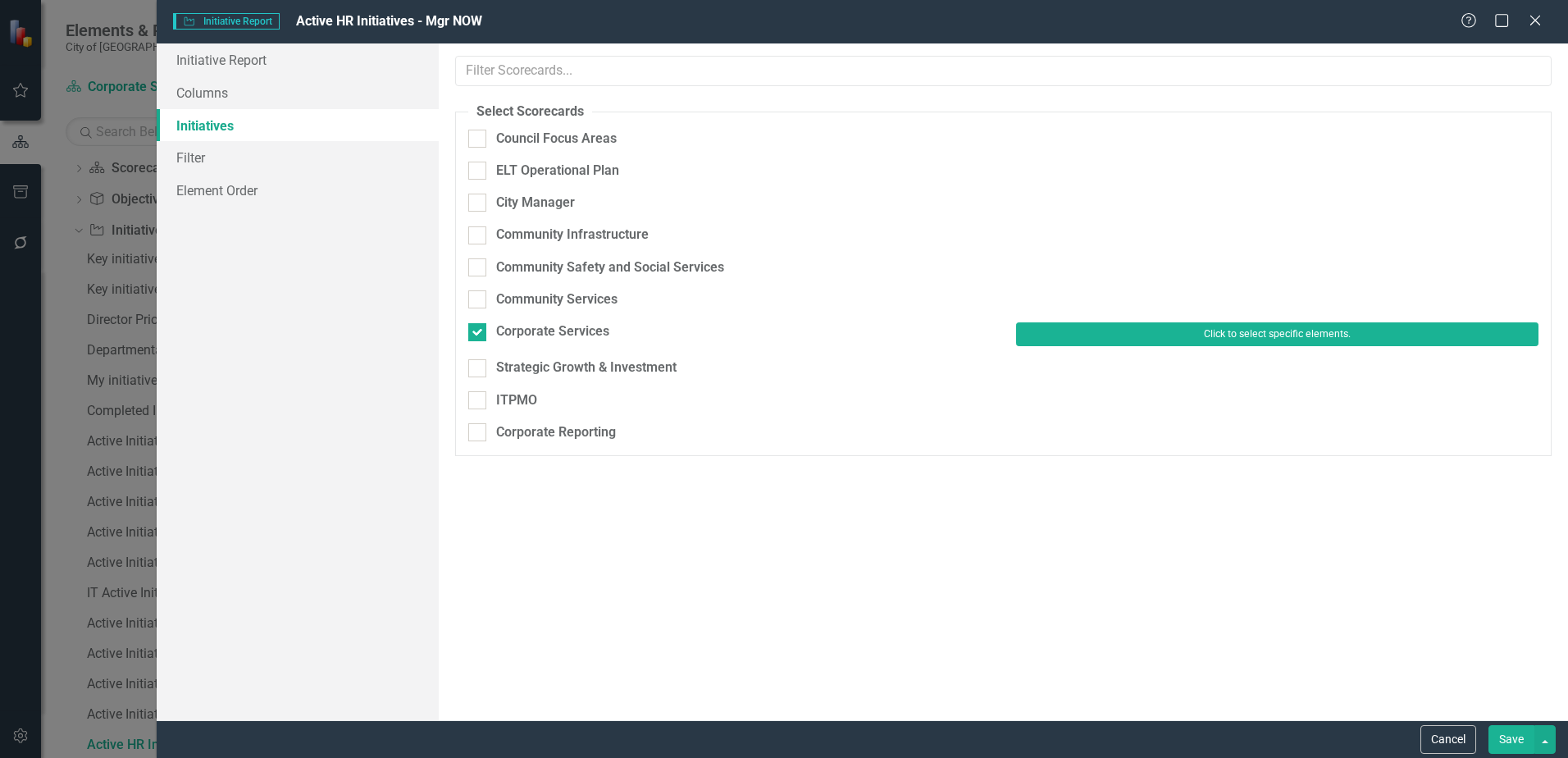
click at [1248, 322] on button "Click to select specific elements." at bounding box center [1277, 333] width 523 height 23
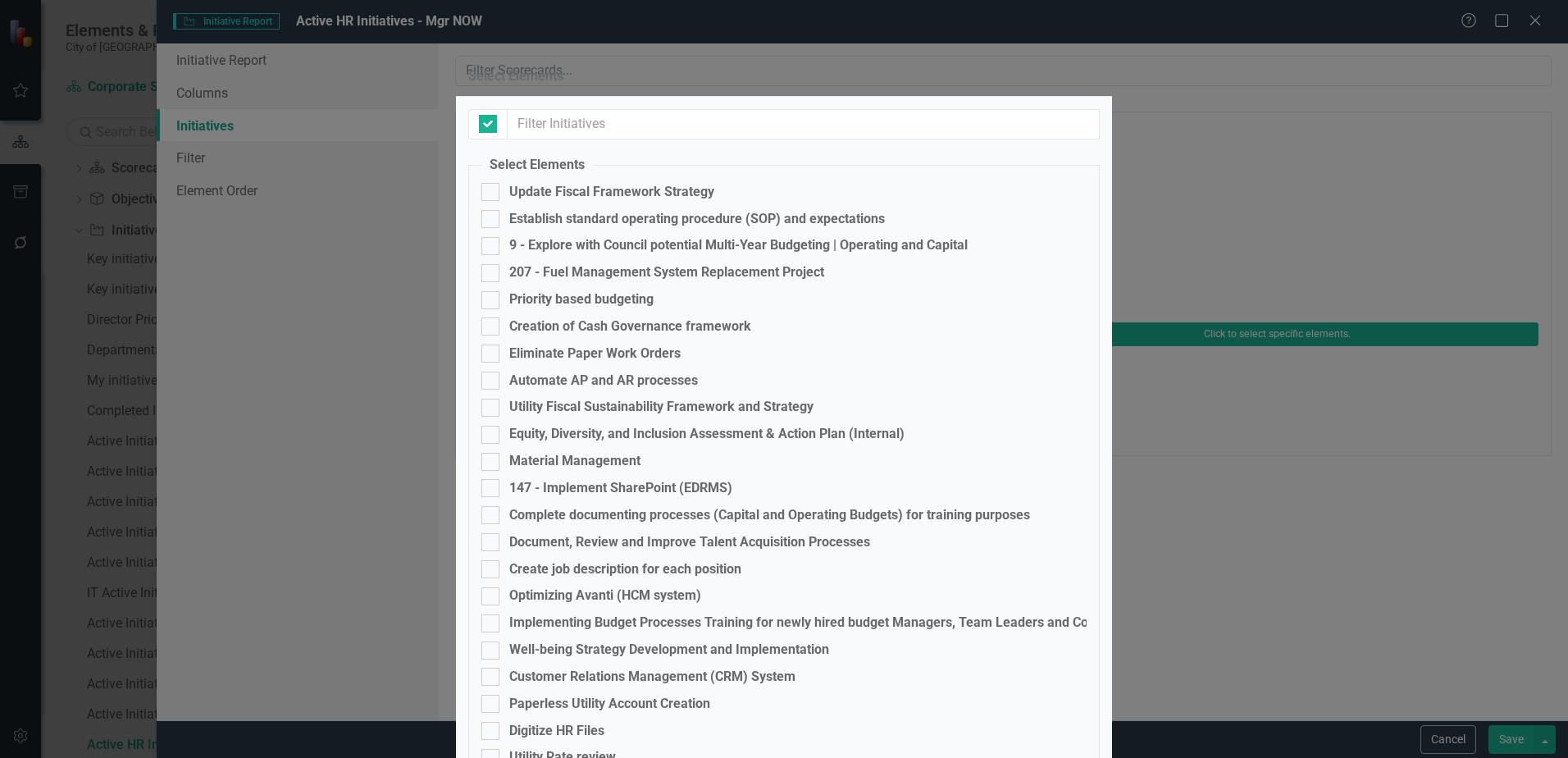
checkbox input "false"
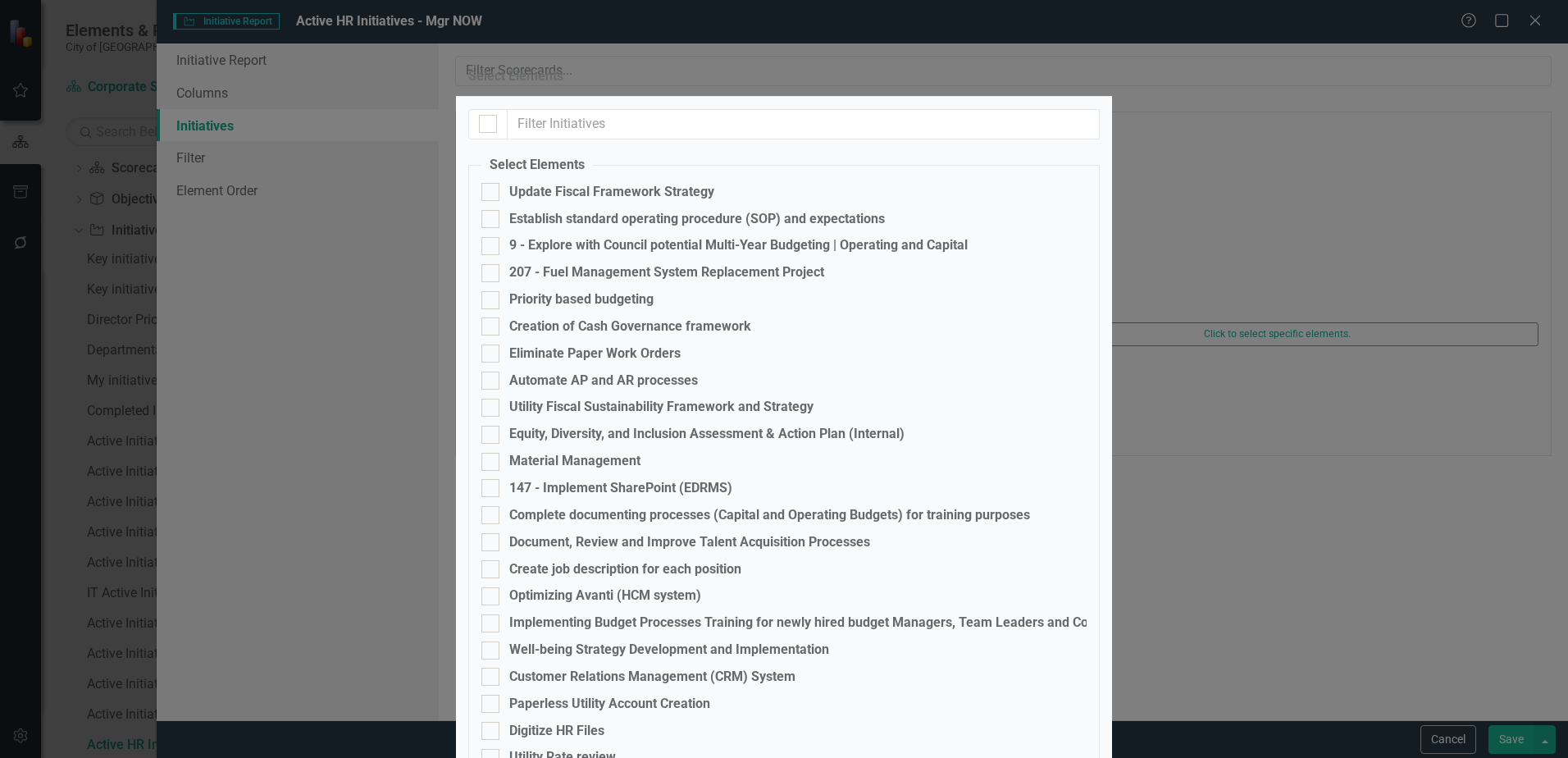
scroll to position [2706, 0]
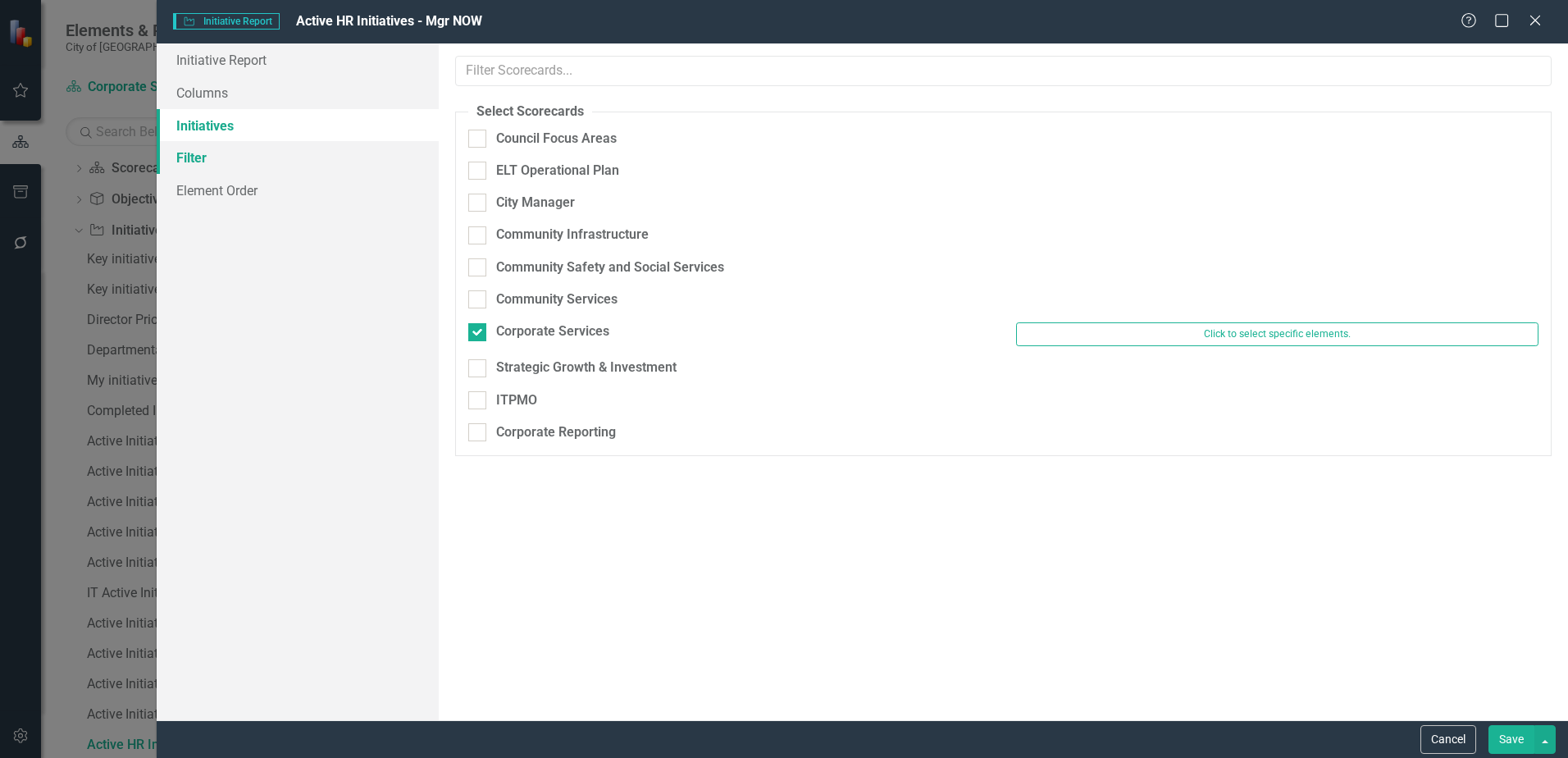
click at [256, 166] on link "Filter" at bounding box center [298, 157] width 282 height 33
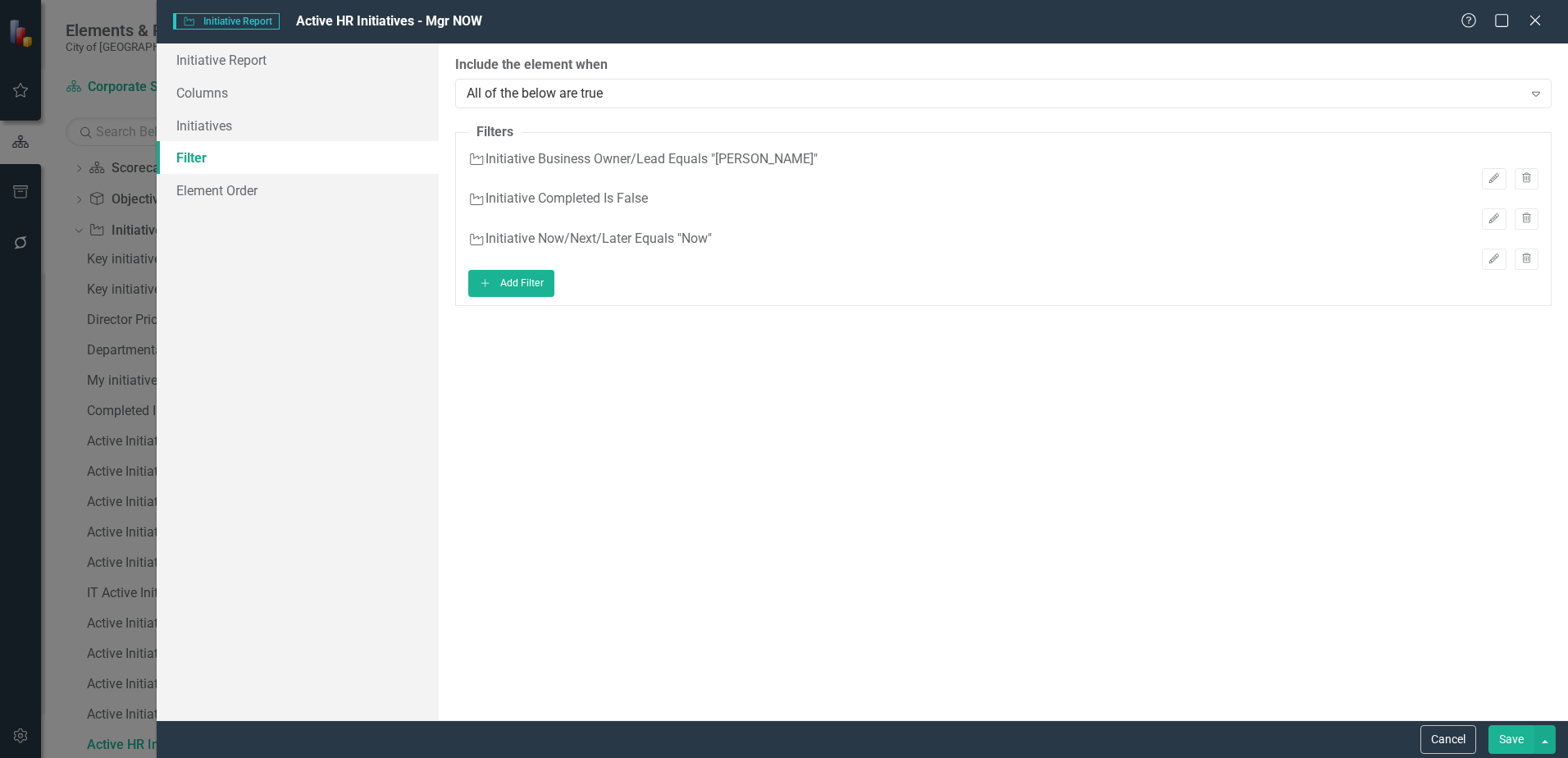
click at [1496, 739] on button "Save" at bounding box center [1511, 739] width 46 height 29
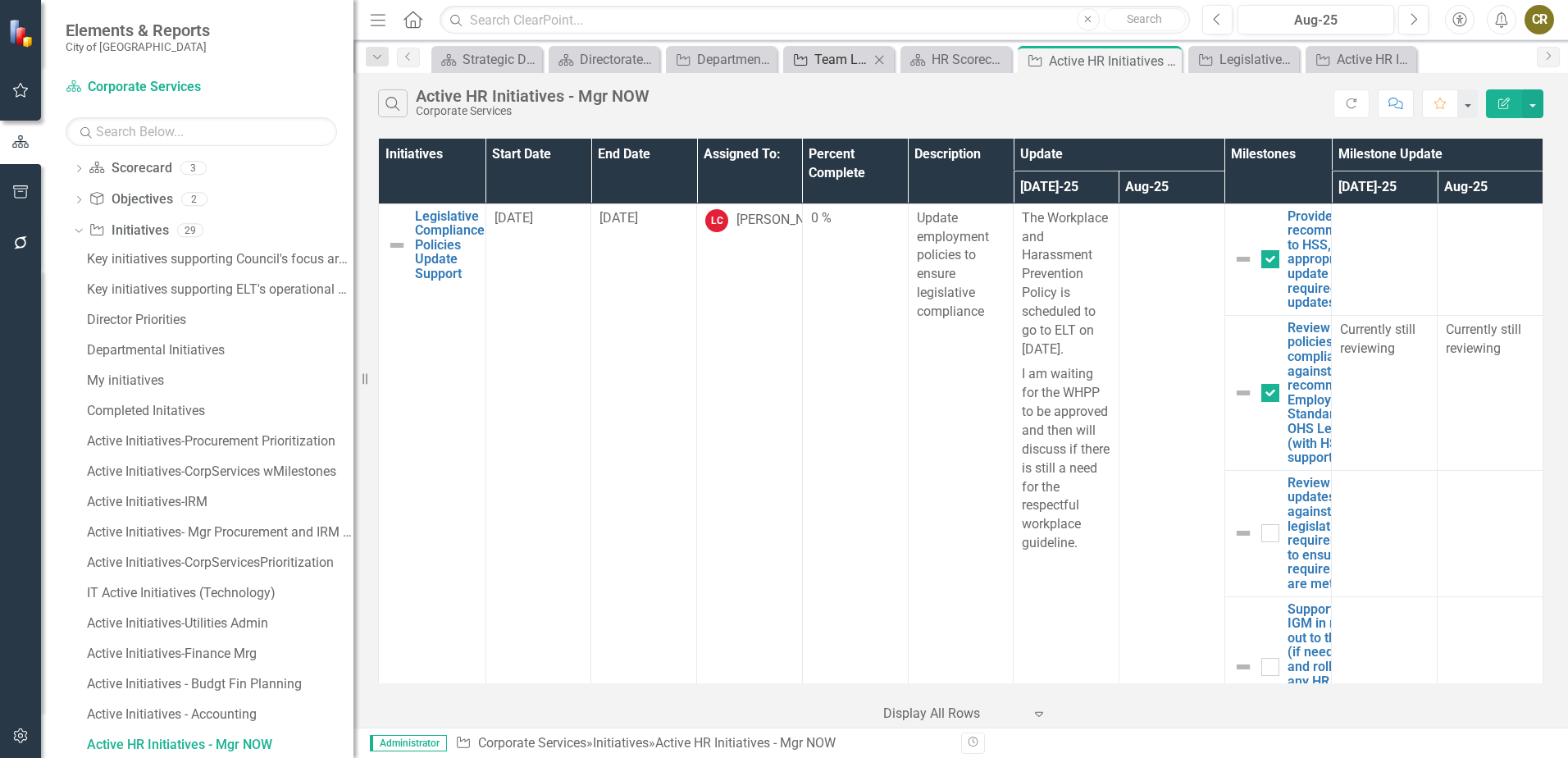
click at [813, 57] on link "Initiative Team Leader Toolkit Update" at bounding box center [828, 59] width 82 height 20
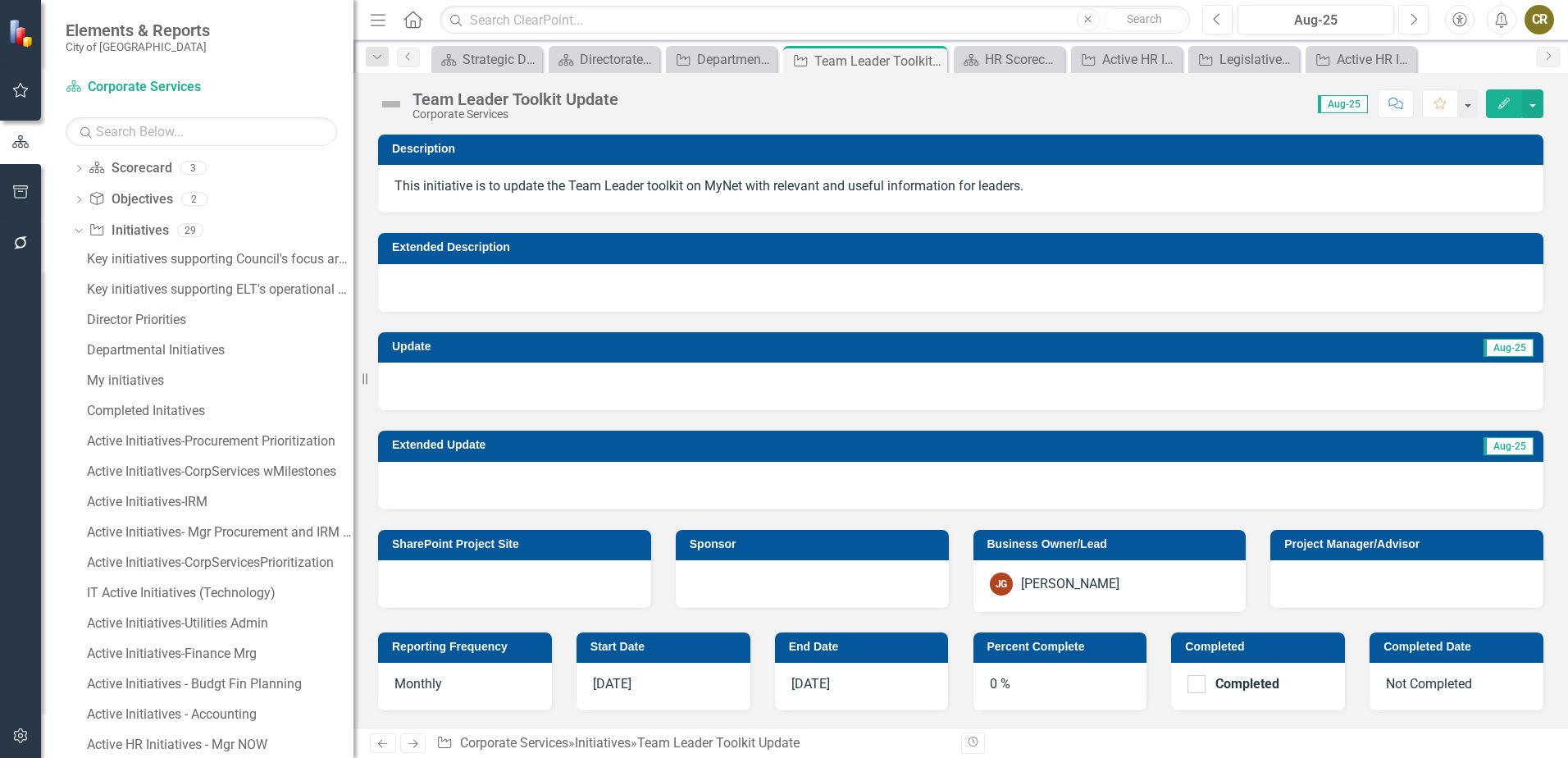
click at [755, 575] on div at bounding box center [812, 583] width 273 height 47
click at [754, 575] on div at bounding box center [812, 583] width 273 height 47
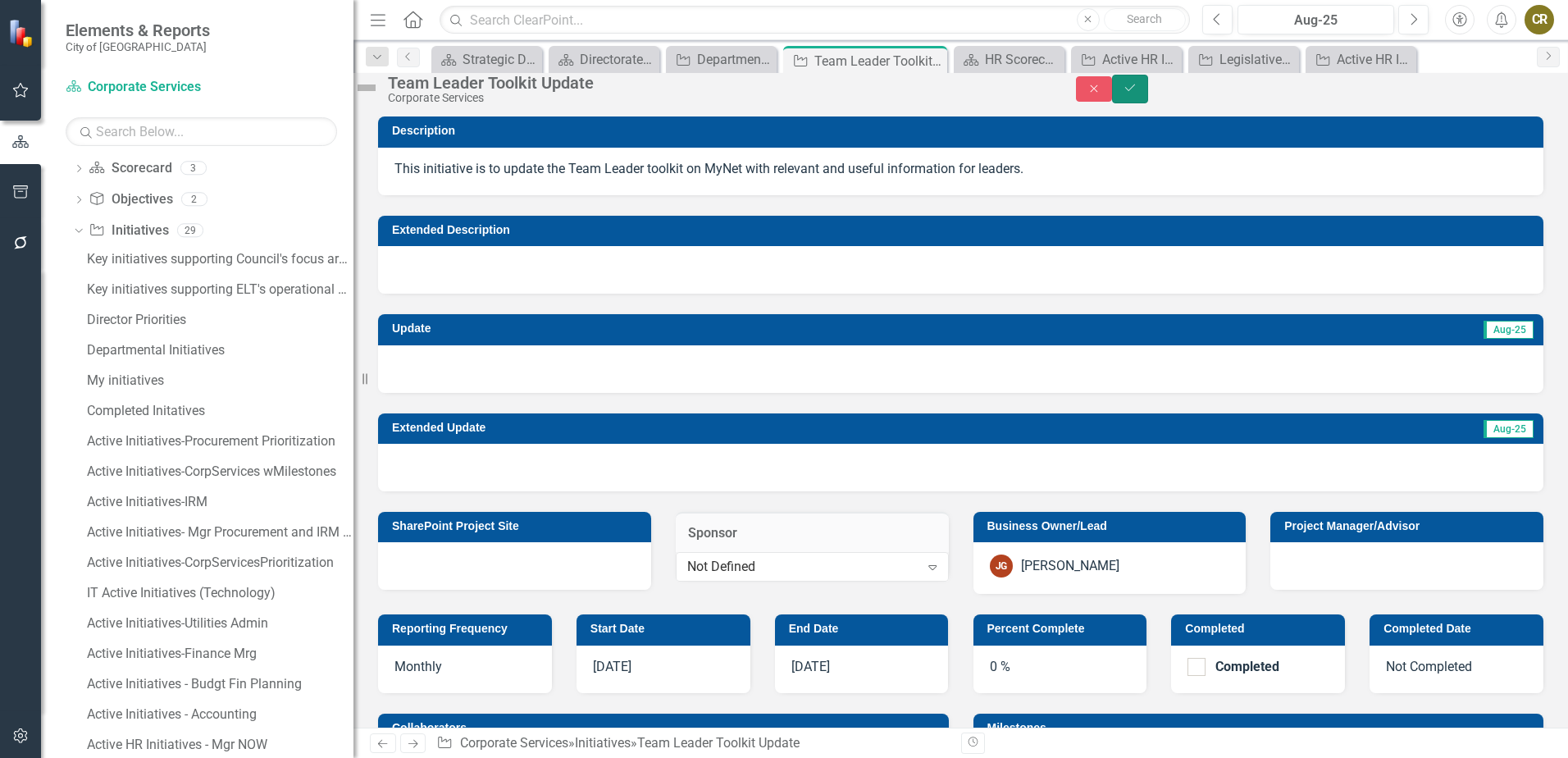
click at [1137, 94] on icon "Save" at bounding box center [1130, 88] width 15 height 12
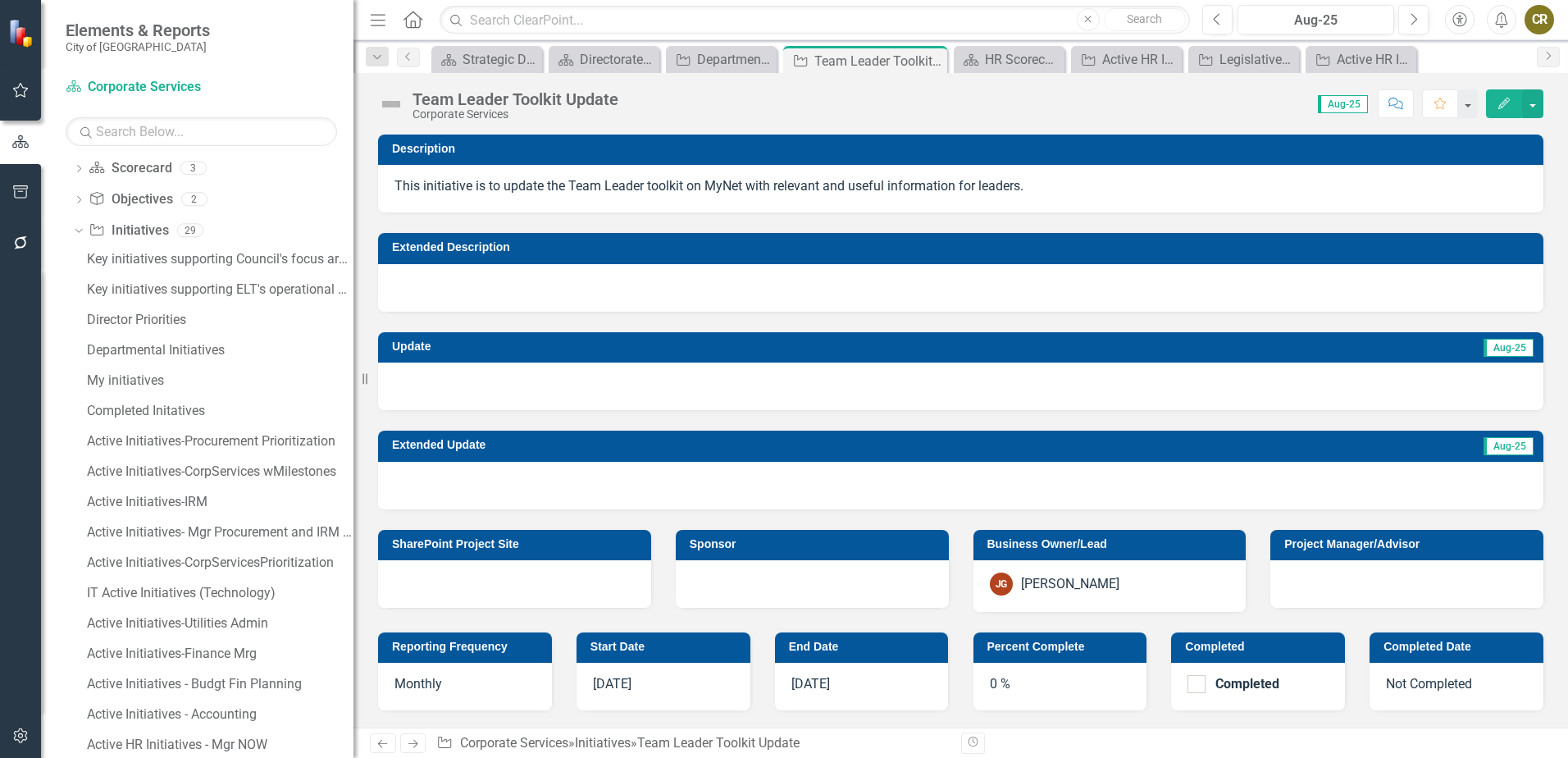
click at [1506, 101] on icon "Edit" at bounding box center [1504, 104] width 15 height 12
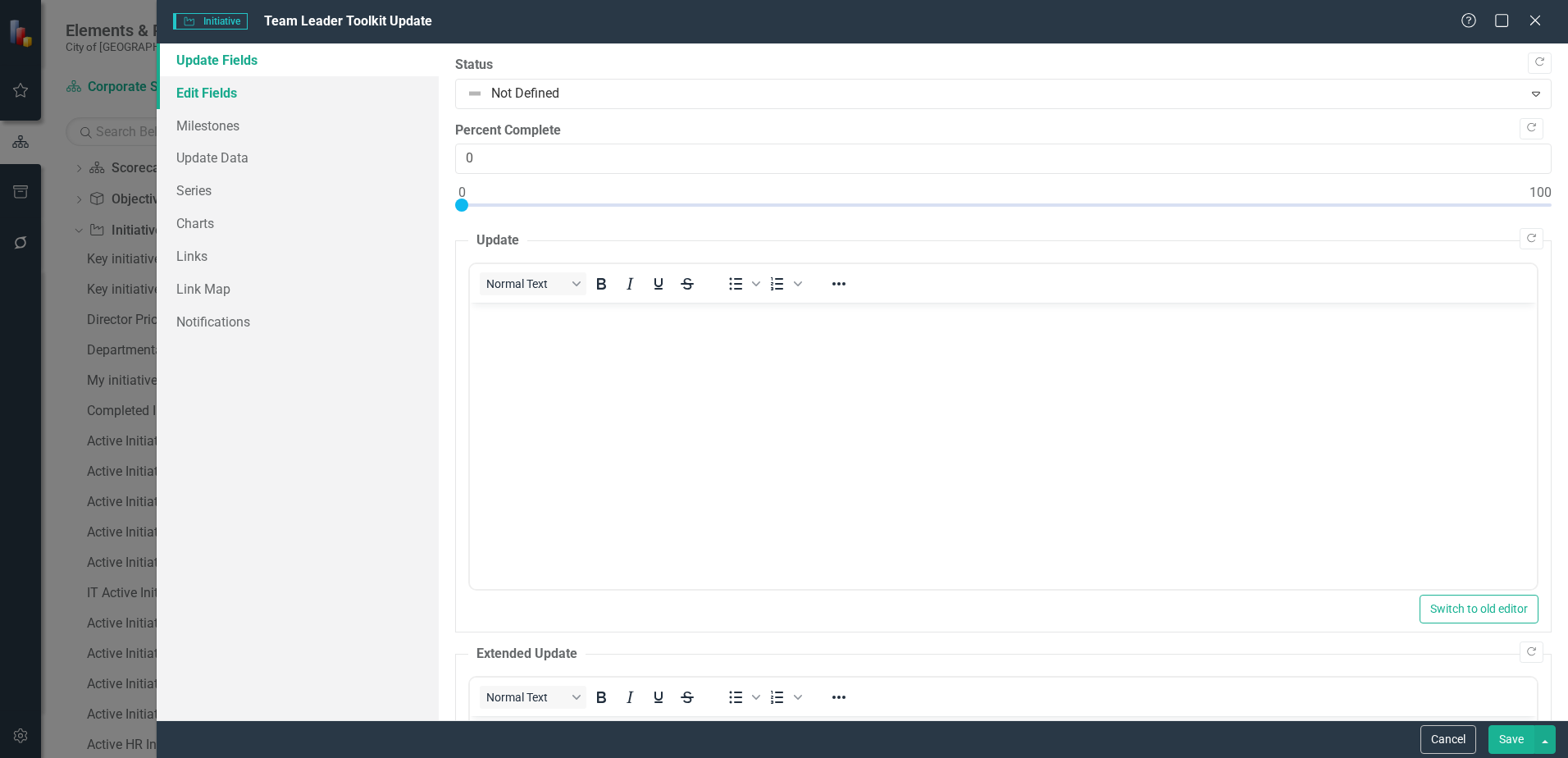
click at [201, 99] on link "Edit Fields" at bounding box center [298, 92] width 282 height 33
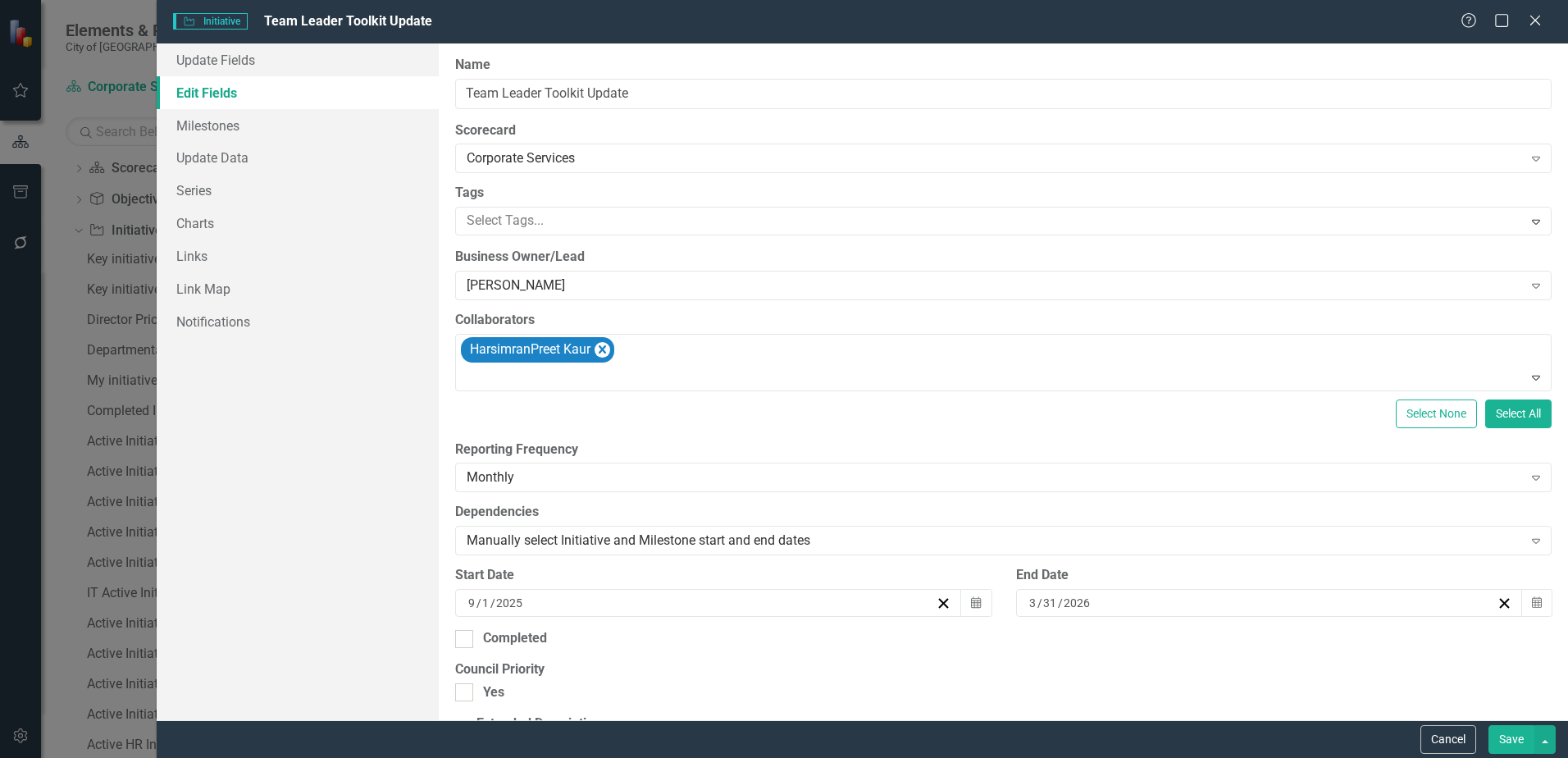
type input "https://"
click at [583, 286] on div "[PERSON_NAME]" at bounding box center [994, 286] width 1055 height 19
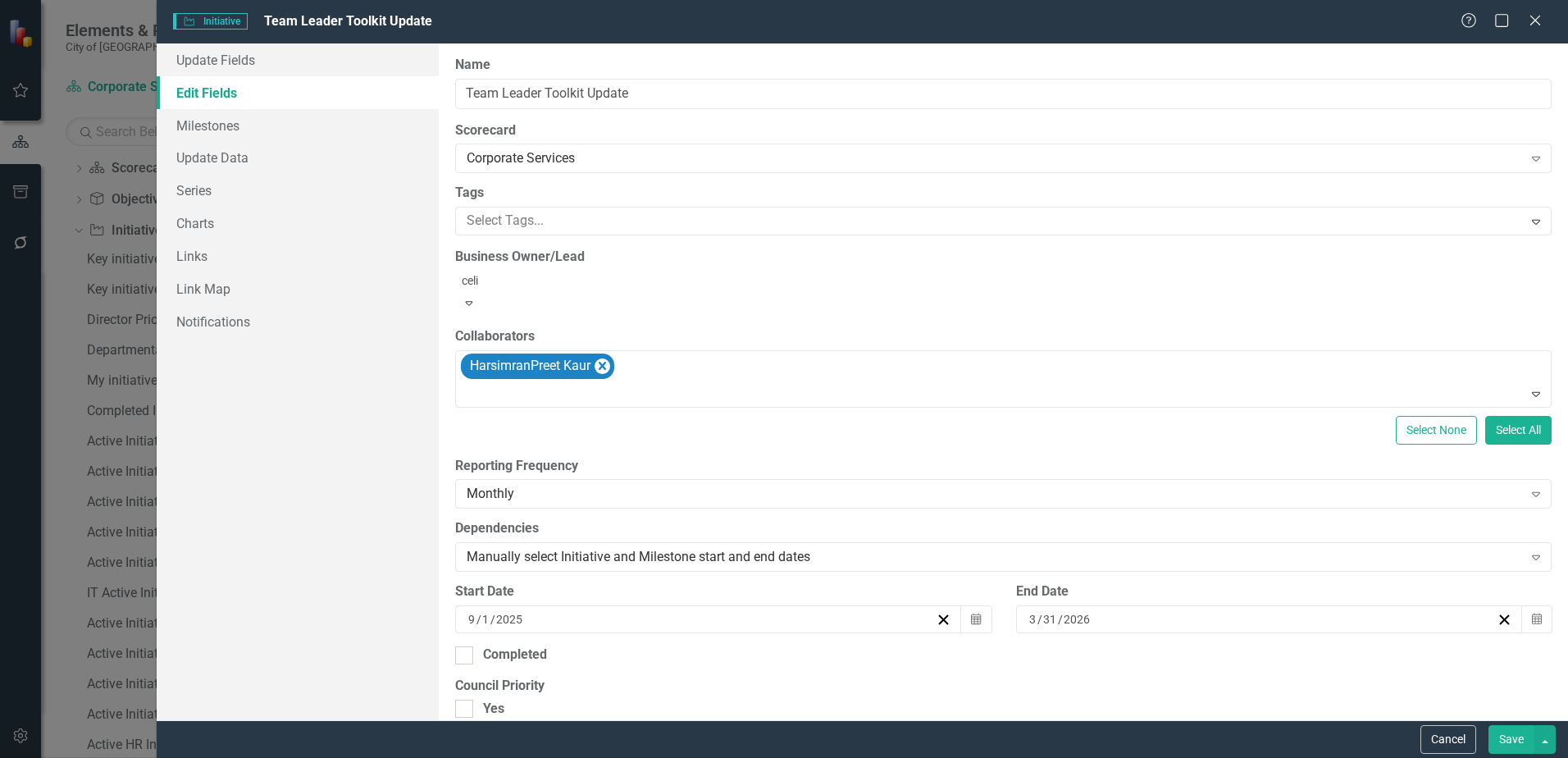
type input "[PERSON_NAME]"
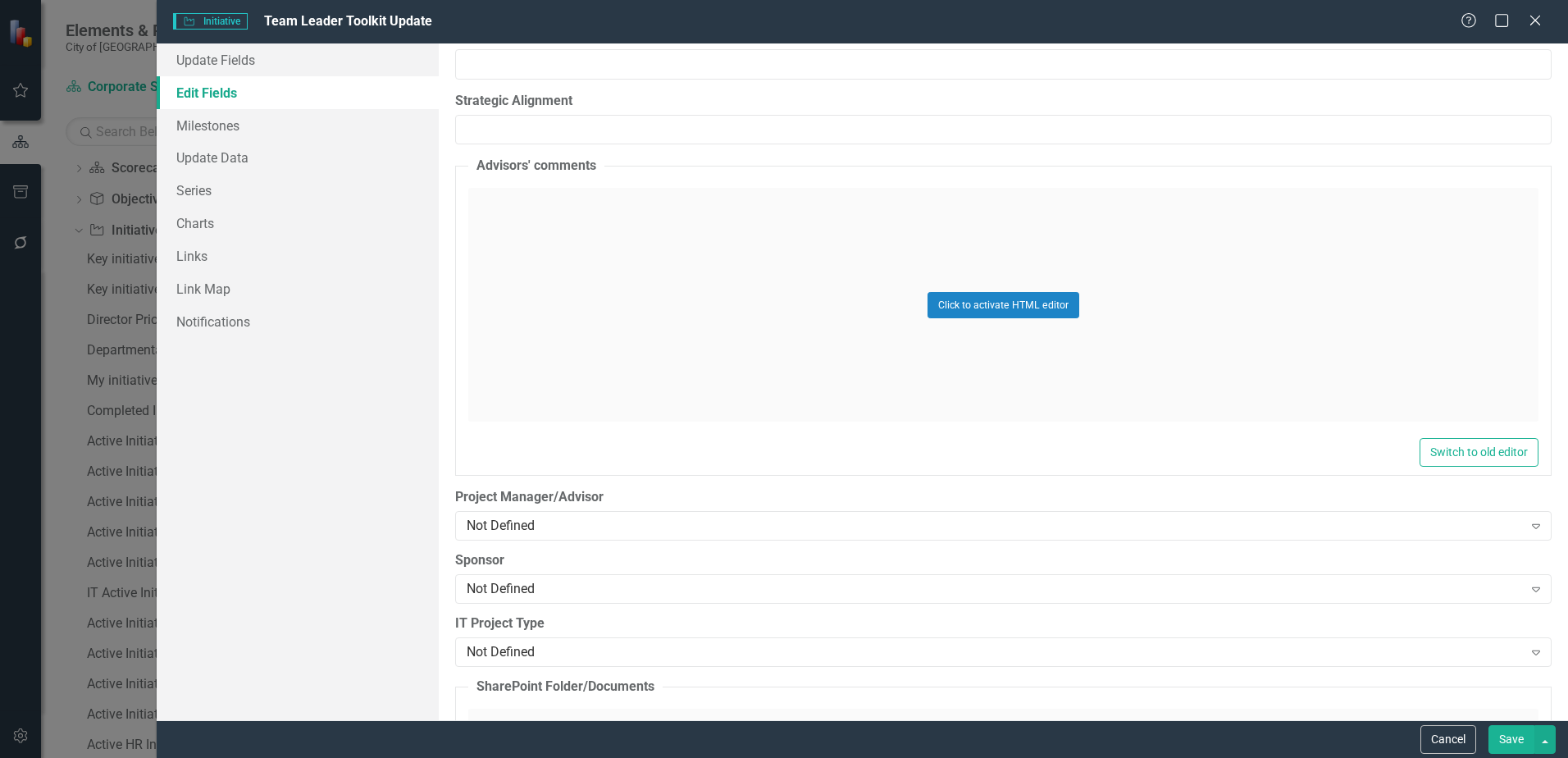
scroll to position [1148, 0]
click at [589, 519] on div "Not Defined" at bounding box center [994, 525] width 1055 height 19
type input "jef"
click at [615, 757] on div "[PERSON_NAME]" at bounding box center [787, 771] width 1541 height 19
click at [1514, 741] on button "Save" at bounding box center [1511, 739] width 46 height 29
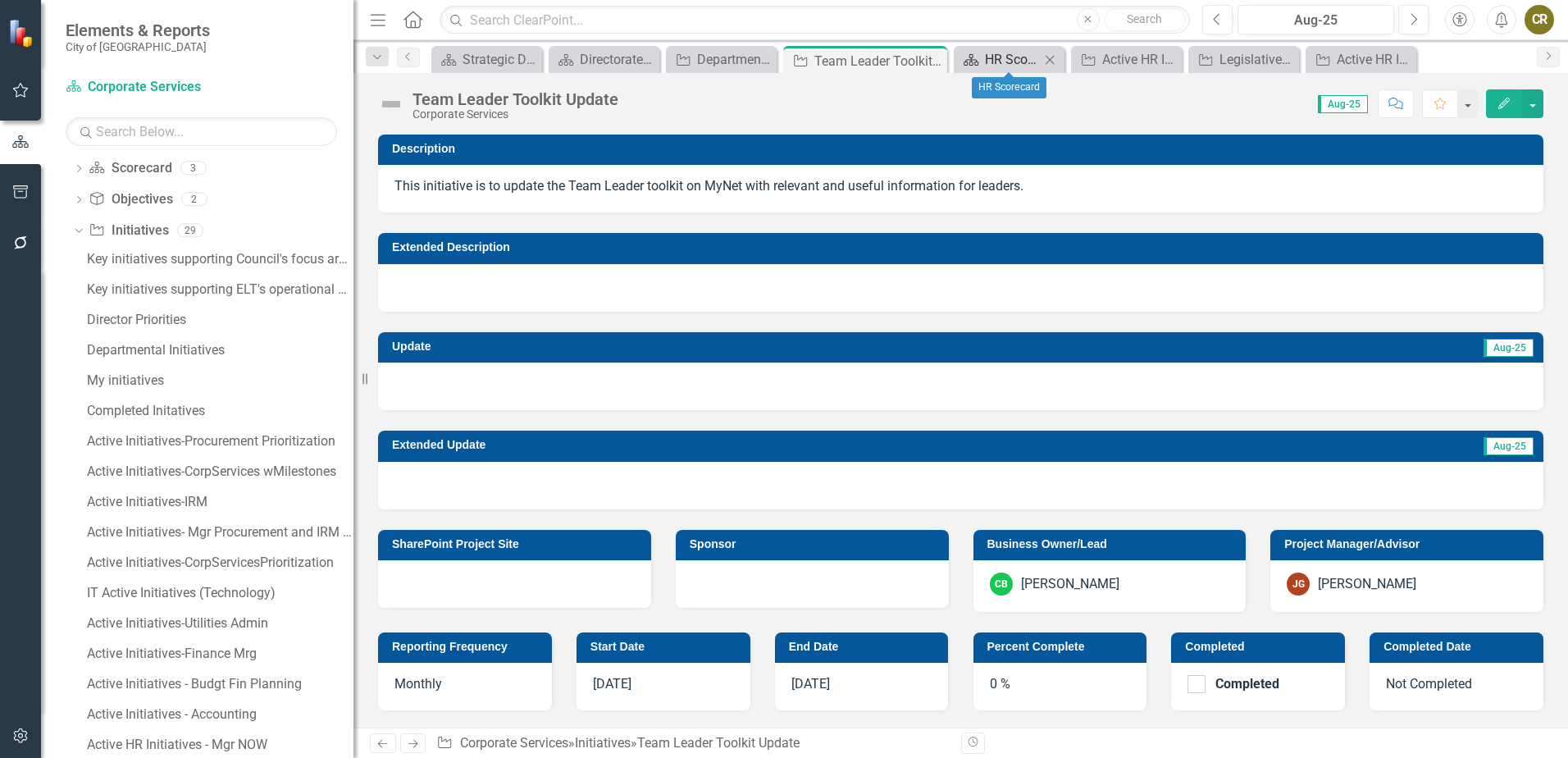
click at [988, 62] on div "HR Scorecard" at bounding box center [1012, 59] width 55 height 20
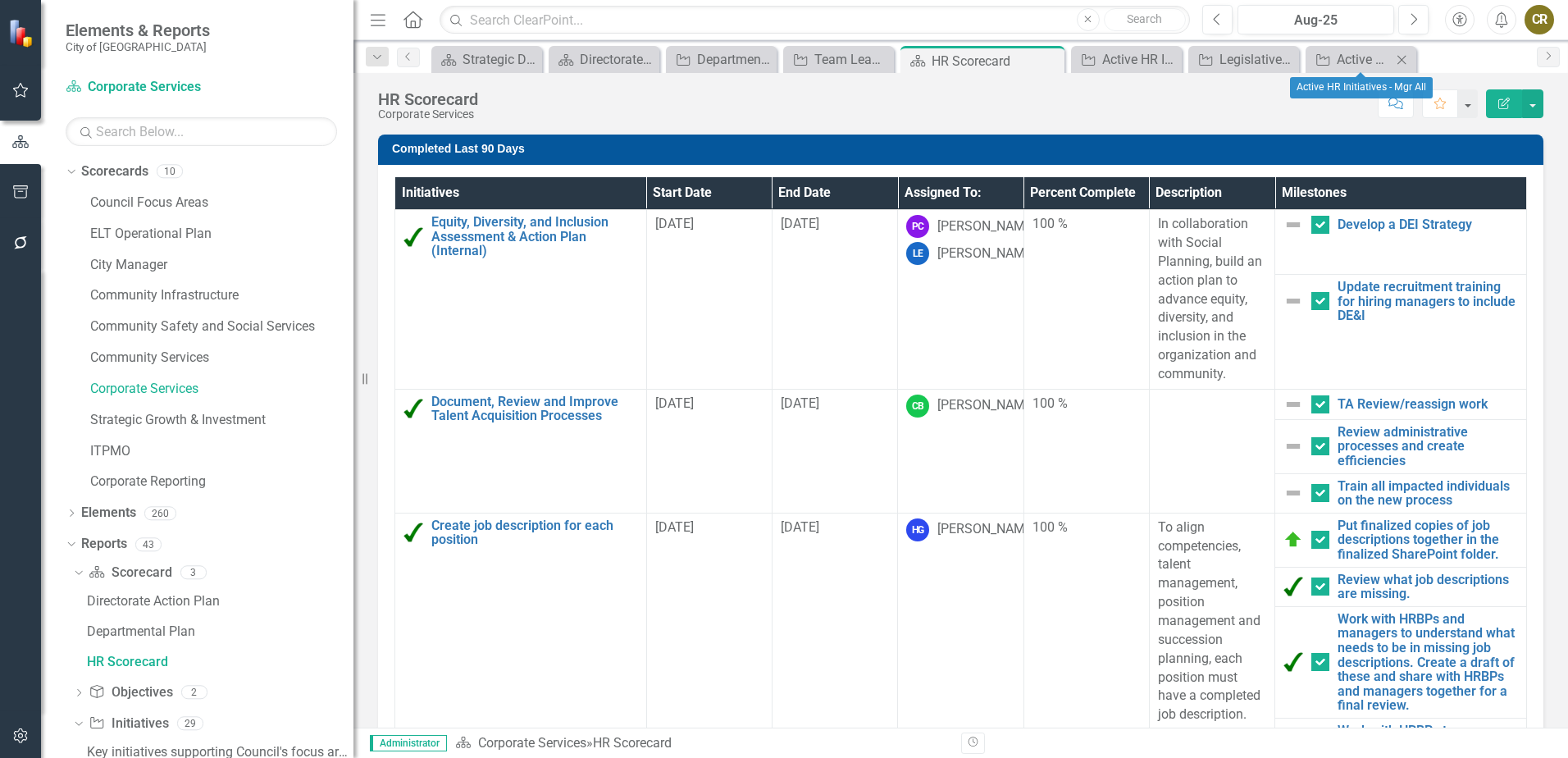
click at [1396, 60] on icon "Close" at bounding box center [1400, 60] width 16 height 13
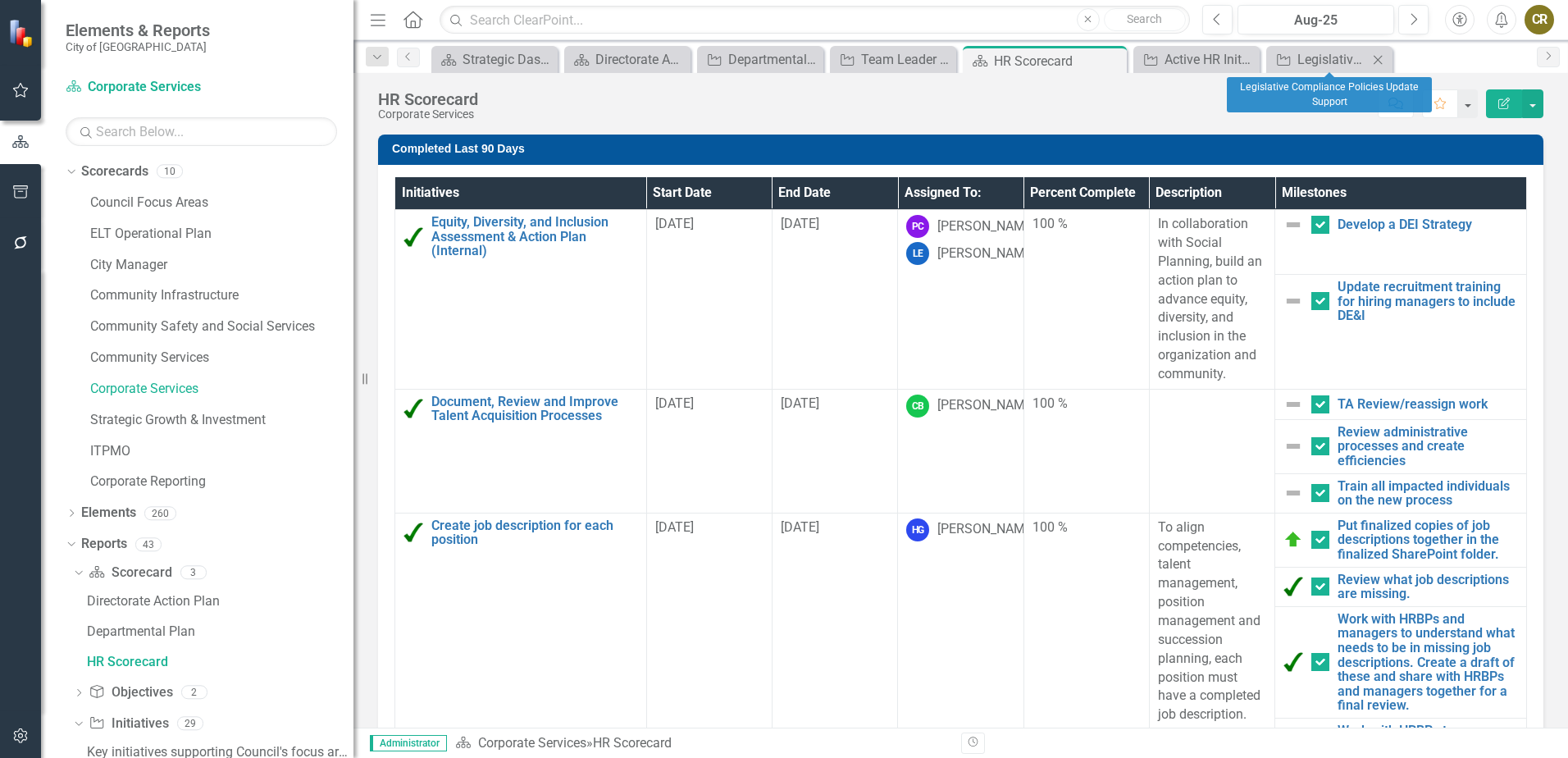
click at [1370, 58] on icon "Close" at bounding box center [1377, 60] width 16 height 13
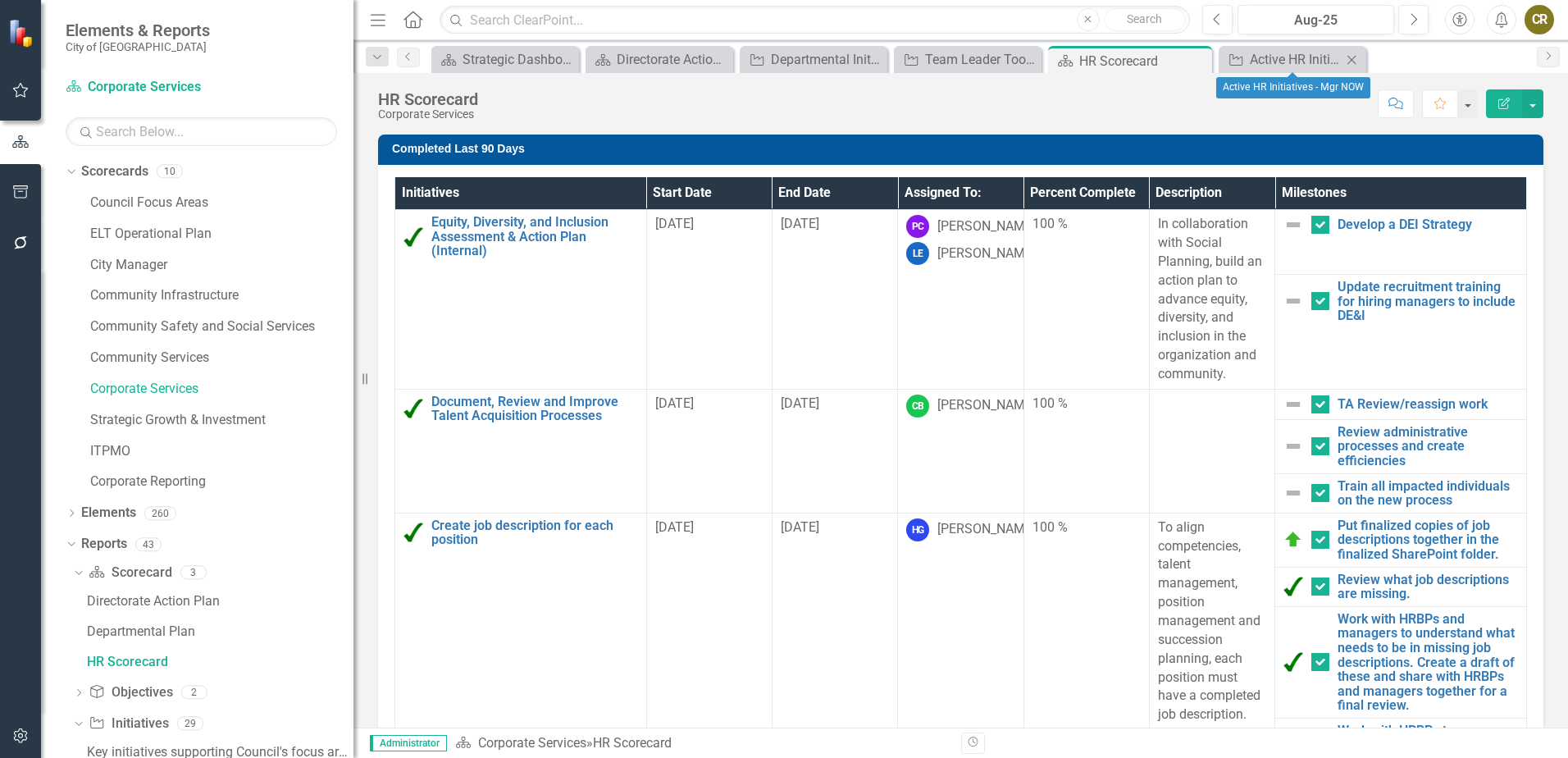
click at [1351, 61] on icon "Close" at bounding box center [1351, 60] width 16 height 13
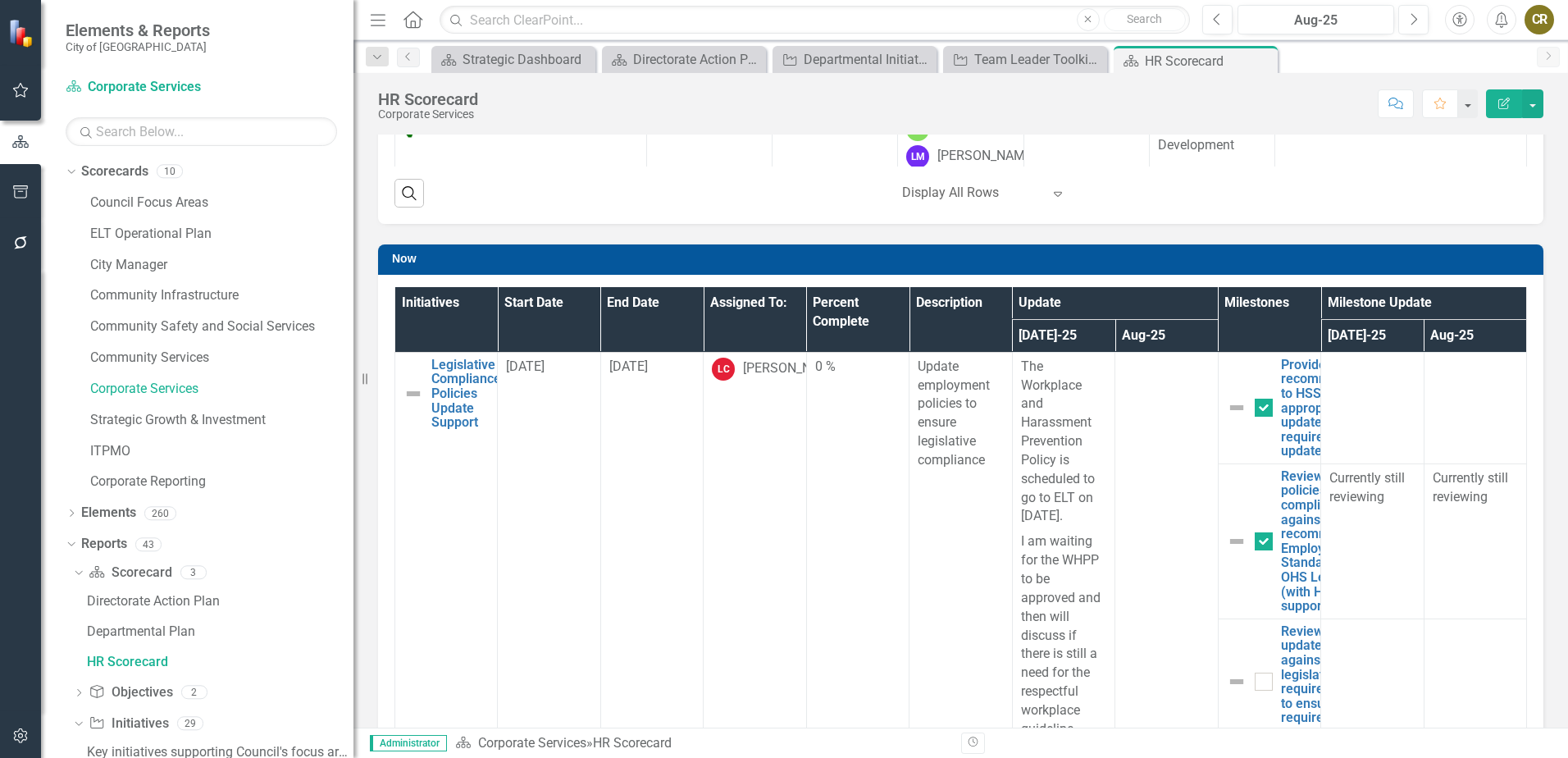
scroll to position [583, 0]
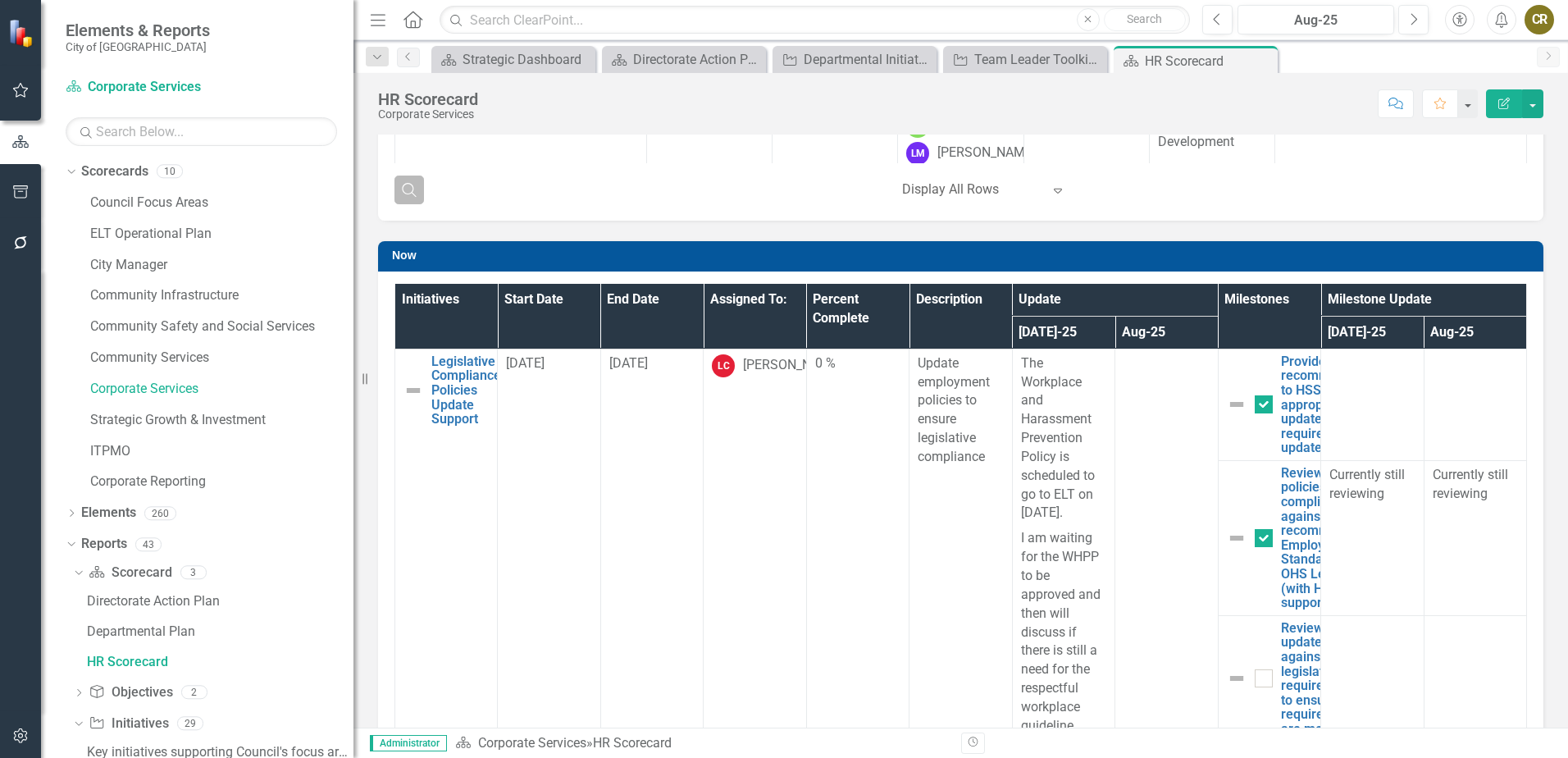
click at [405, 190] on icon "Search" at bounding box center [409, 190] width 18 height 15
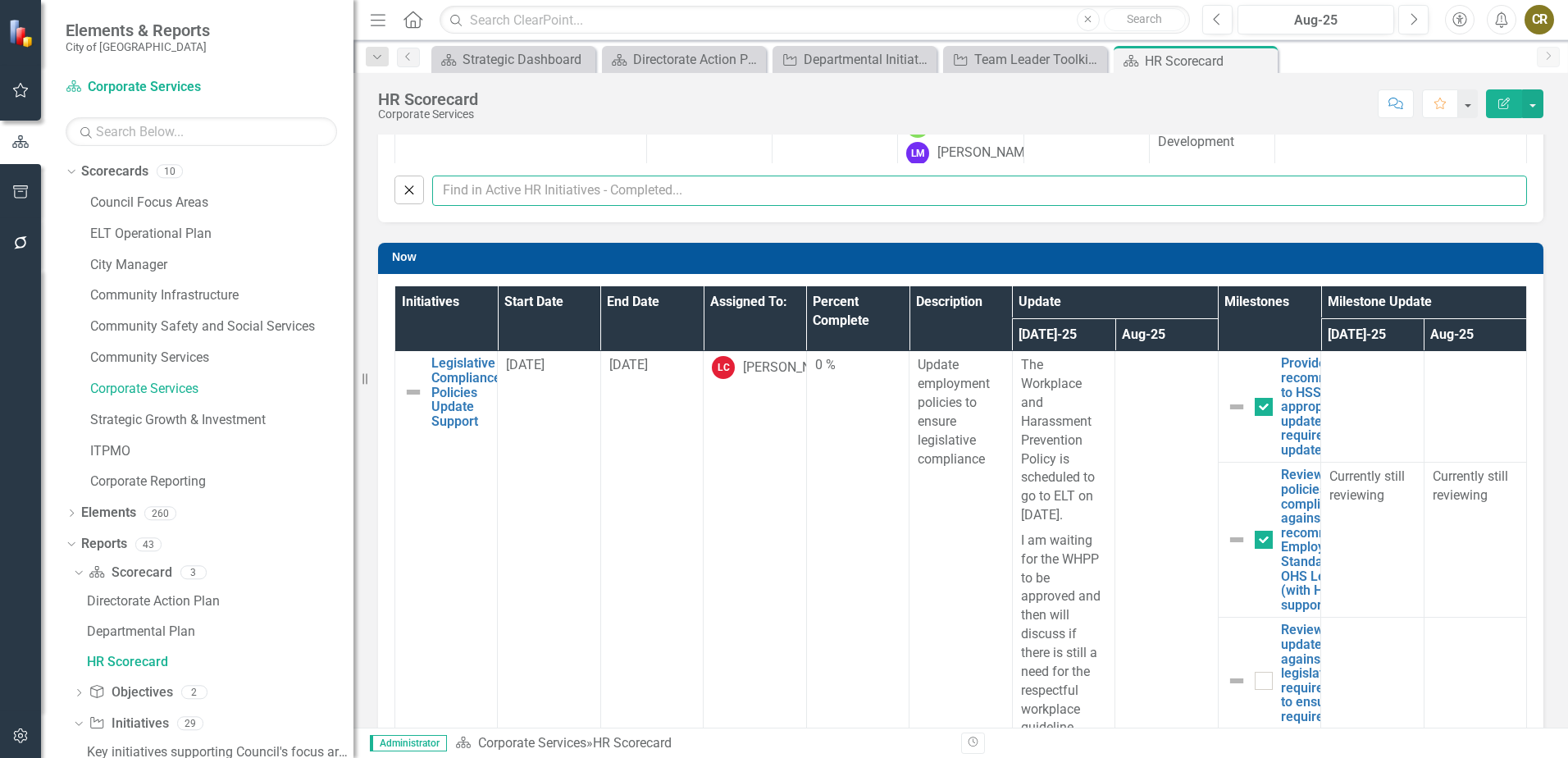
click at [471, 195] on input "text" at bounding box center [980, 191] width 1094 height 30
type input "tool"
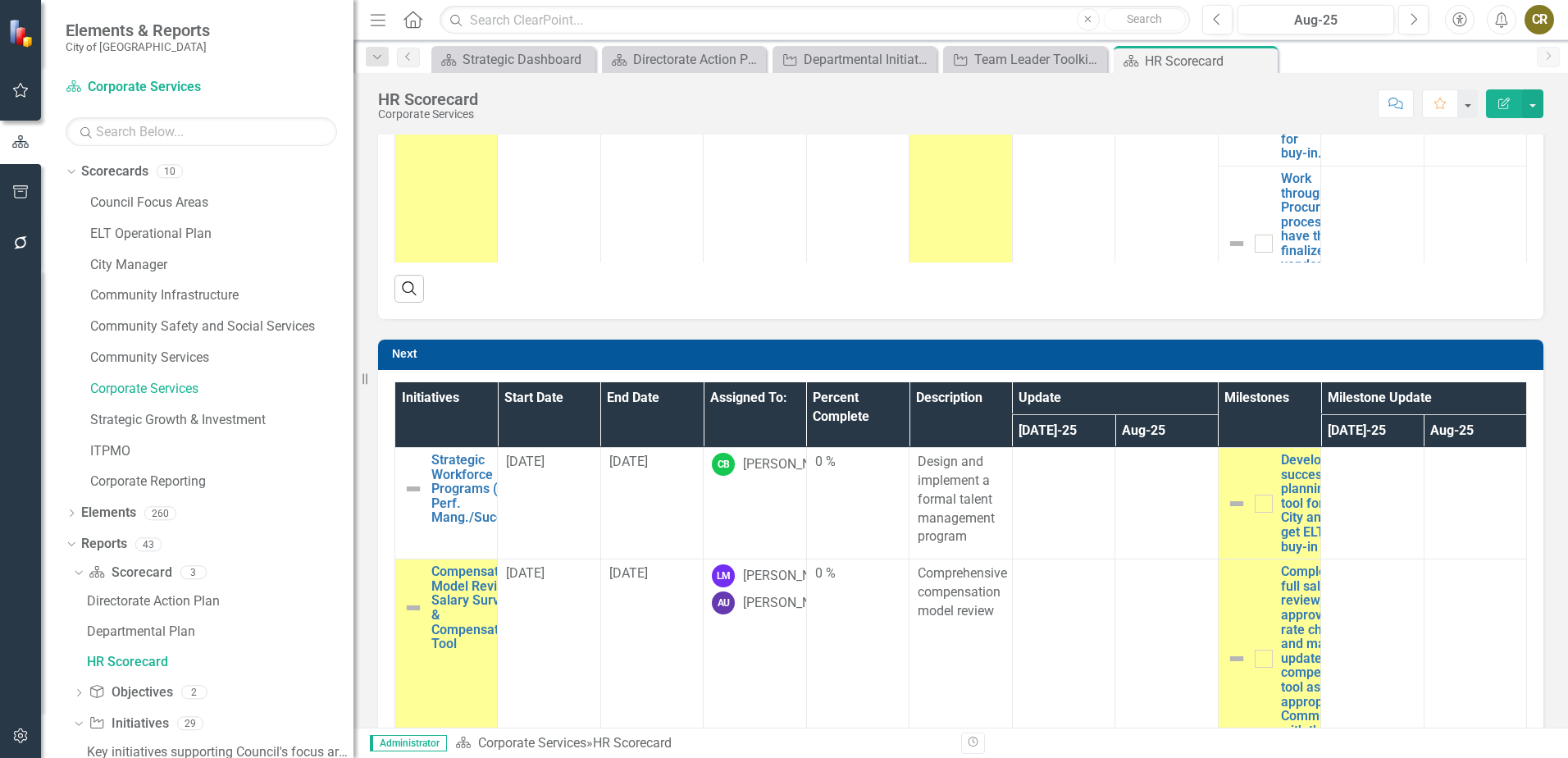
checkbox input "false"
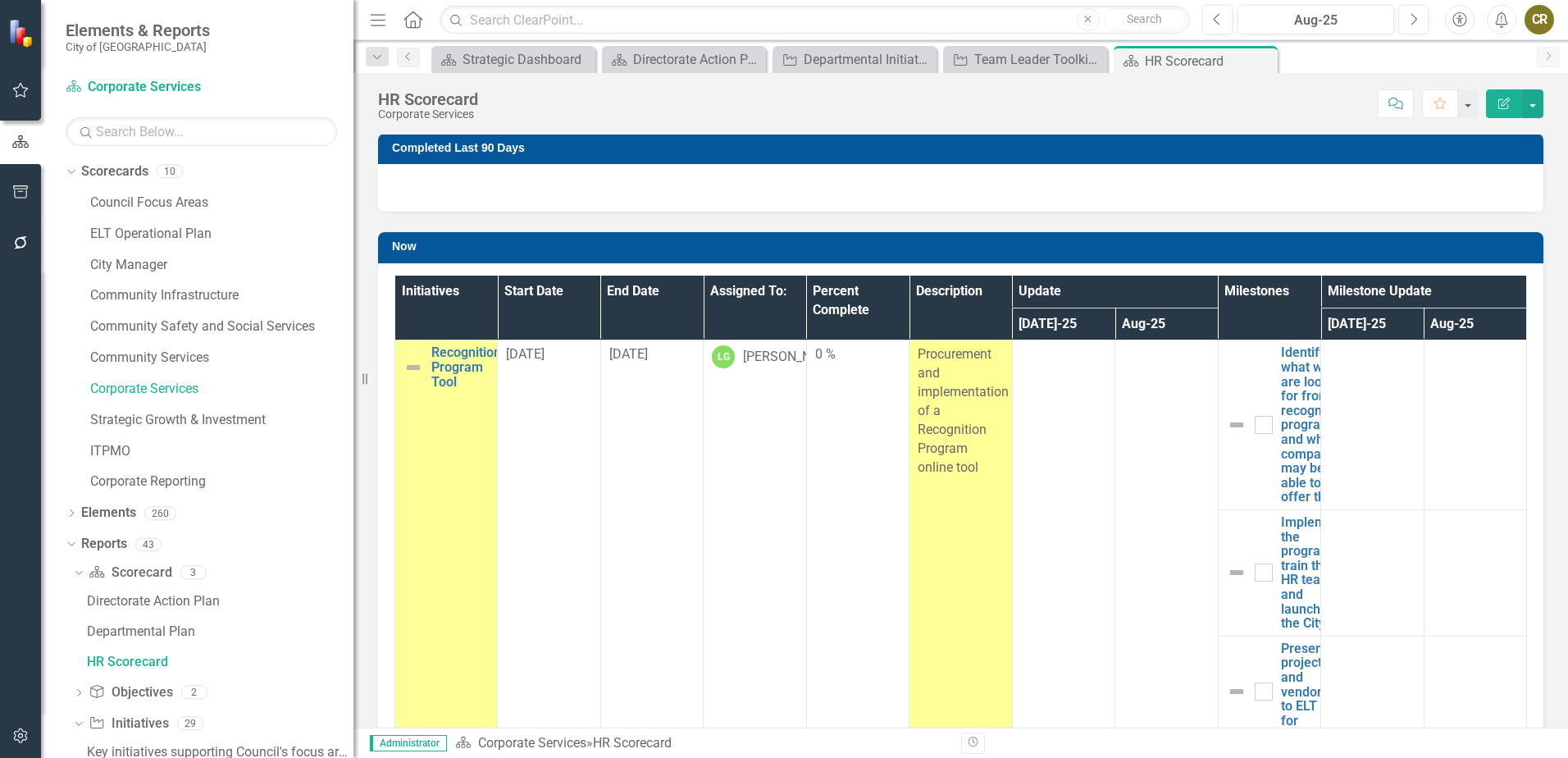
scroll to position [0, 0]
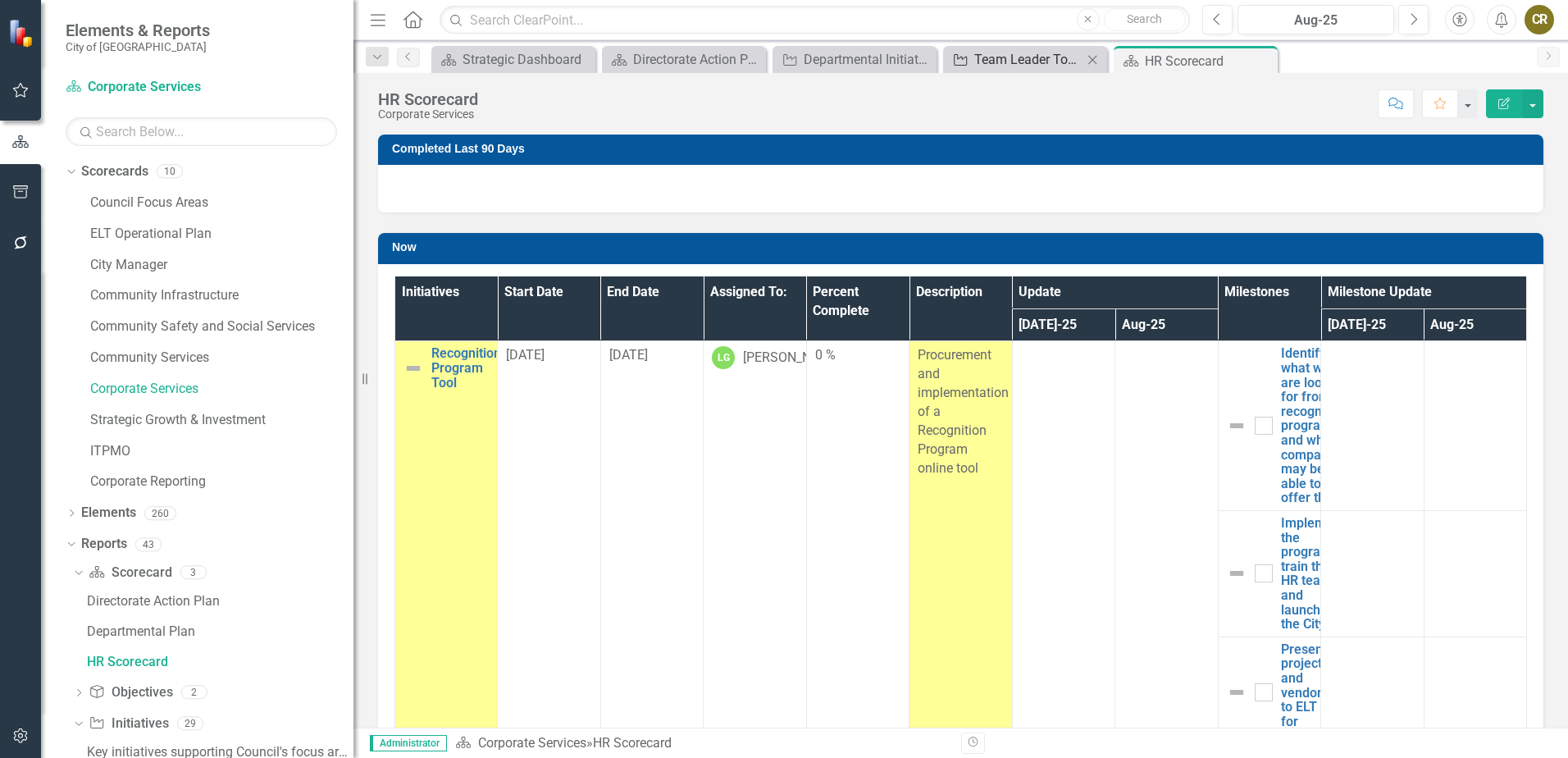
click at [1030, 66] on div "Team Leader Toolkit Update" at bounding box center [1028, 59] width 108 height 20
